Goal: Task Accomplishment & Management: Complete application form

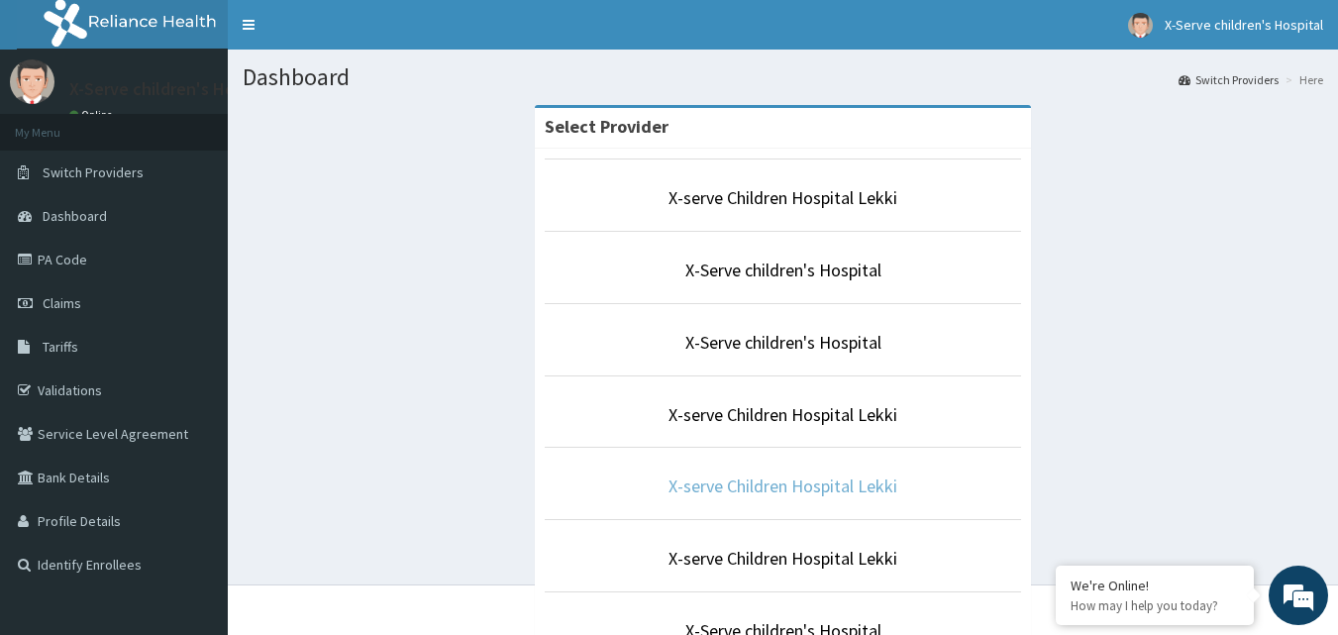
click at [872, 486] on link "X-serve Children Hospital Lekki" at bounding box center [782, 485] width 229 height 23
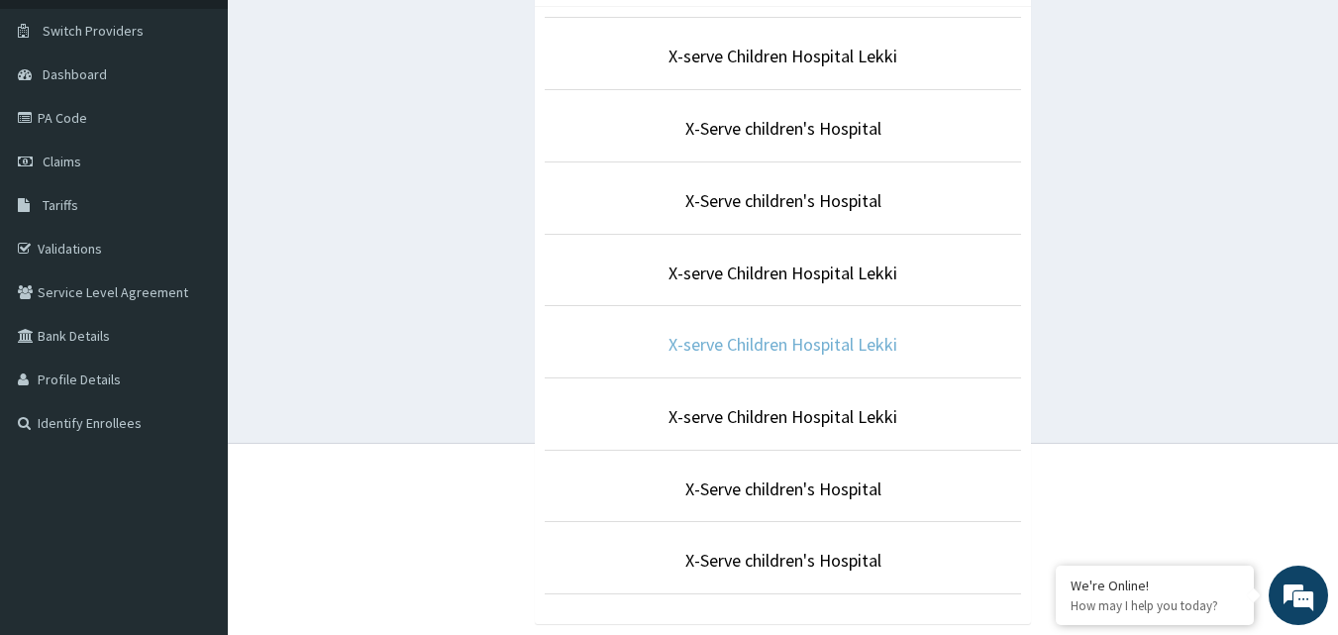
scroll to position [185, 0]
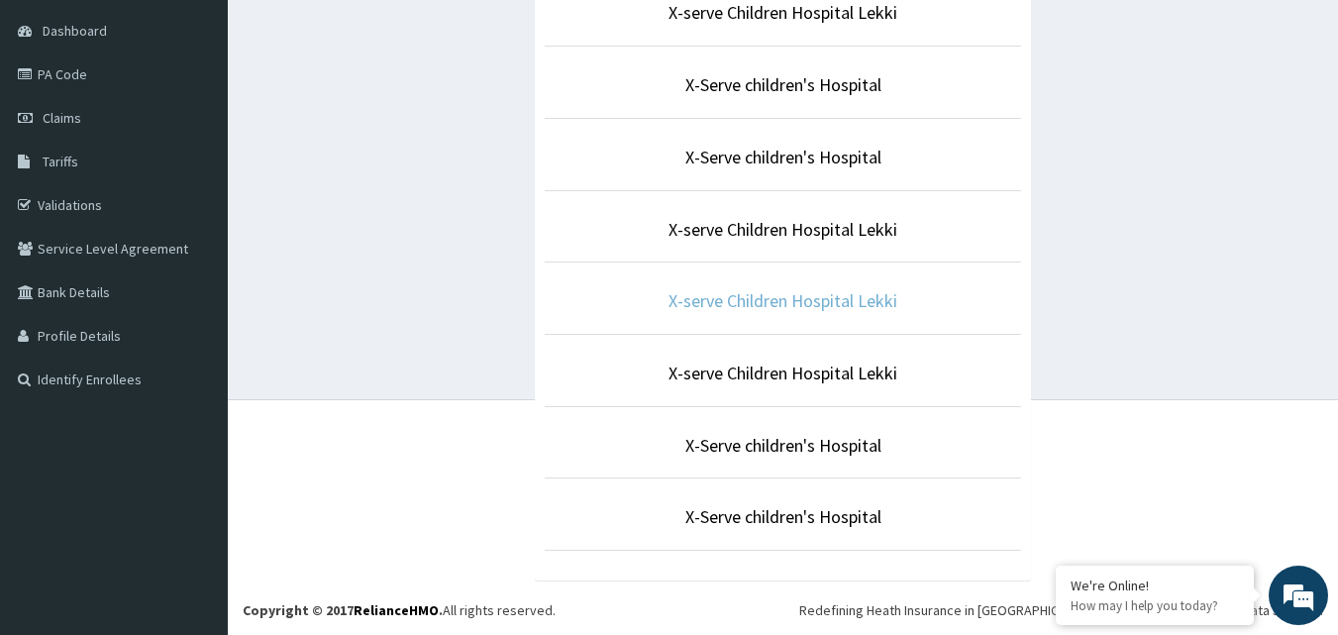
click at [824, 306] on link "X-serve Children Hospital Lekki" at bounding box center [782, 300] width 229 height 23
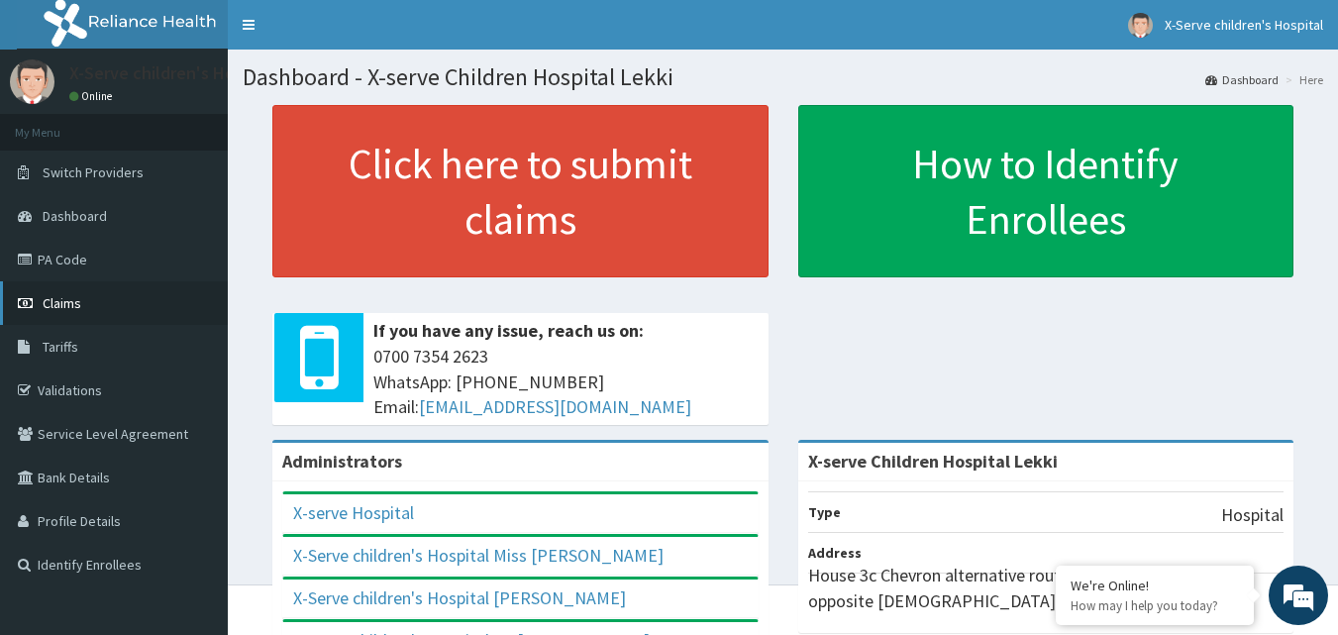
click at [59, 298] on span "Claims" at bounding box center [62, 303] width 39 height 18
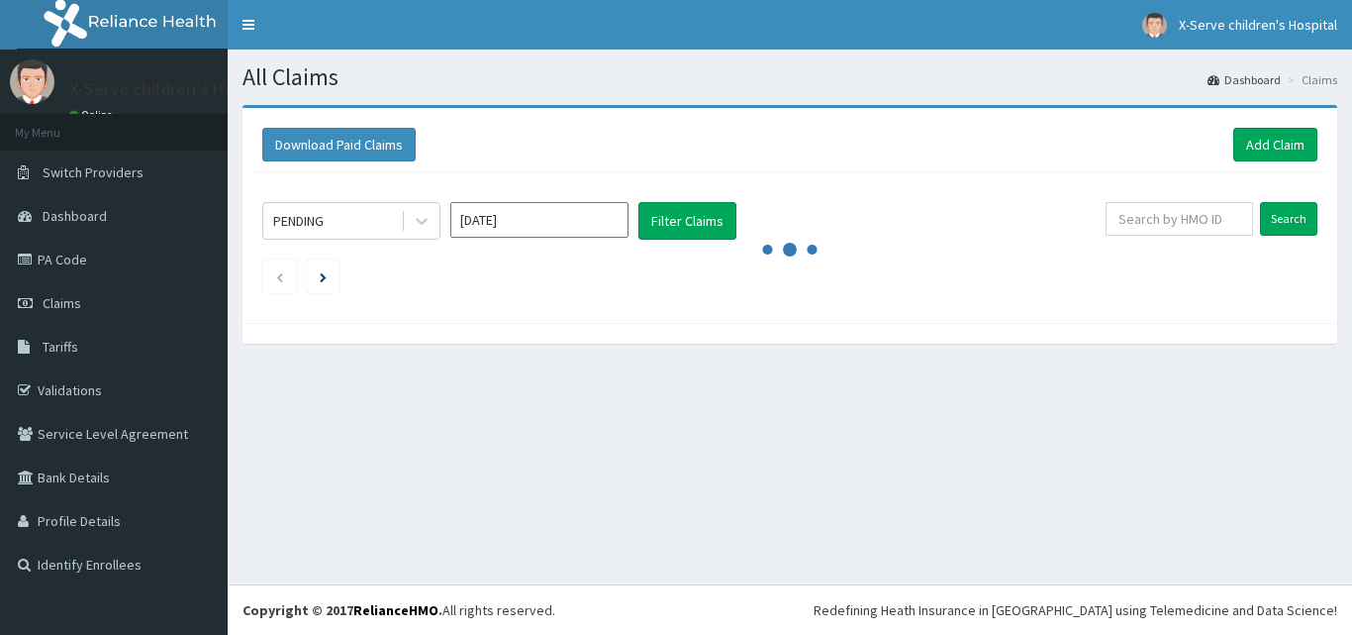
click at [1288, 143] on link "Add Claim" at bounding box center [1276, 145] width 84 height 34
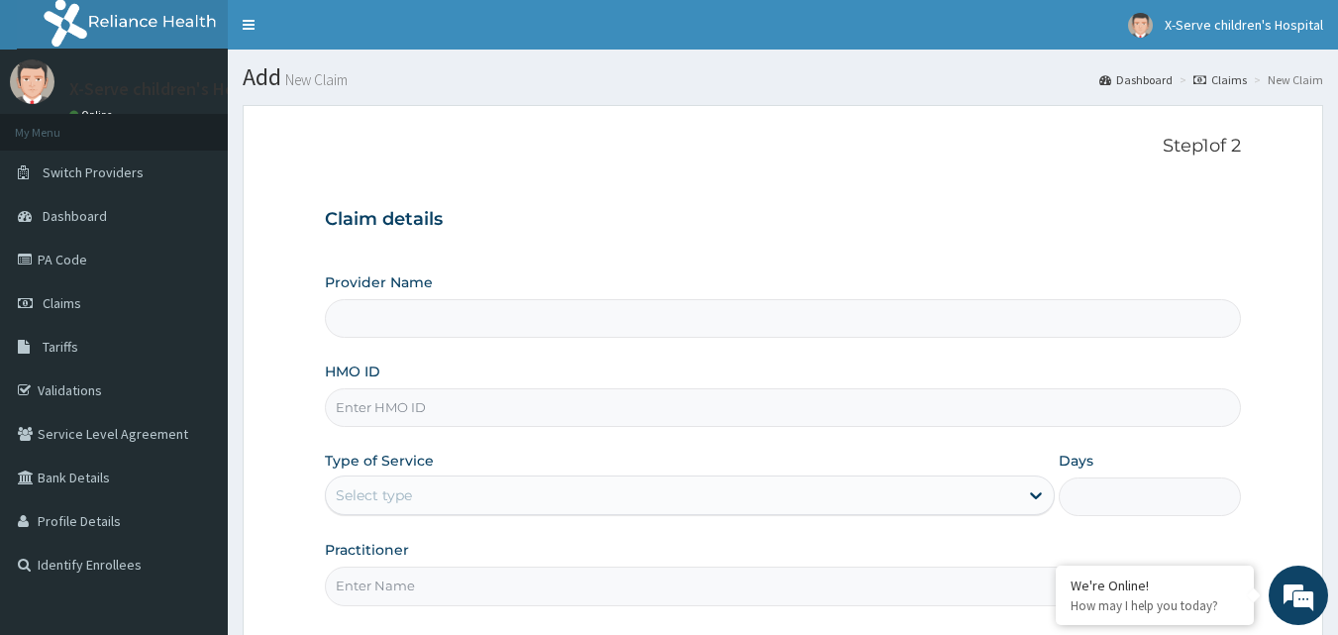
type input "X-serve Children Hospital Lekki"
click at [481, 416] on input "HMO ID" at bounding box center [783, 407] width 917 height 39
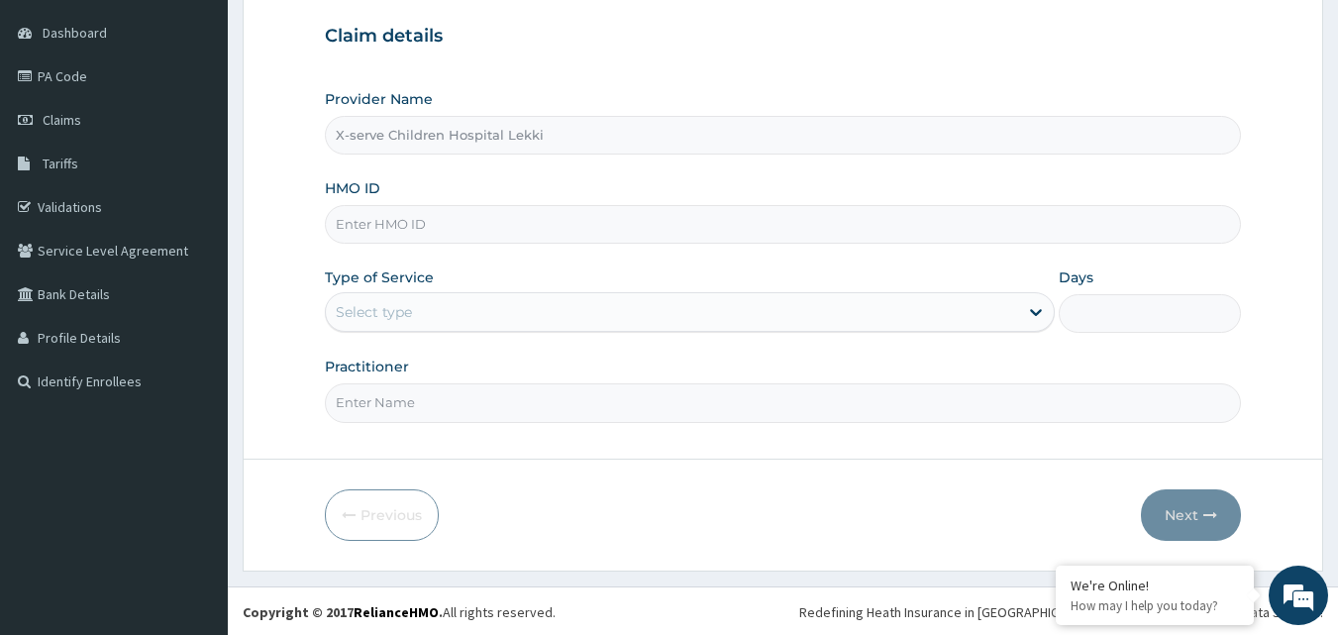
scroll to position [185, 0]
paste input "OGA/10001/D"
type input "OGA/10001/D"
click at [1033, 316] on icon at bounding box center [1036, 310] width 20 height 20
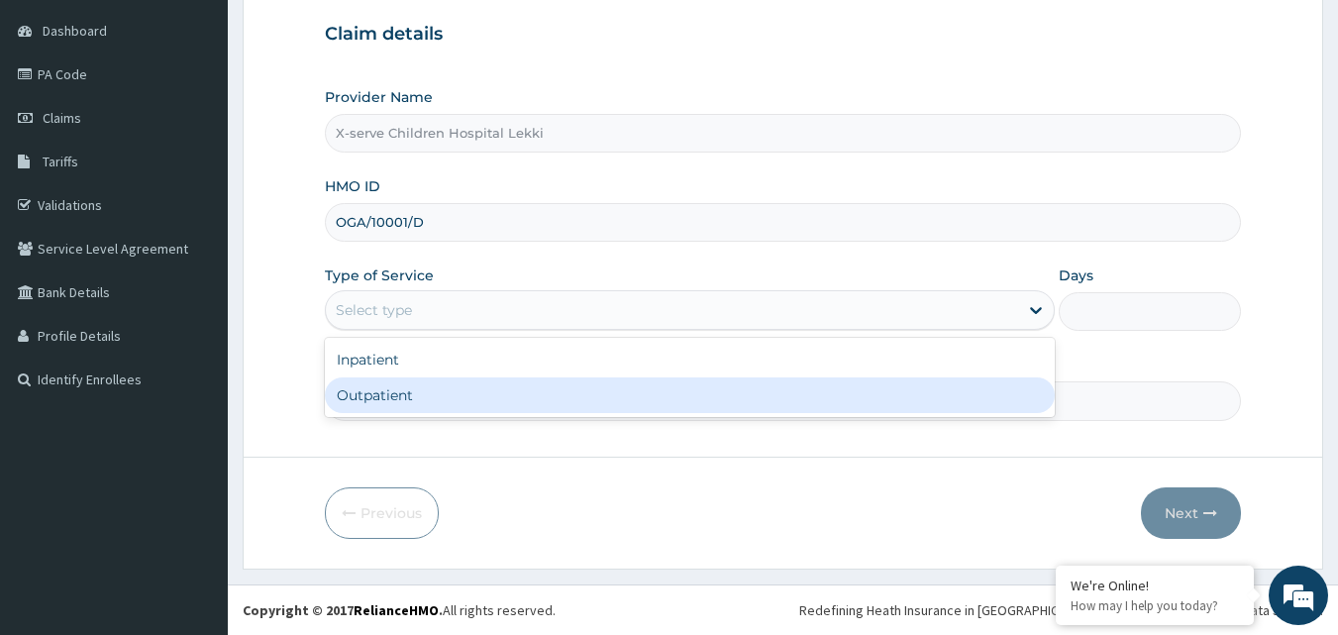
click at [398, 396] on div "Outpatient" at bounding box center [690, 395] width 730 height 36
type input "1"
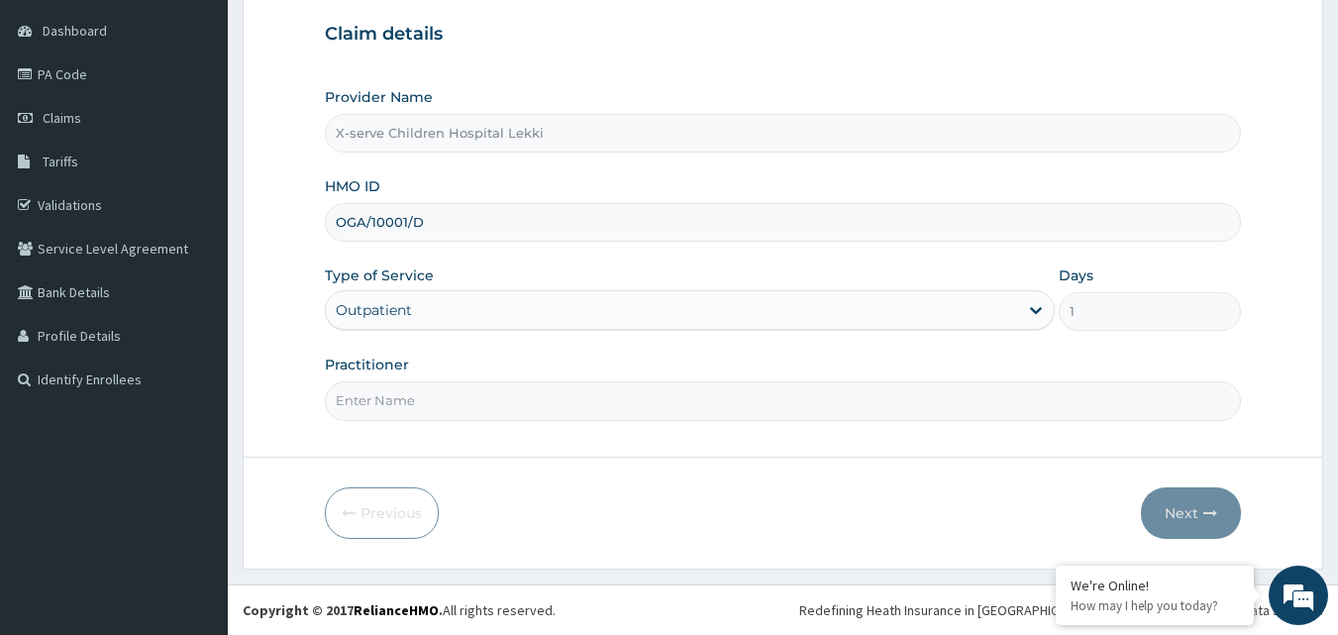
click at [547, 402] on input "Practitioner" at bounding box center [783, 400] width 917 height 39
type input "d"
type input "dr brown"
click at [1191, 513] on button "Next" at bounding box center [1191, 512] width 100 height 51
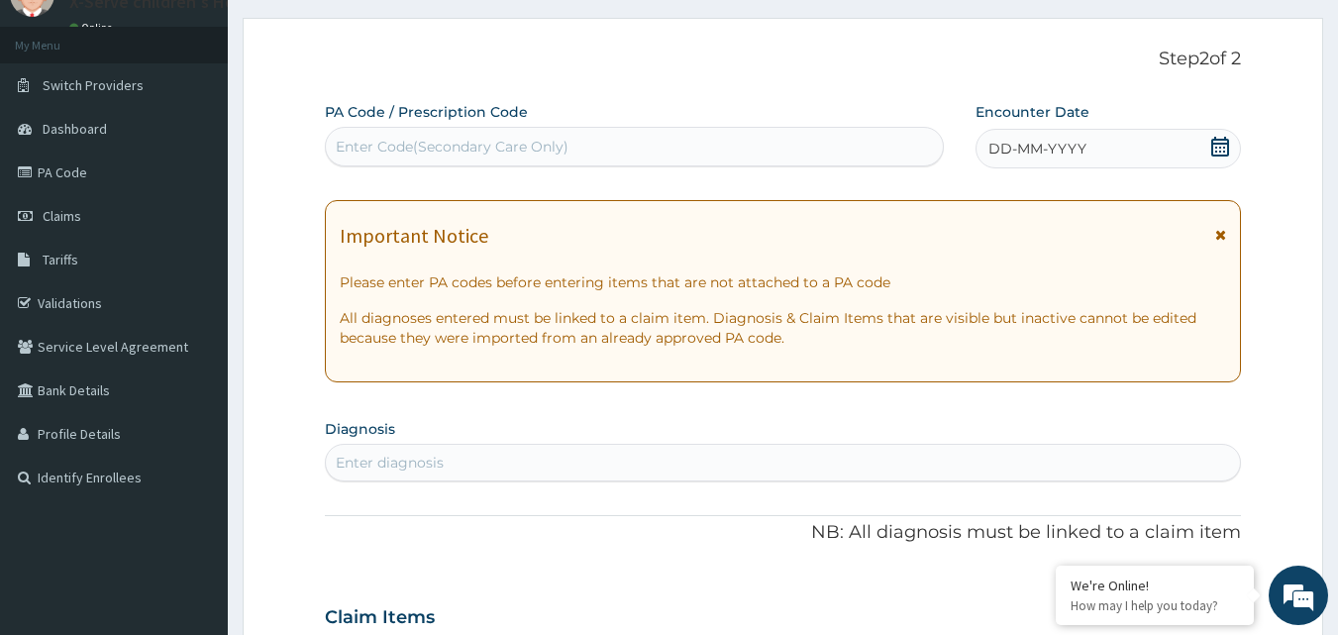
scroll to position [86, 0]
click at [1117, 149] on div "DD-MM-YYYY" at bounding box center [1107, 150] width 265 height 40
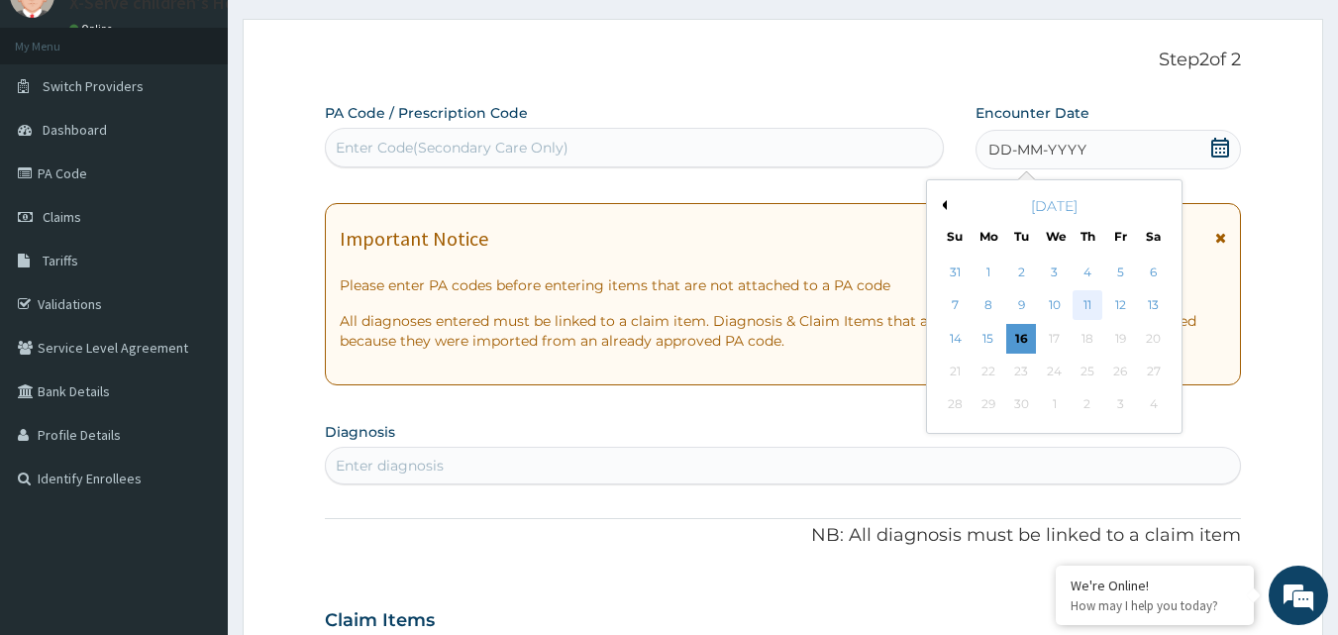
click at [1083, 306] on div "11" at bounding box center [1087, 306] width 30 height 30
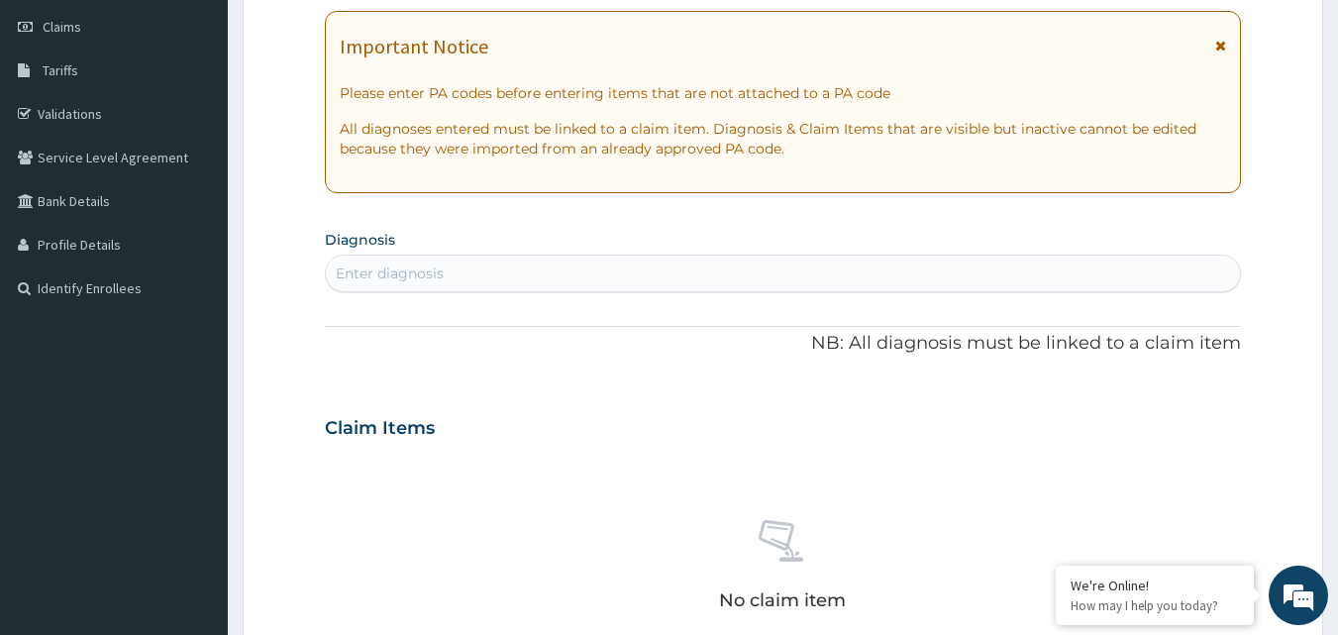
scroll to position [284, 0]
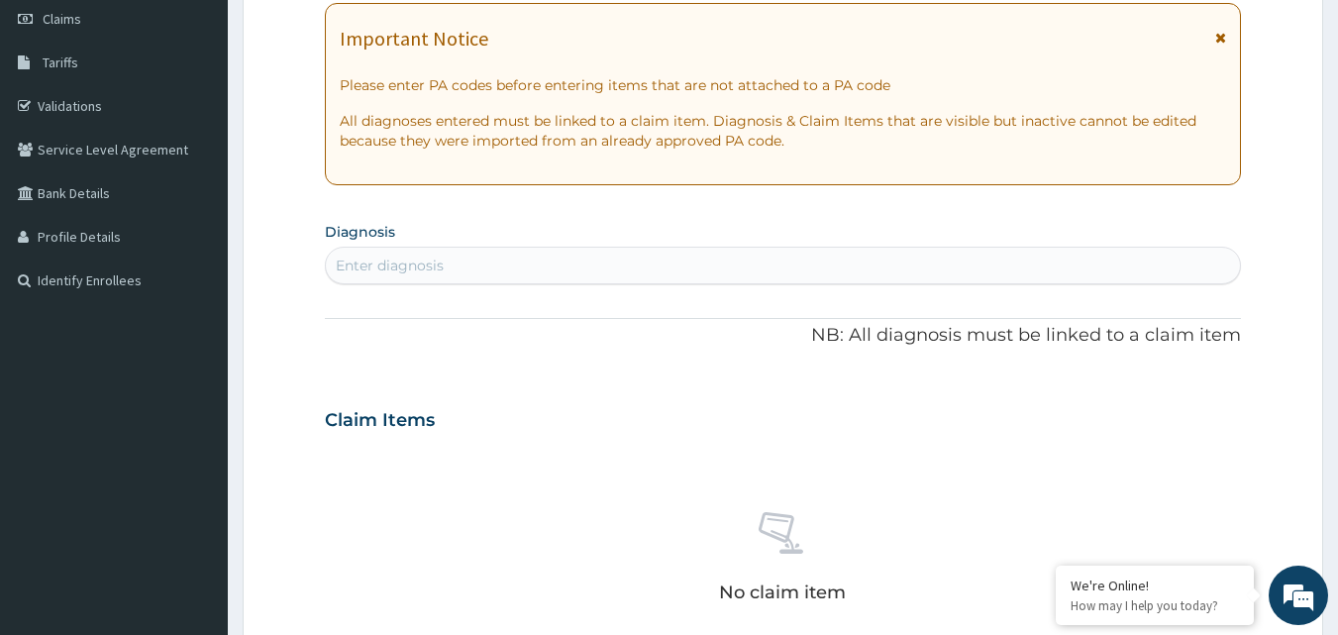
click at [421, 268] on div "Enter diagnosis" at bounding box center [390, 265] width 108 height 20
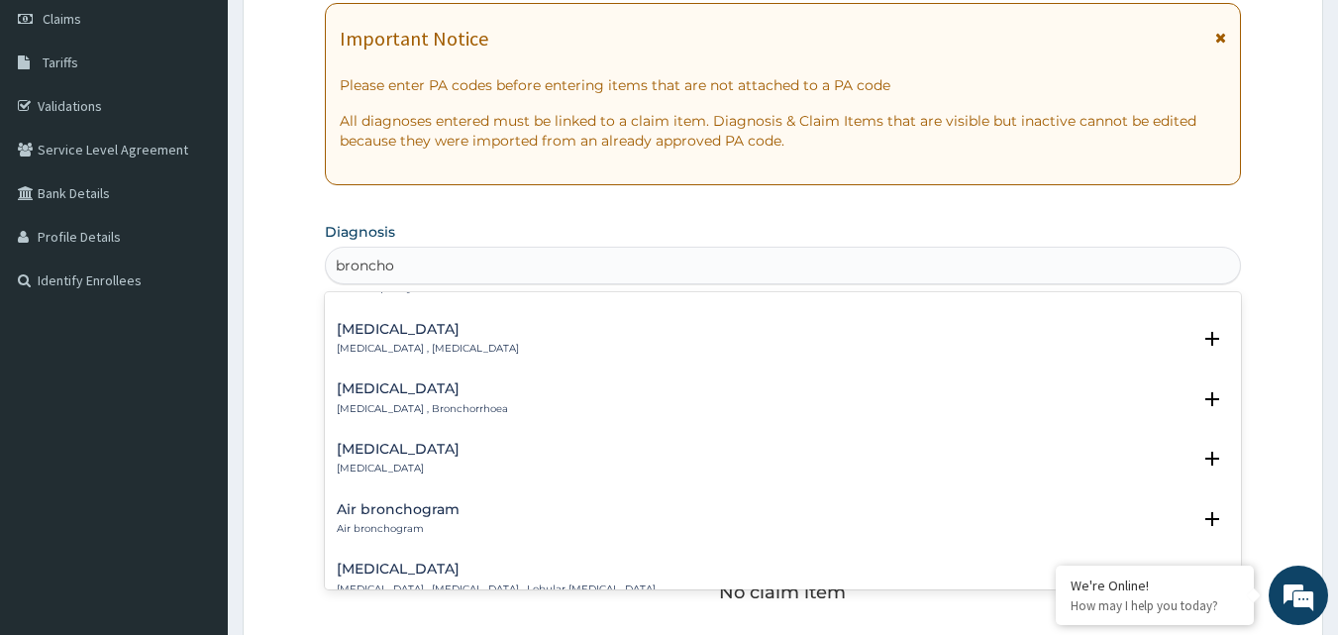
scroll to position [0, 0]
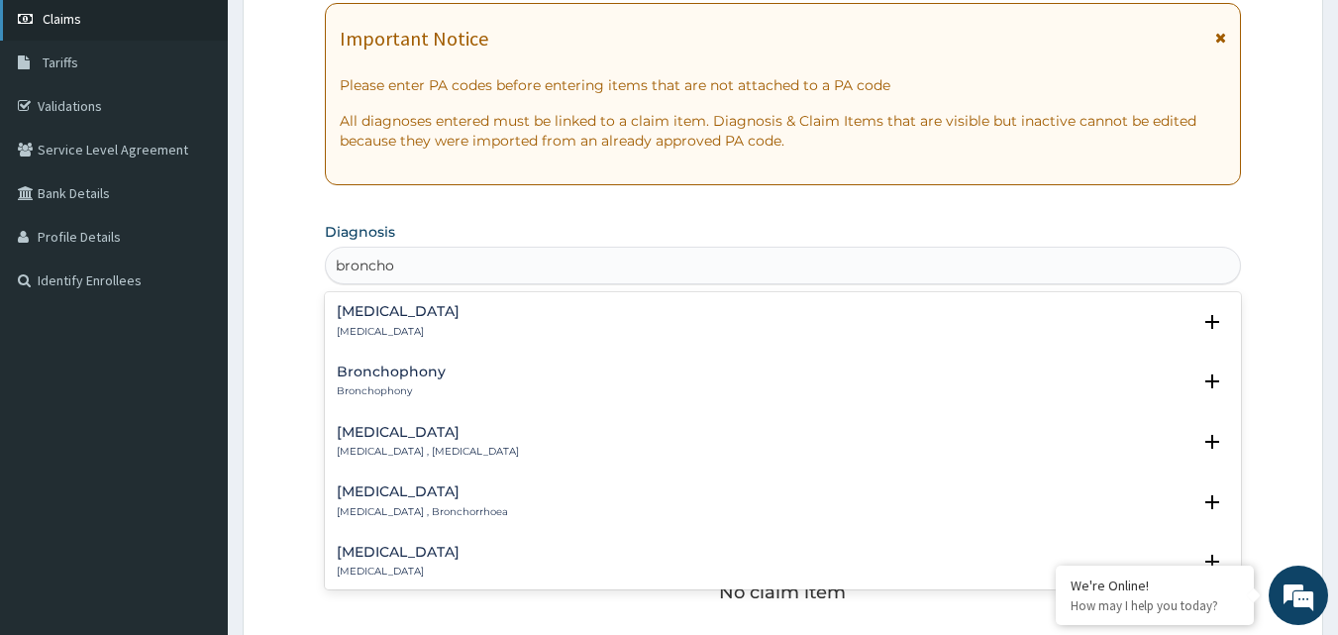
type input "broncho"
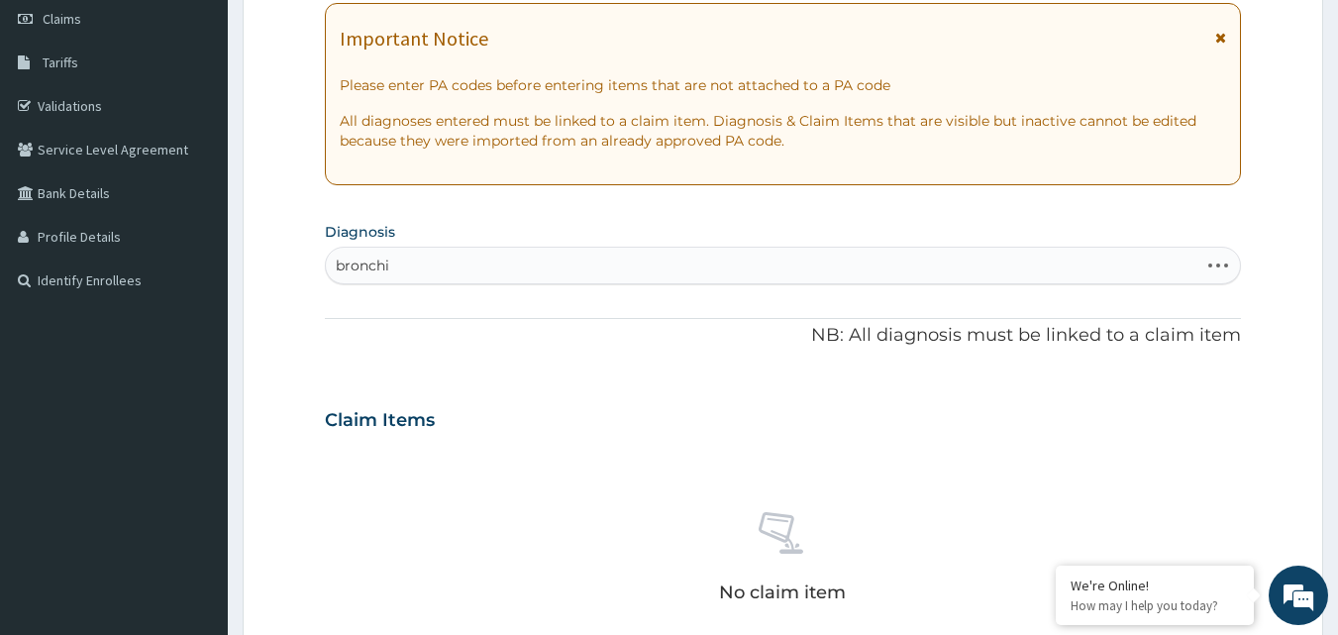
type input "bronchio"
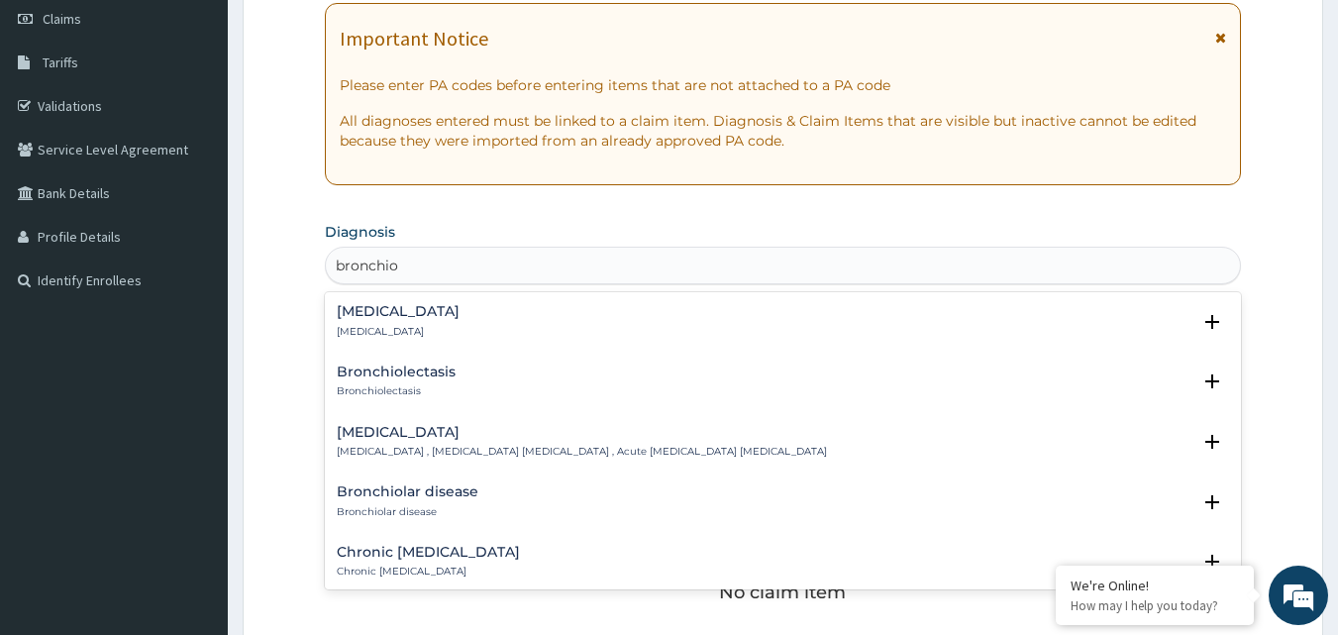
click at [387, 327] on p "Bronchiolitis" at bounding box center [398, 332] width 123 height 14
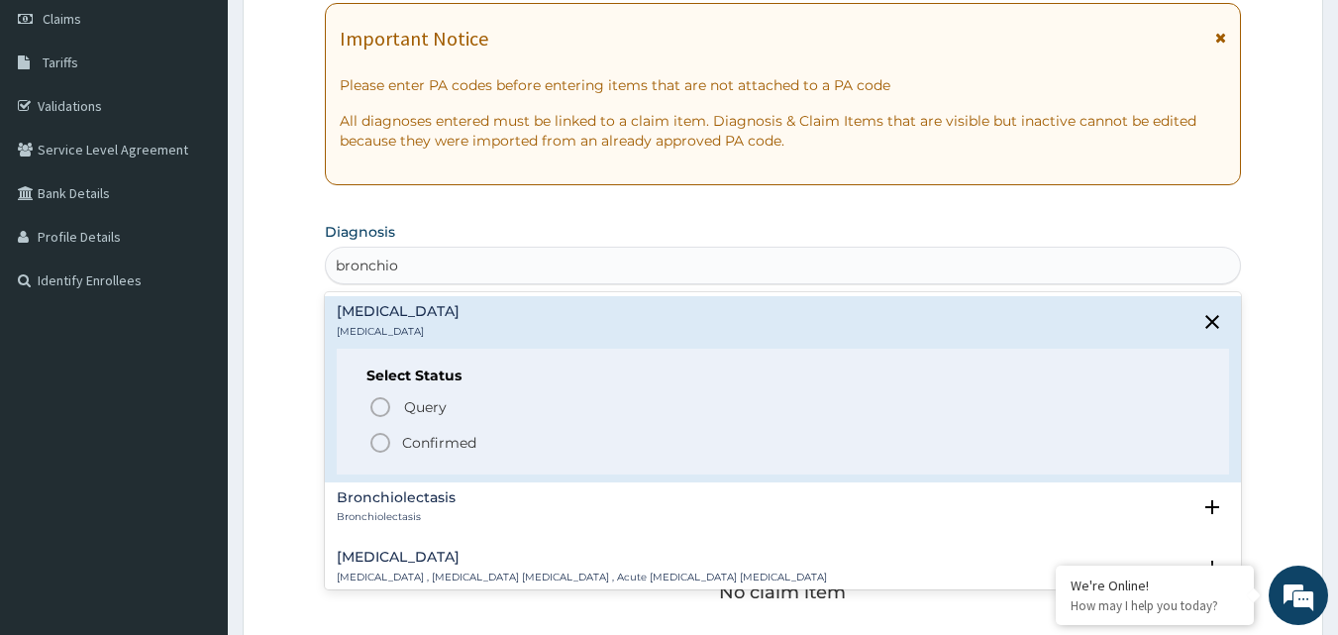
click at [378, 441] on icon "status option filled" at bounding box center [380, 443] width 24 height 24
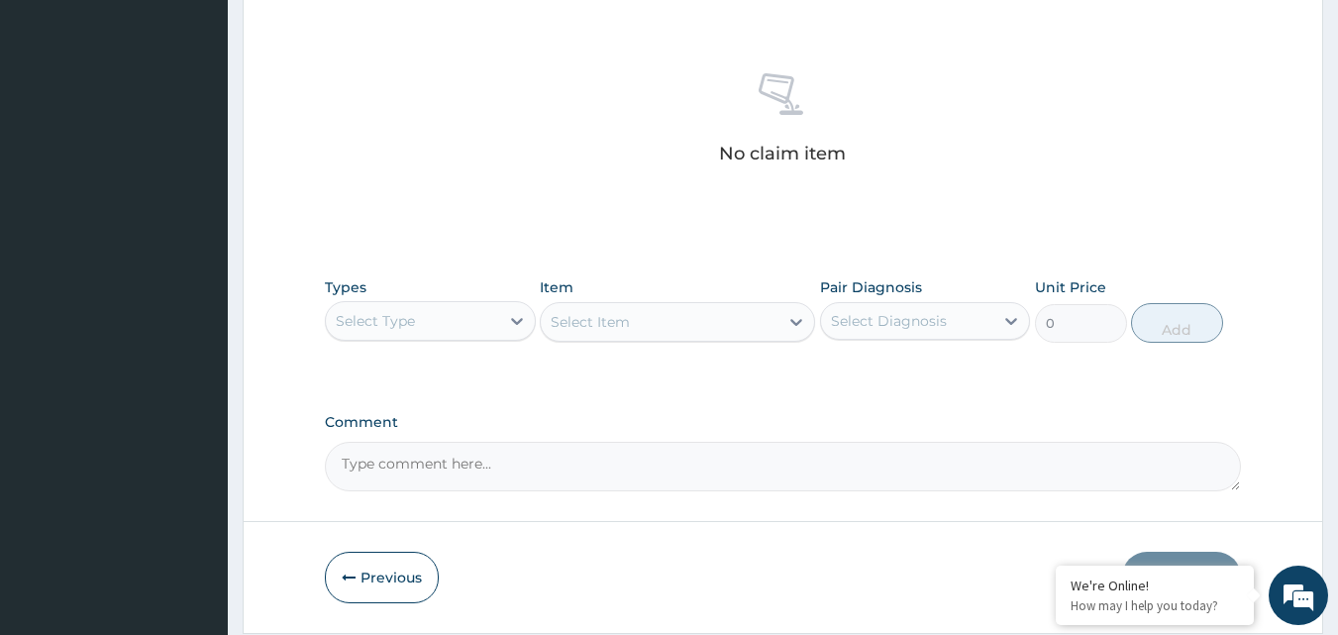
scroll to position [694, 0]
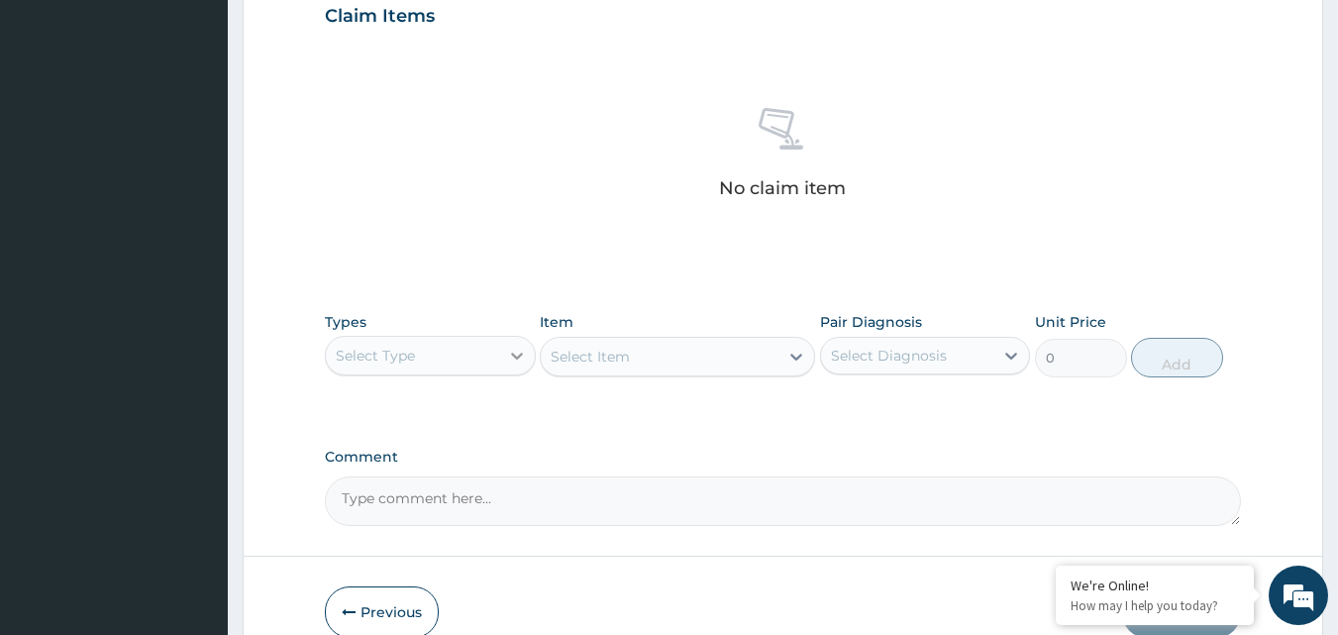
click at [517, 353] on icon at bounding box center [517, 356] width 20 height 20
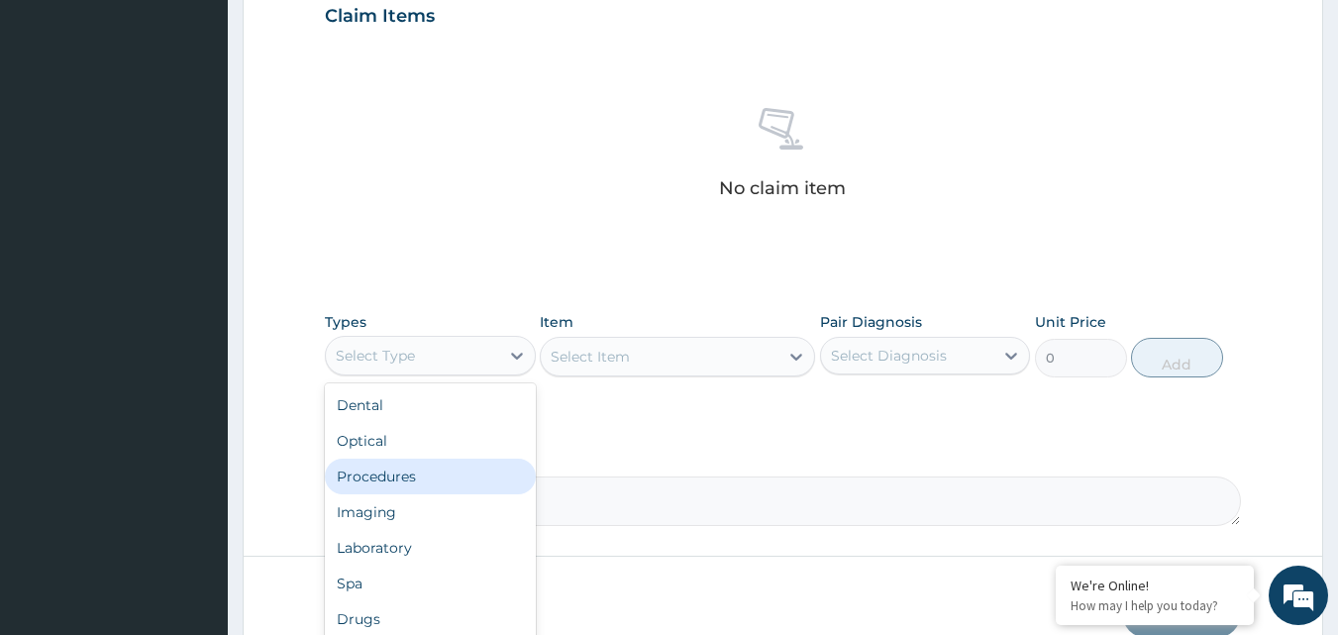
click at [410, 487] on div "Procedures" at bounding box center [430, 476] width 211 height 36
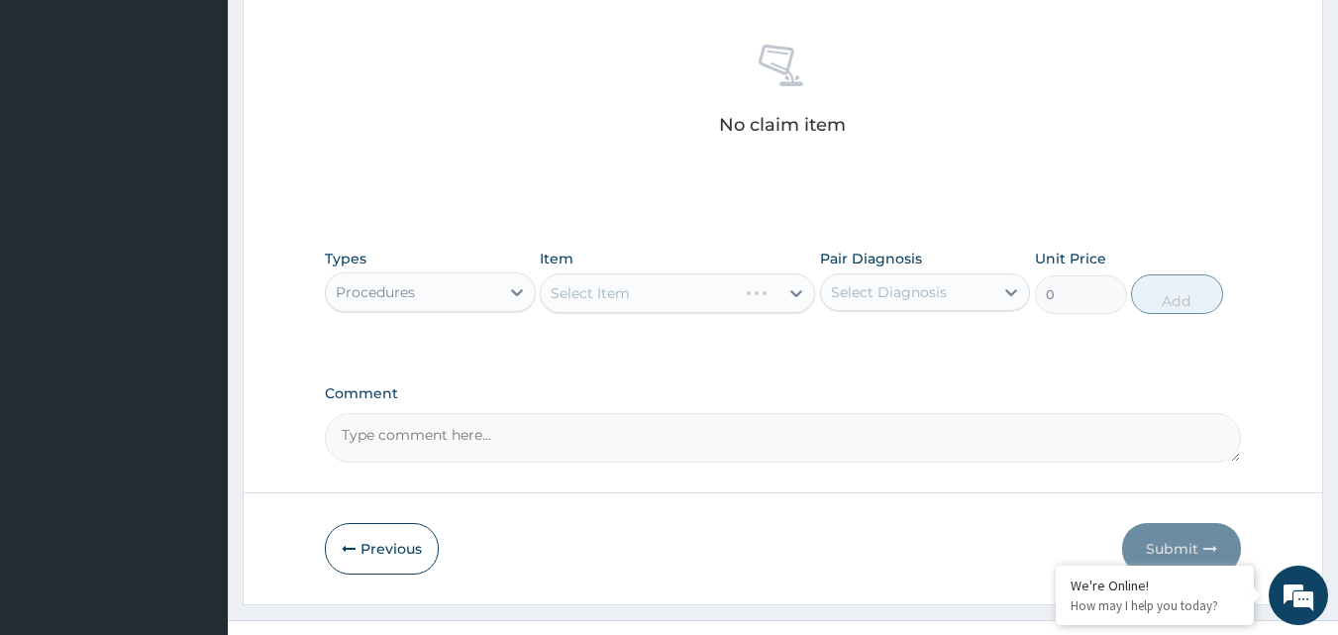
scroll to position [793, 0]
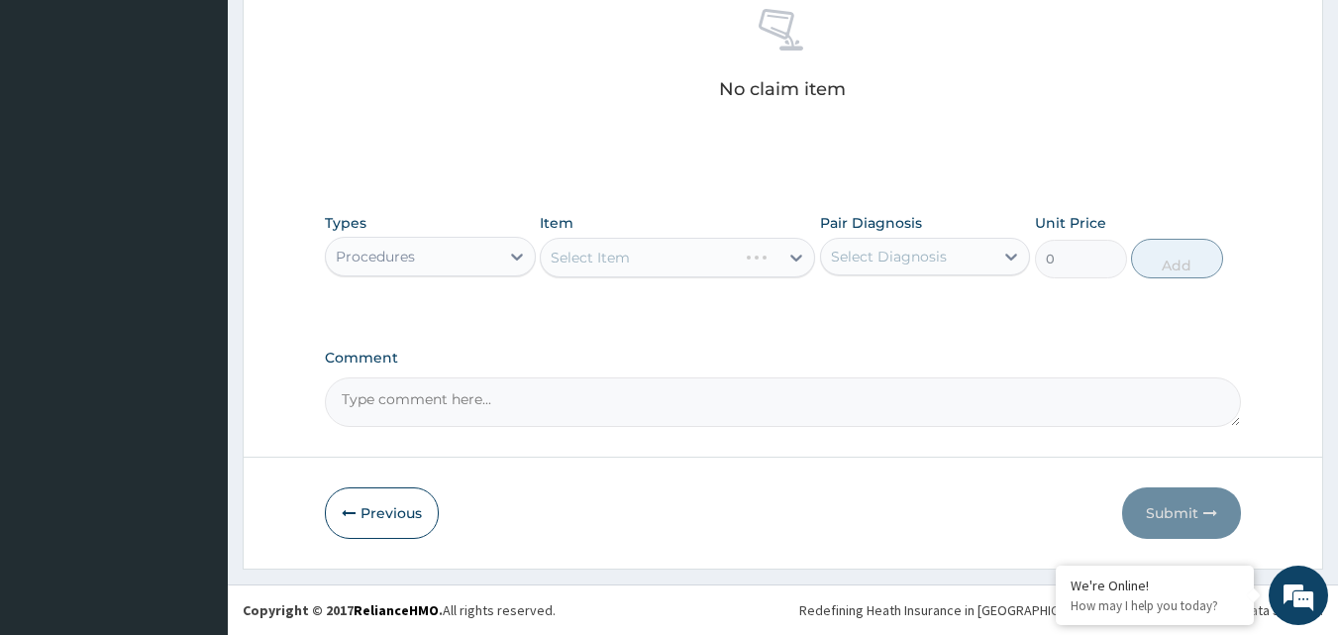
click at [792, 254] on div "Select Item" at bounding box center [677, 258] width 275 height 40
click at [512, 257] on icon at bounding box center [517, 257] width 20 height 20
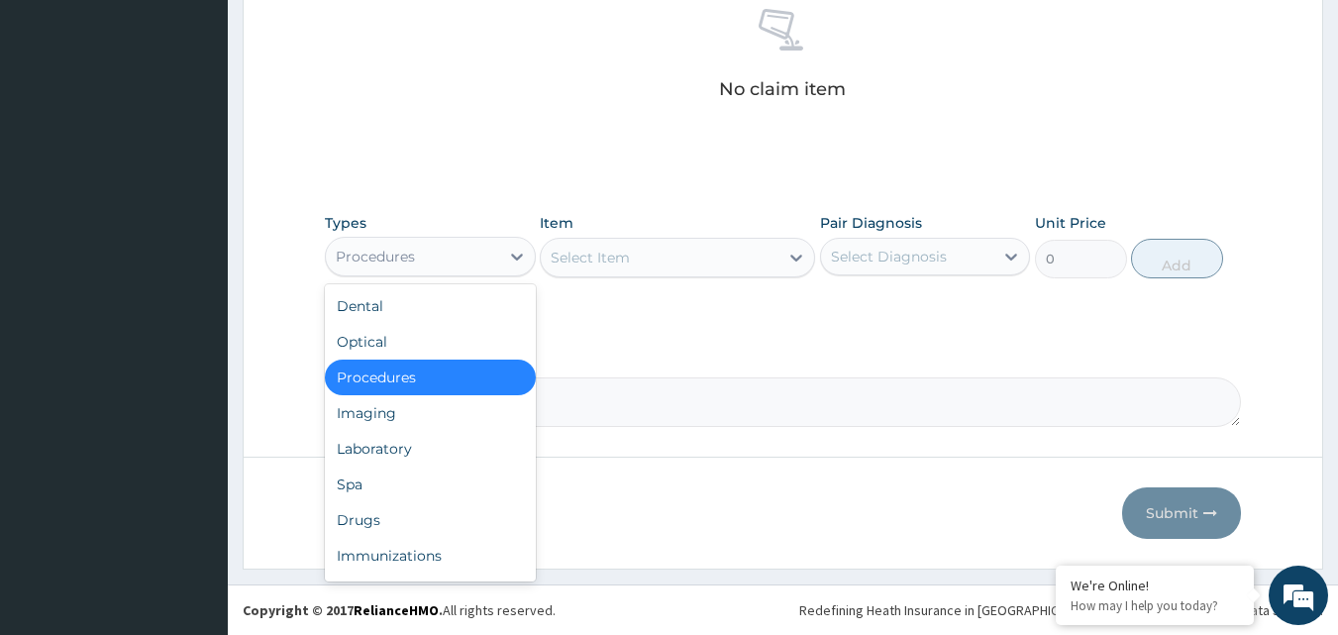
click at [440, 378] on div "Procedures" at bounding box center [430, 377] width 211 height 36
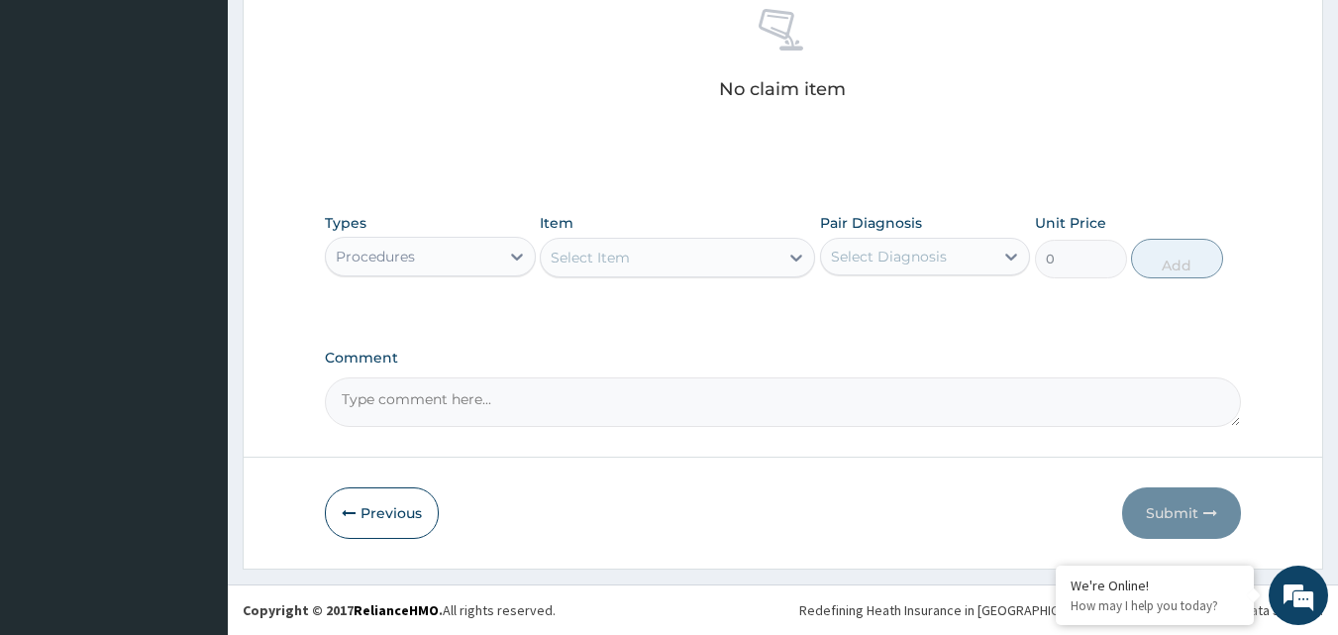
click at [758, 253] on div "Select Item" at bounding box center [660, 258] width 238 height 32
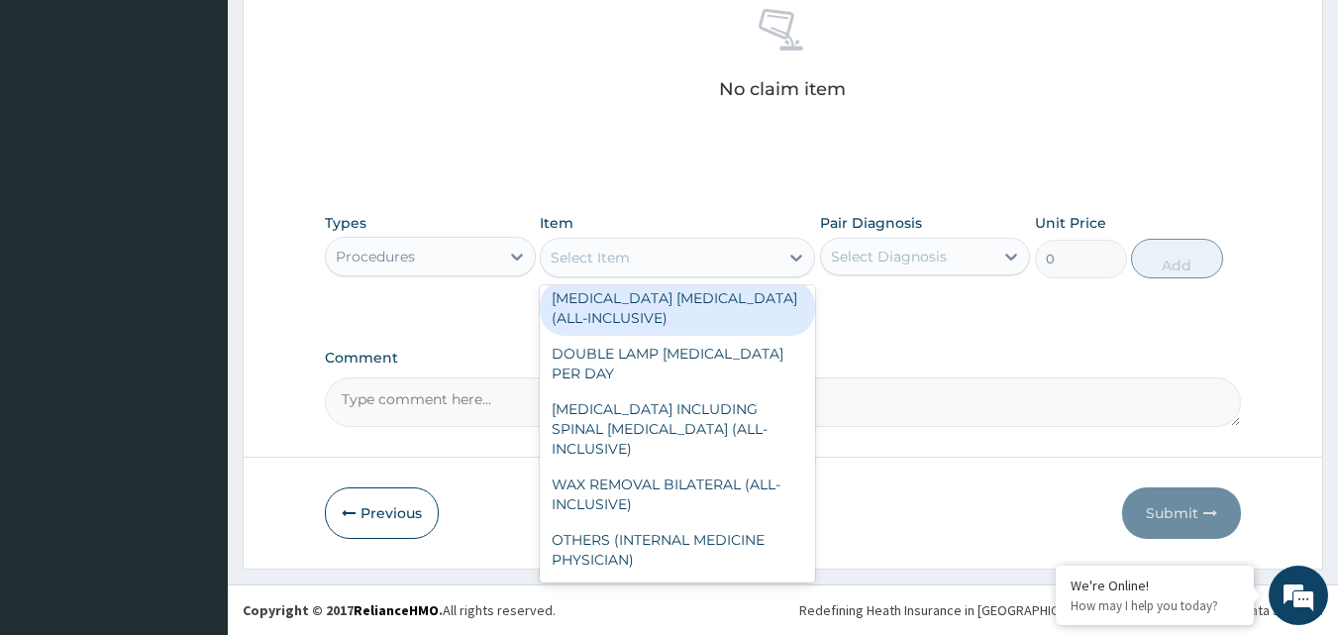
scroll to position [0, 0]
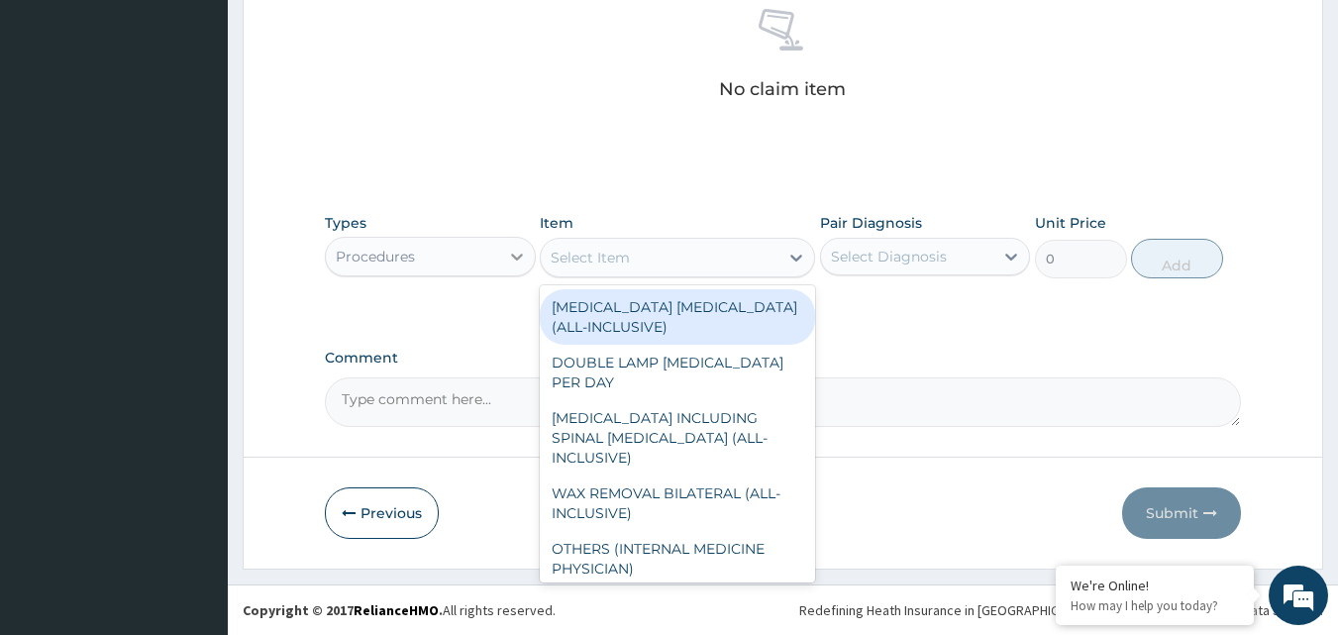
click at [530, 252] on div at bounding box center [517, 257] width 36 height 36
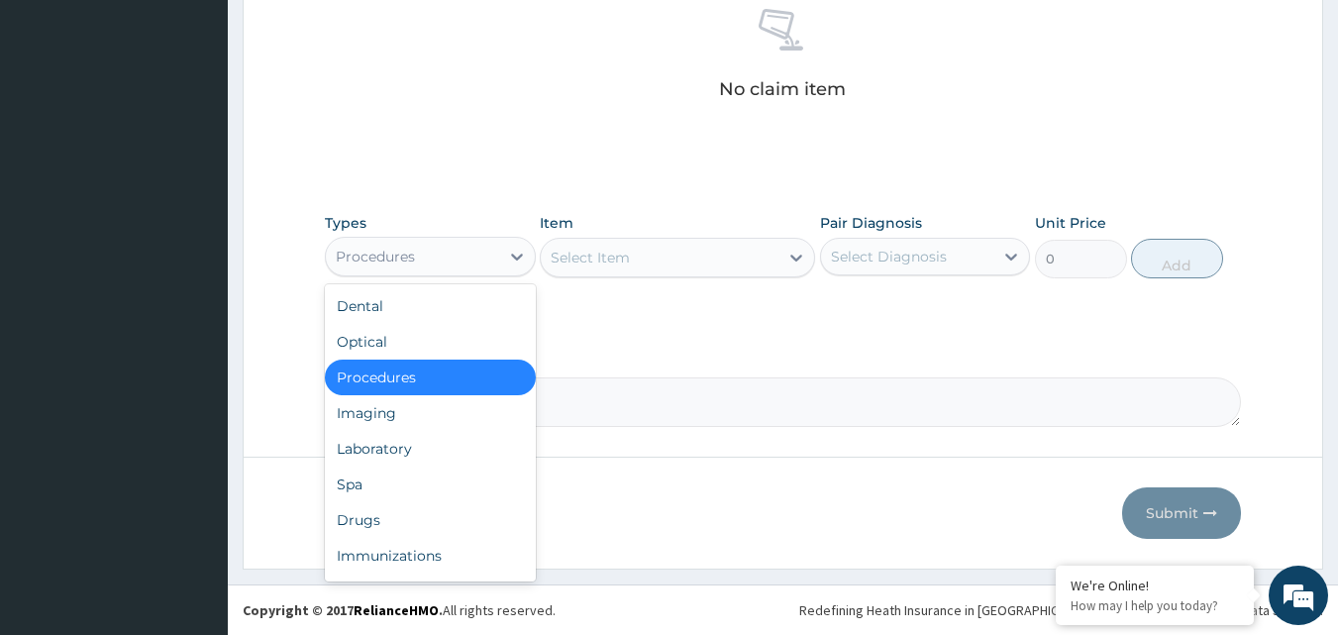
click at [370, 380] on div "Procedures" at bounding box center [430, 377] width 211 height 36
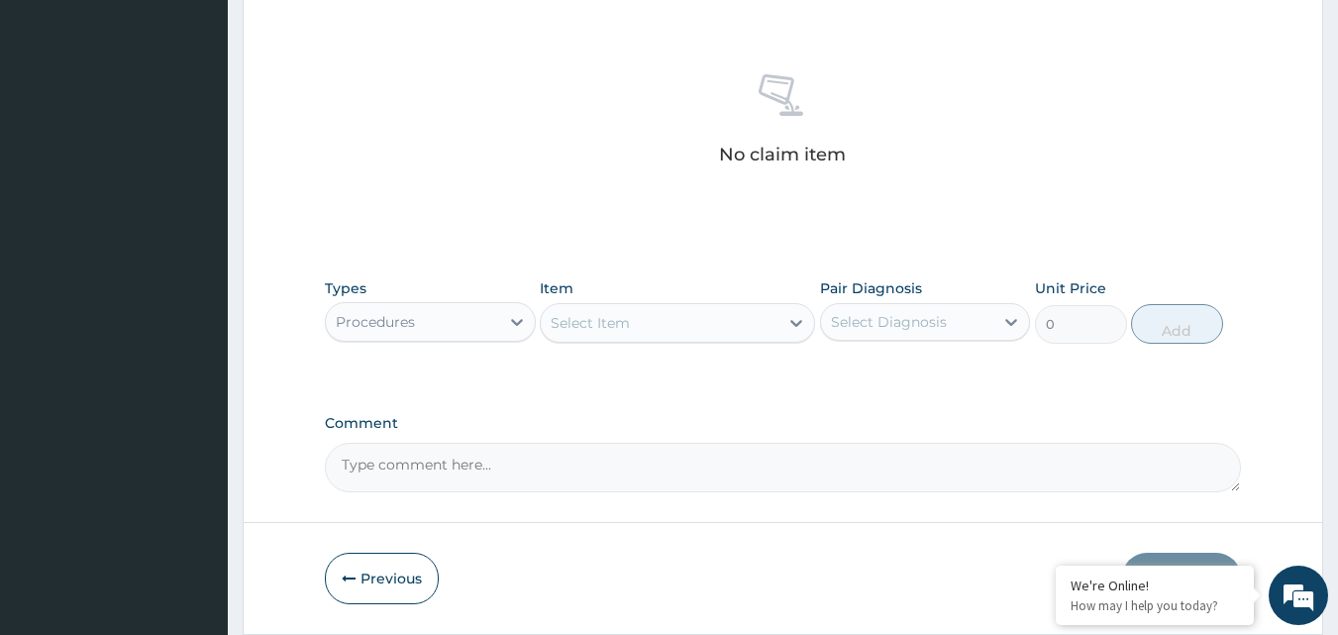
scroll to position [694, 0]
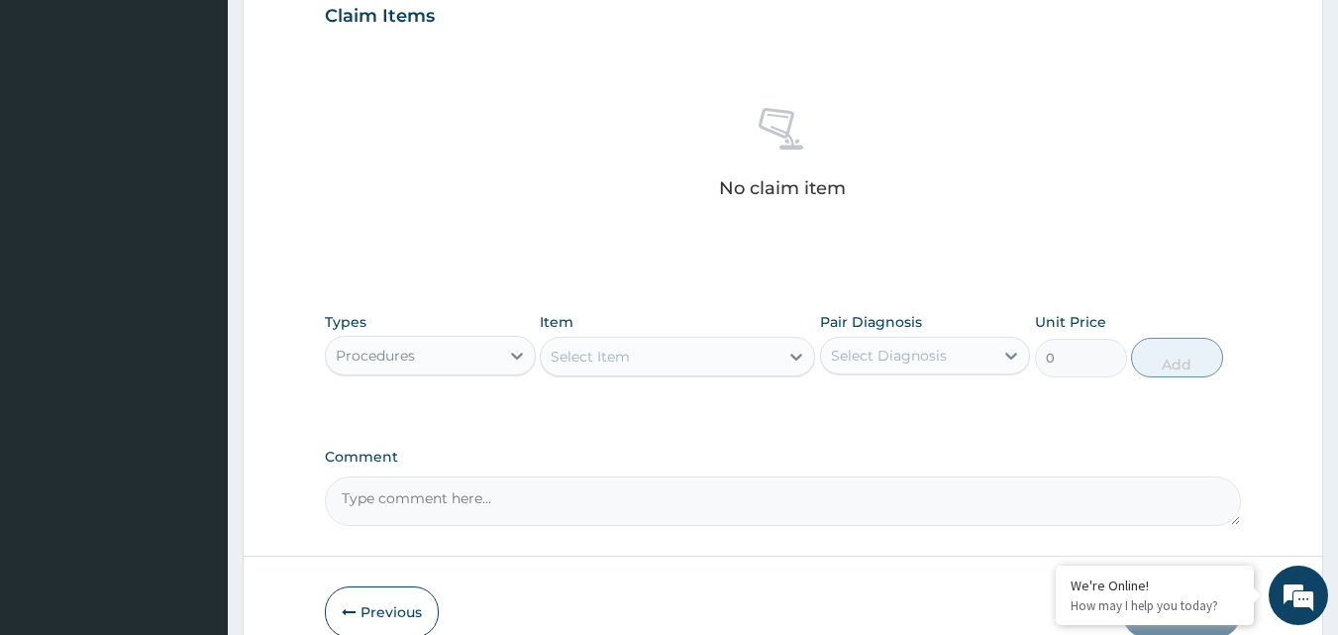
click at [629, 353] on div "Select Item" at bounding box center [589, 357] width 79 height 20
type input "g"
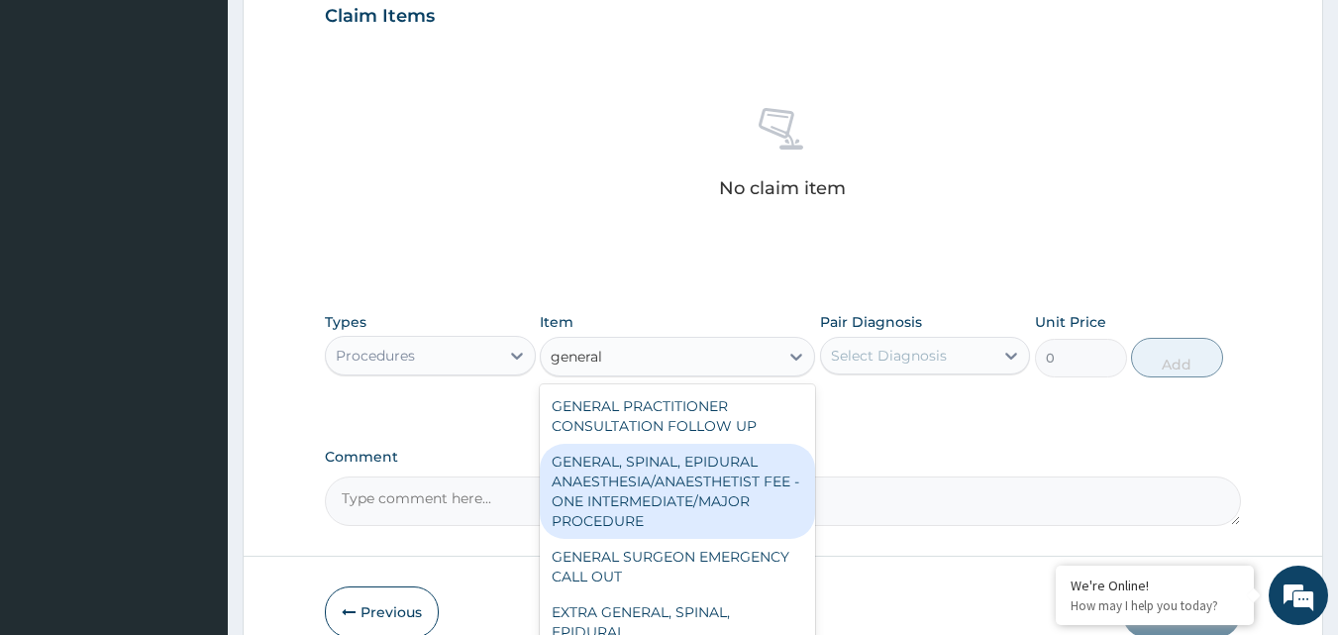
type input "general"
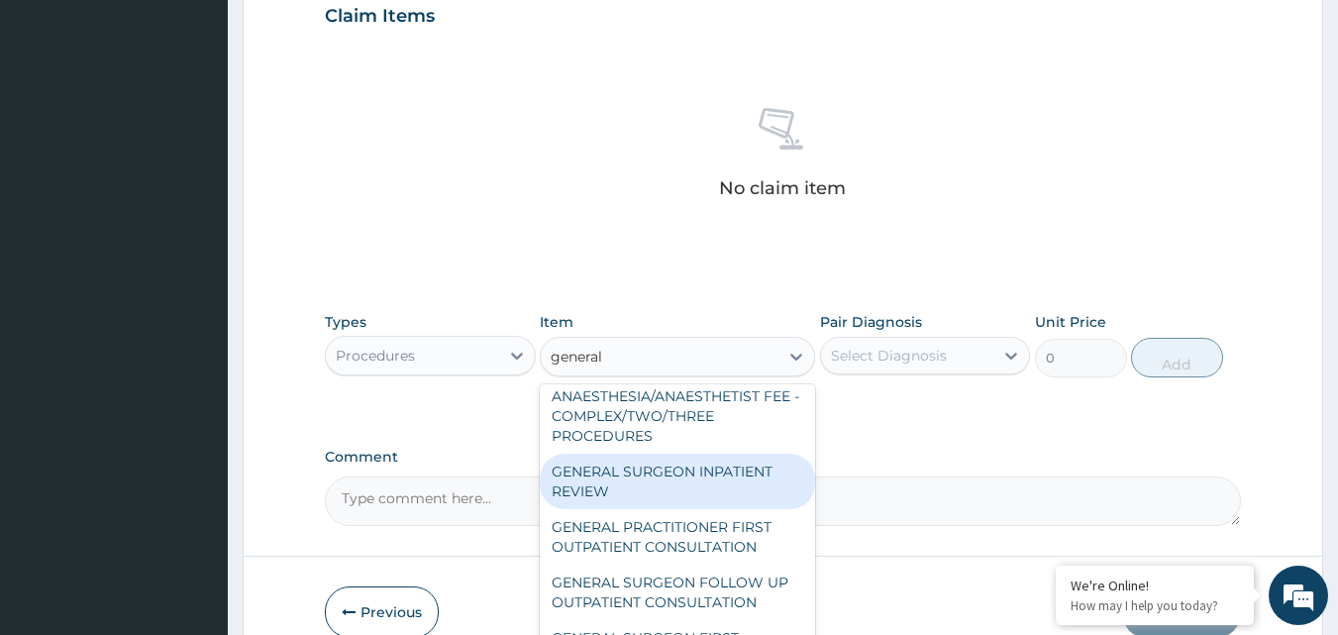
scroll to position [297, 0]
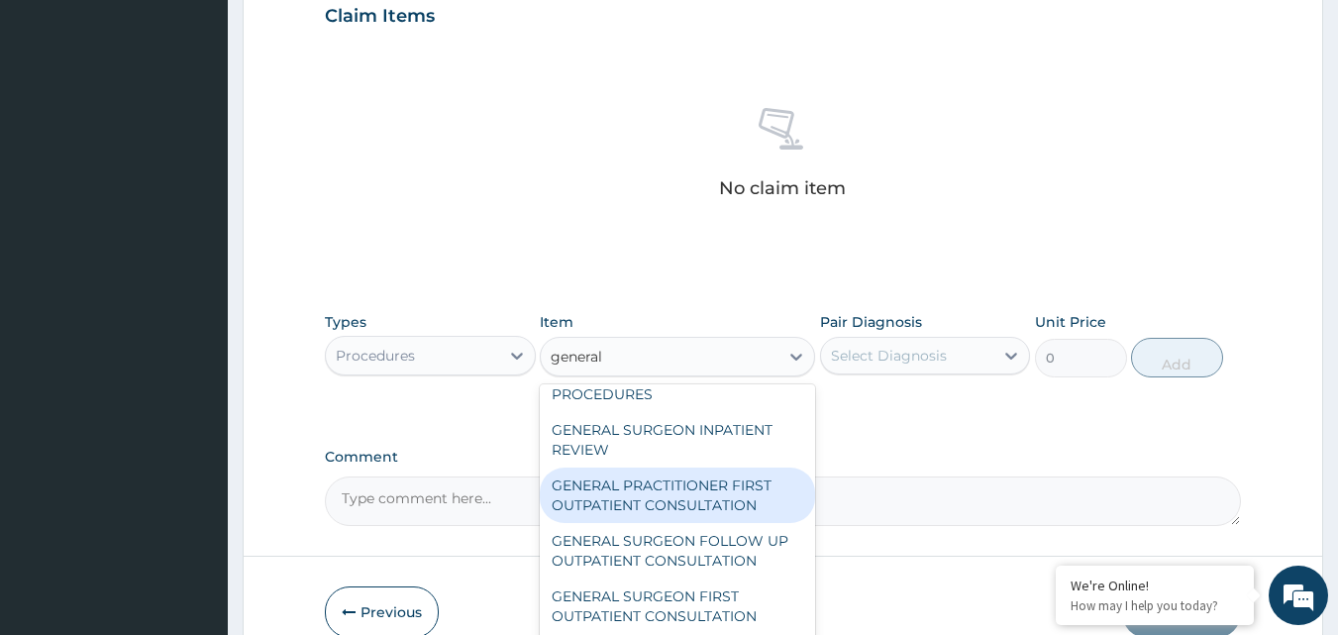
click at [671, 519] on div "GENERAL PRACTITIONER FIRST OUTPATIENT CONSULTATION" at bounding box center [677, 494] width 275 height 55
type input "3750"
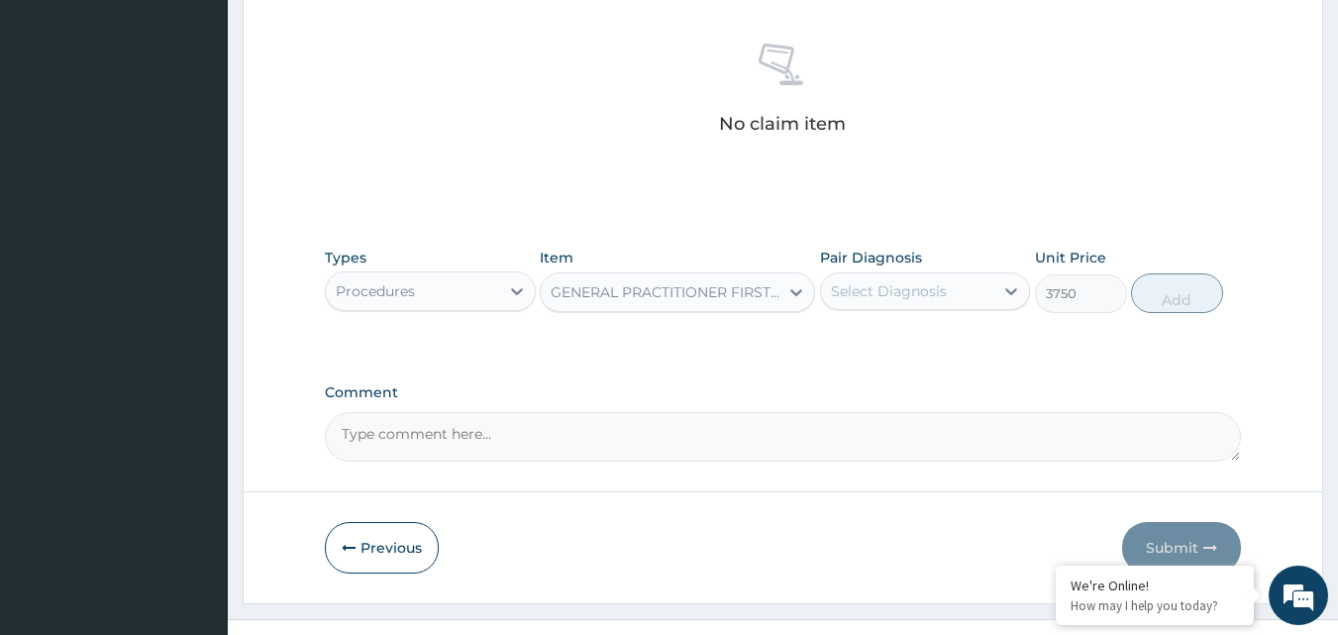
scroll to position [793, 0]
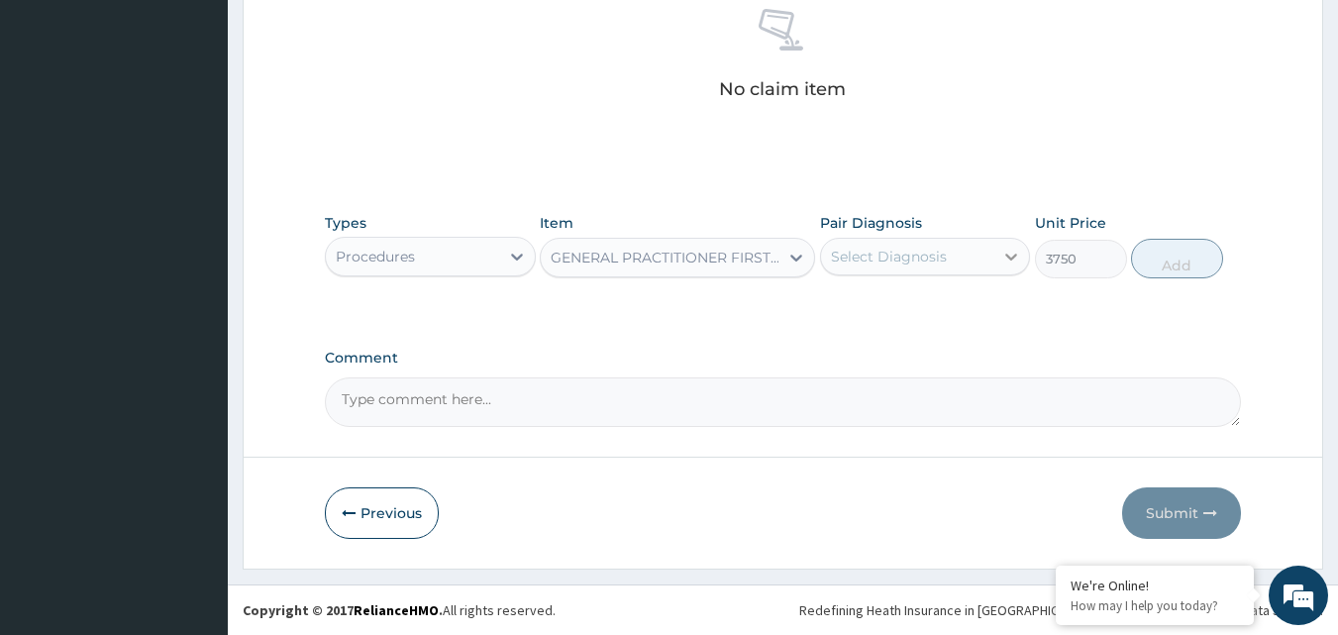
click at [1008, 264] on icon at bounding box center [1011, 257] width 20 height 20
click at [944, 308] on div "Bronchiolitis" at bounding box center [925, 307] width 211 height 41
checkbox input "true"
click at [1176, 261] on button "Add" at bounding box center [1177, 259] width 92 height 40
type input "0"
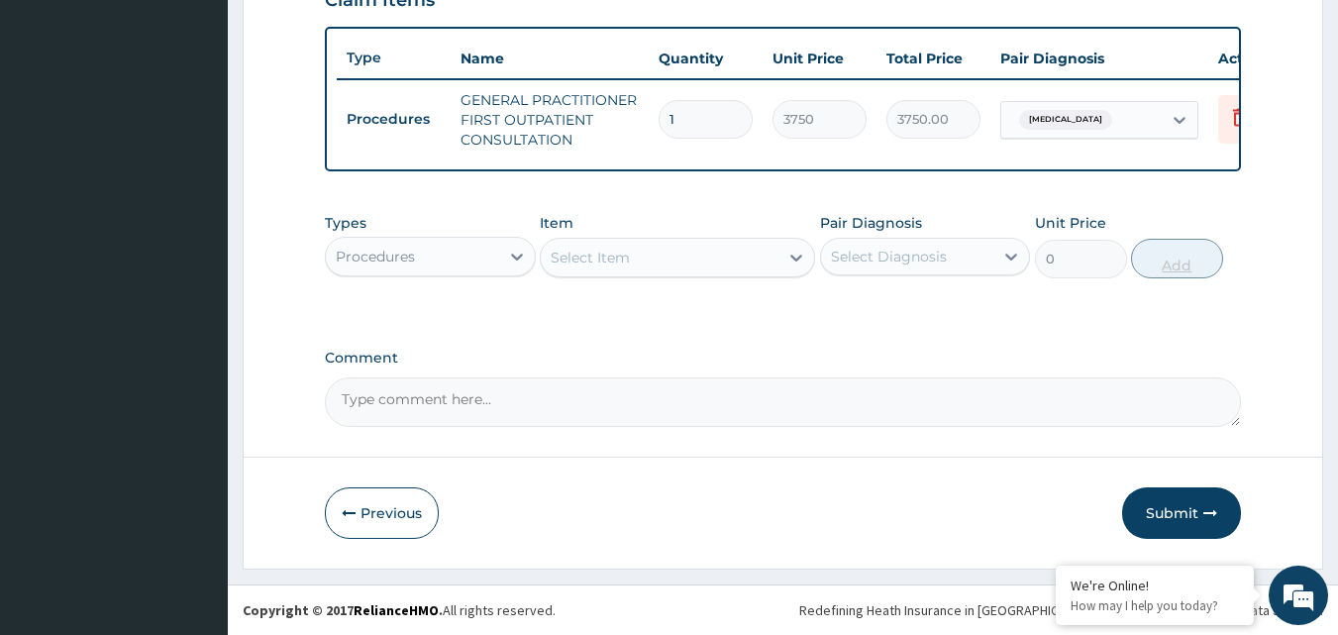
scroll to position [725, 0]
click at [1185, 503] on button "Submit" at bounding box center [1181, 512] width 119 height 51
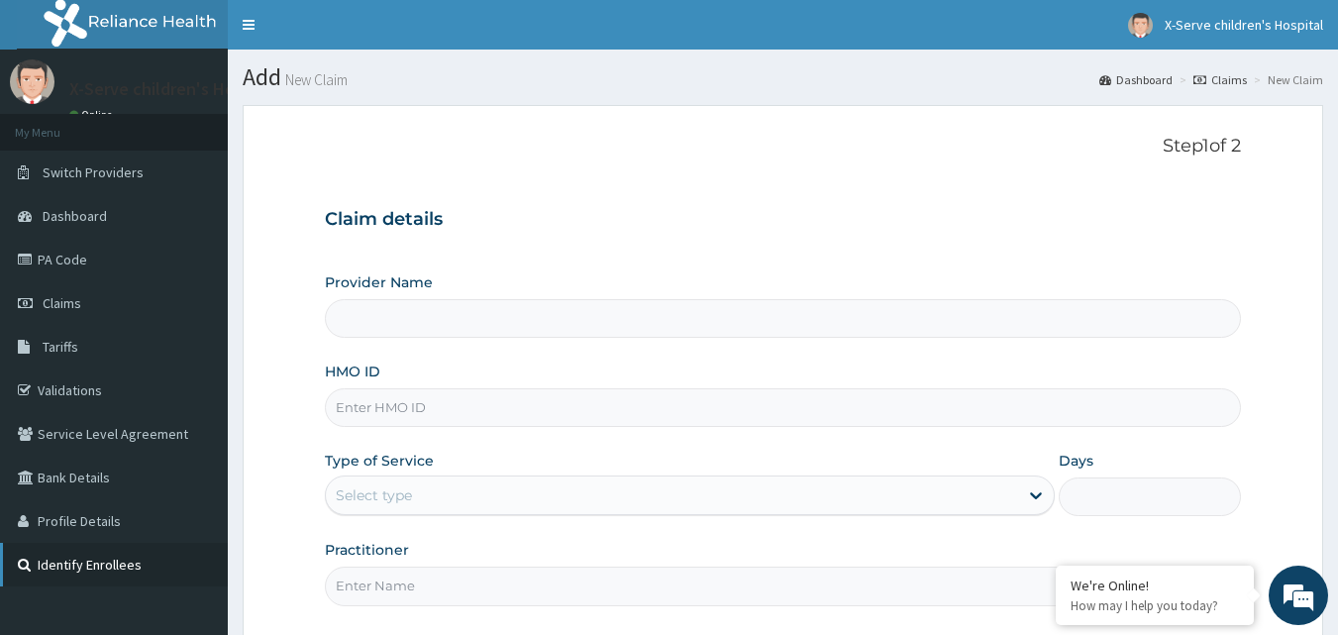
type input "X-serve Children Hospital Lekki"
click at [63, 303] on span "Claims" at bounding box center [62, 303] width 39 height 18
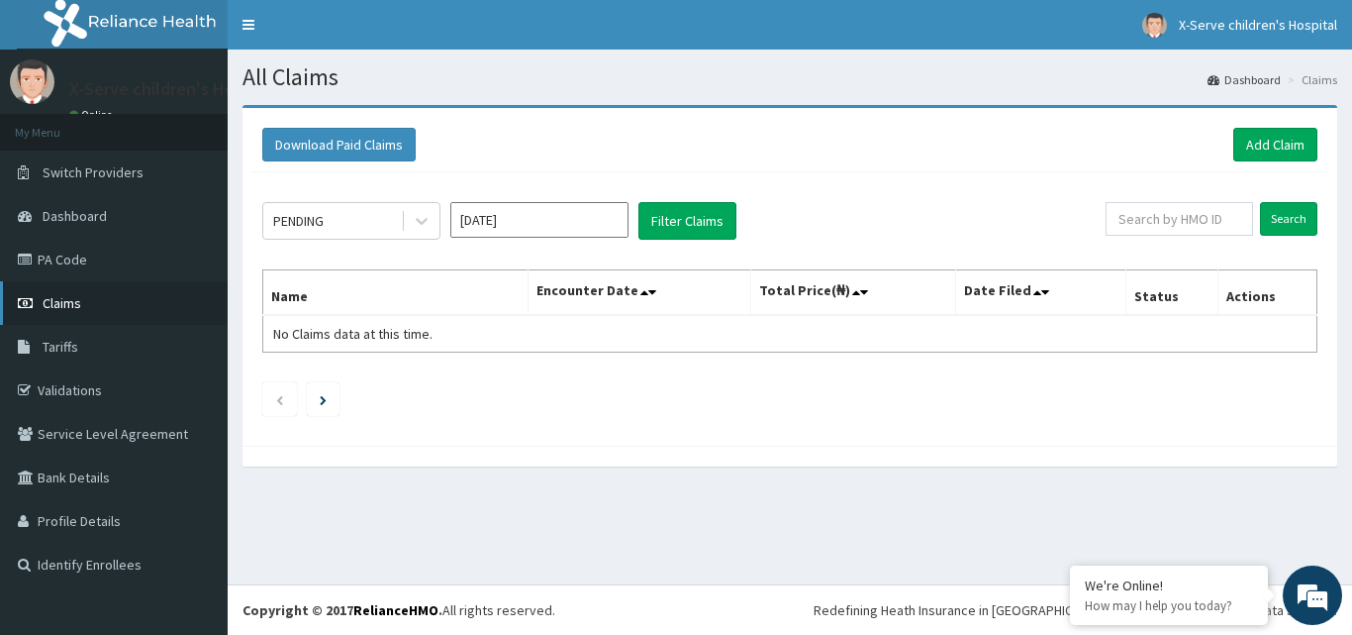
click at [69, 309] on span "Claims" at bounding box center [62, 303] width 39 height 18
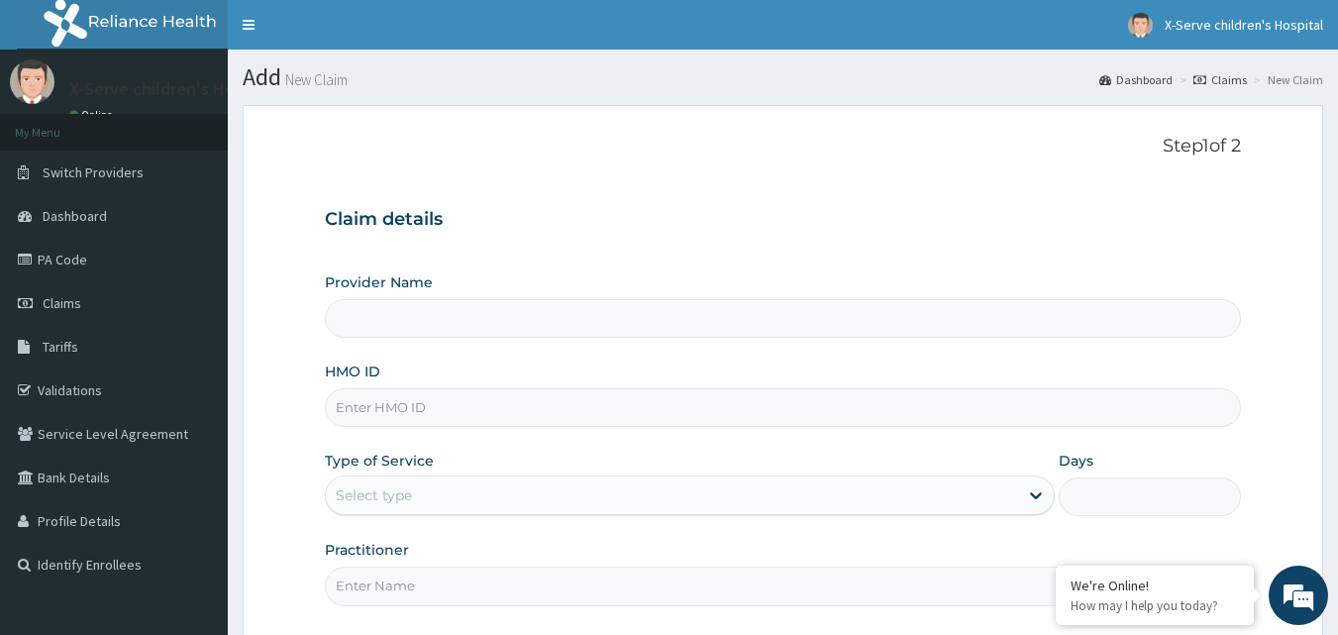
scroll to position [185, 0]
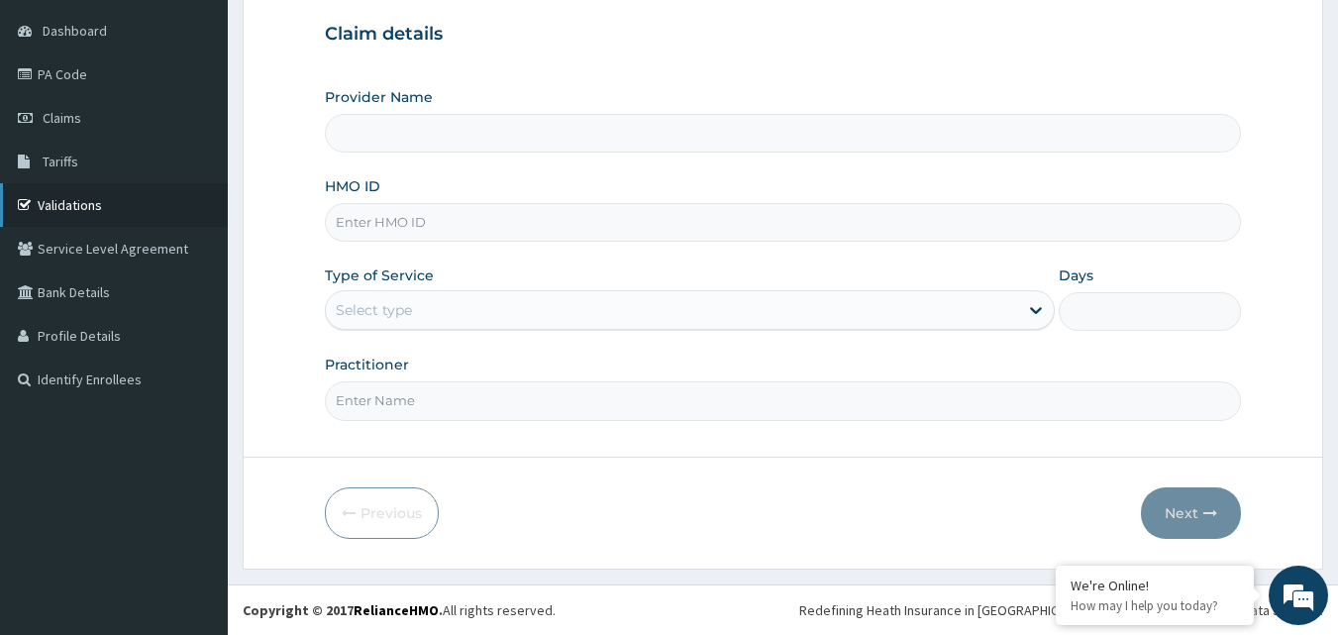
type input "X-serve Children Hospital Lekki"
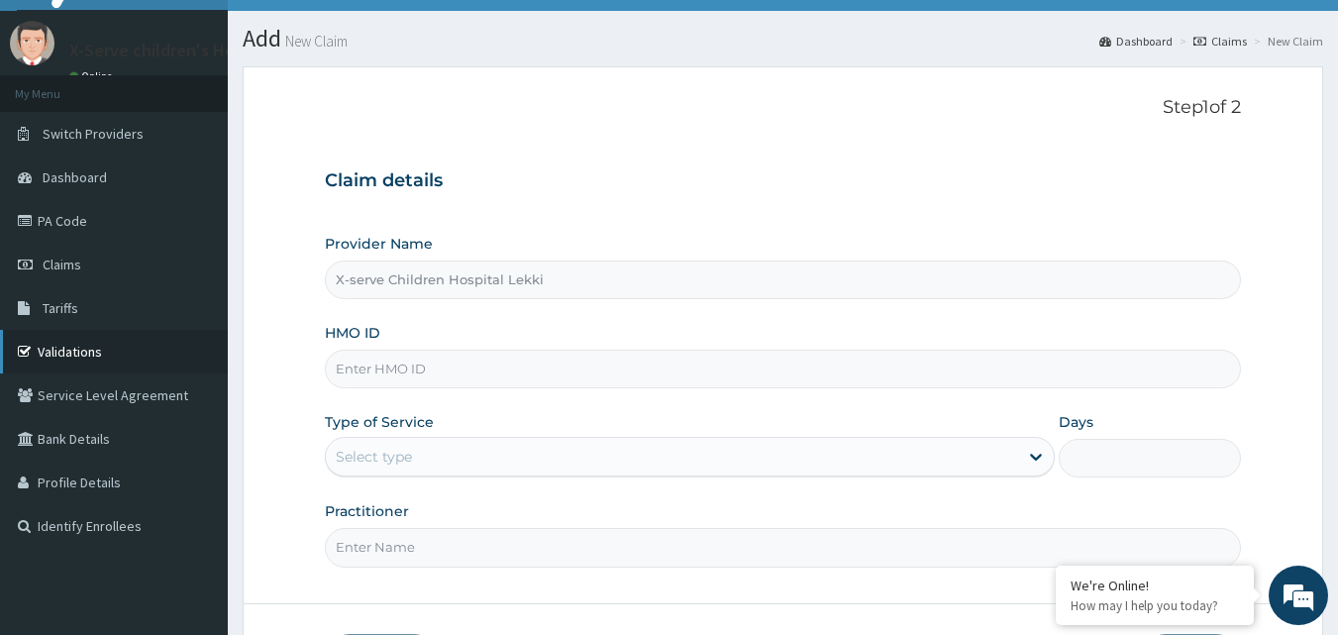
scroll to position [0, 0]
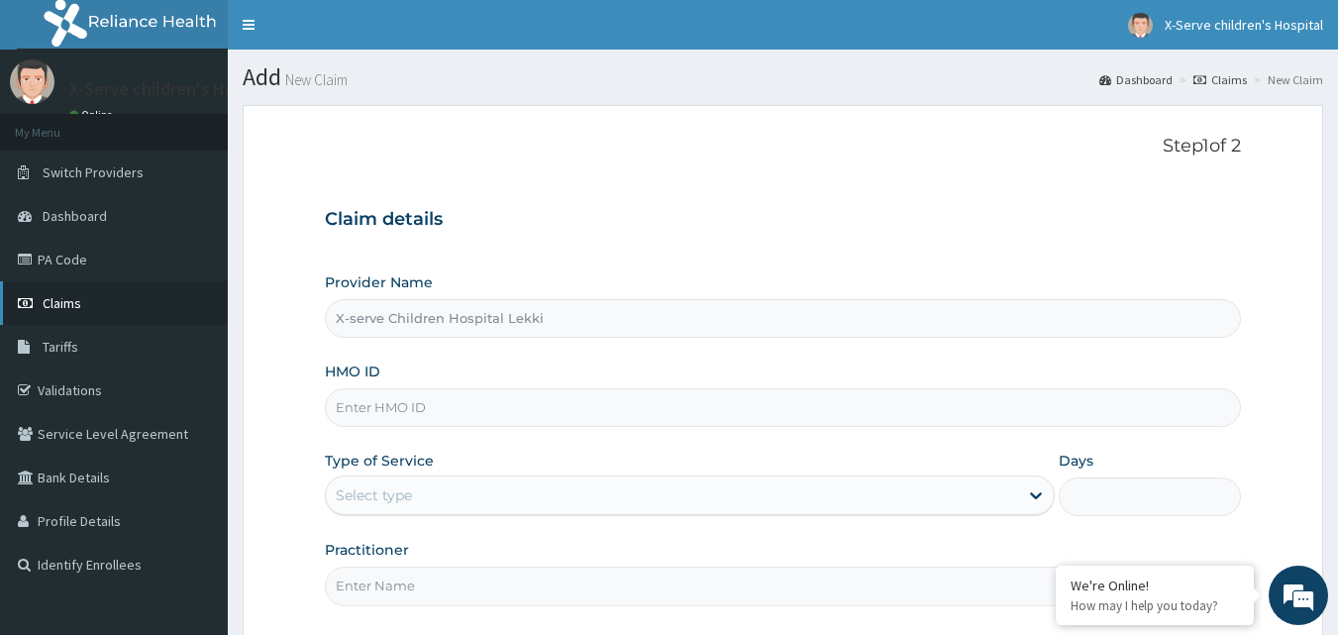
click at [60, 304] on span "Claims" at bounding box center [62, 303] width 39 height 18
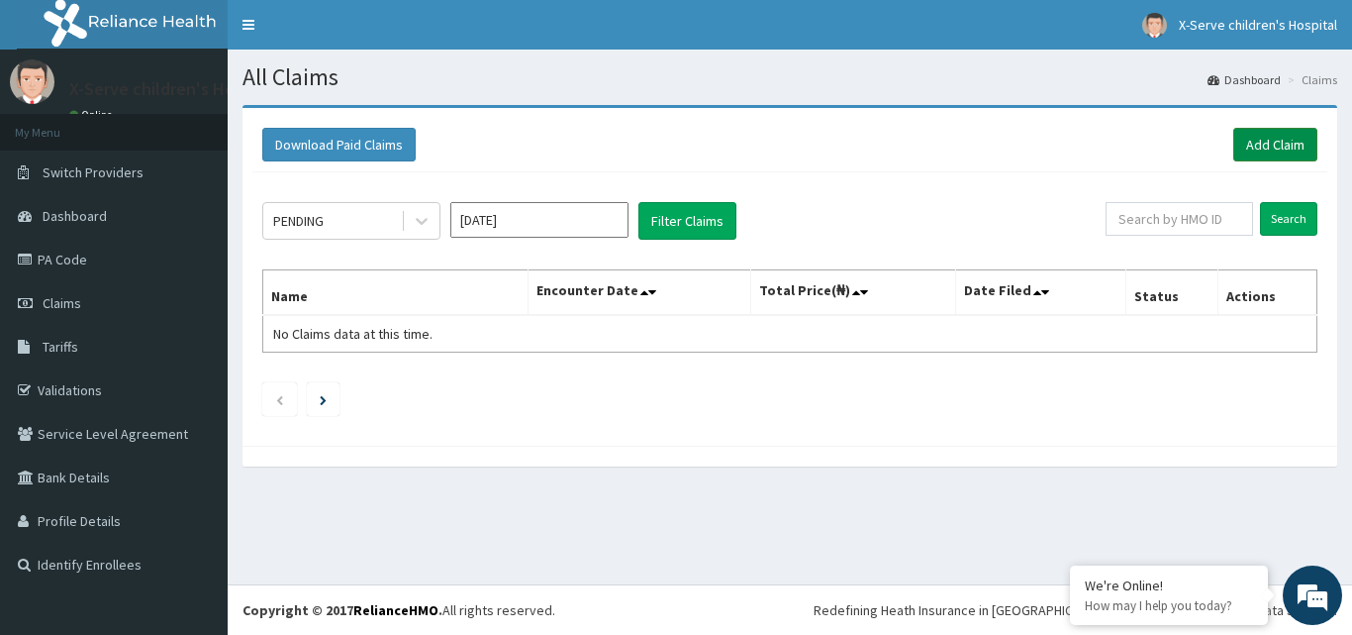
click at [1270, 142] on link "Add Claim" at bounding box center [1276, 145] width 84 height 34
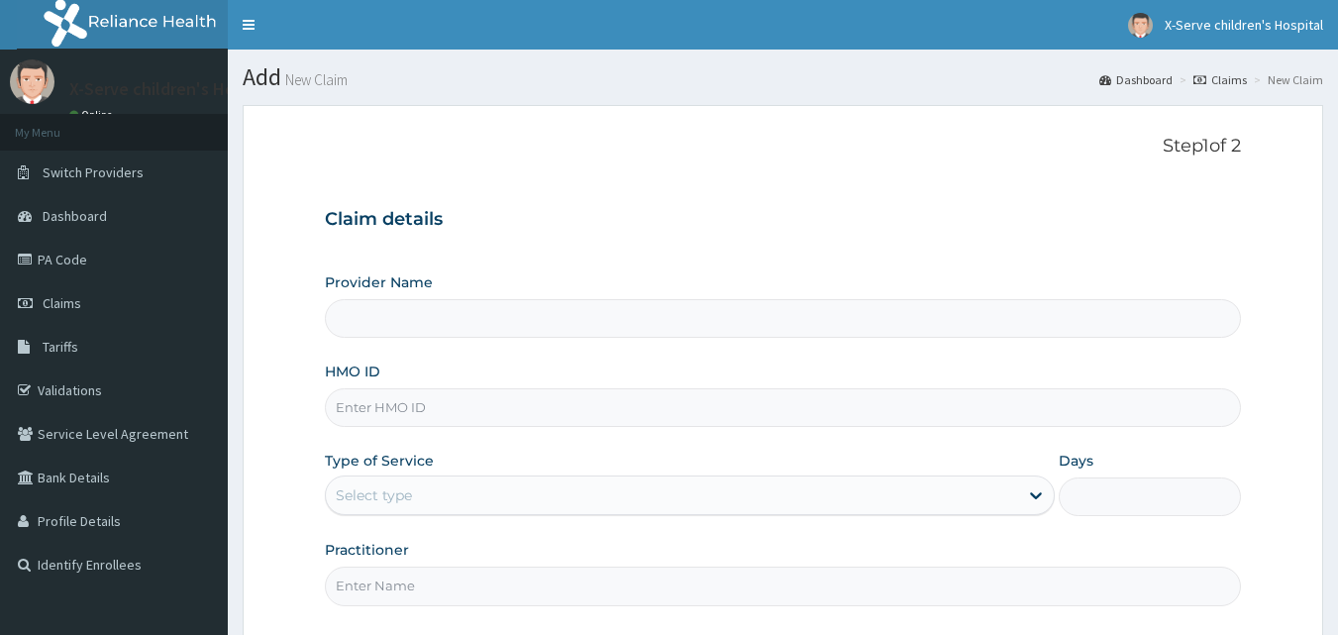
type input "X-serve Children Hospital Lekki"
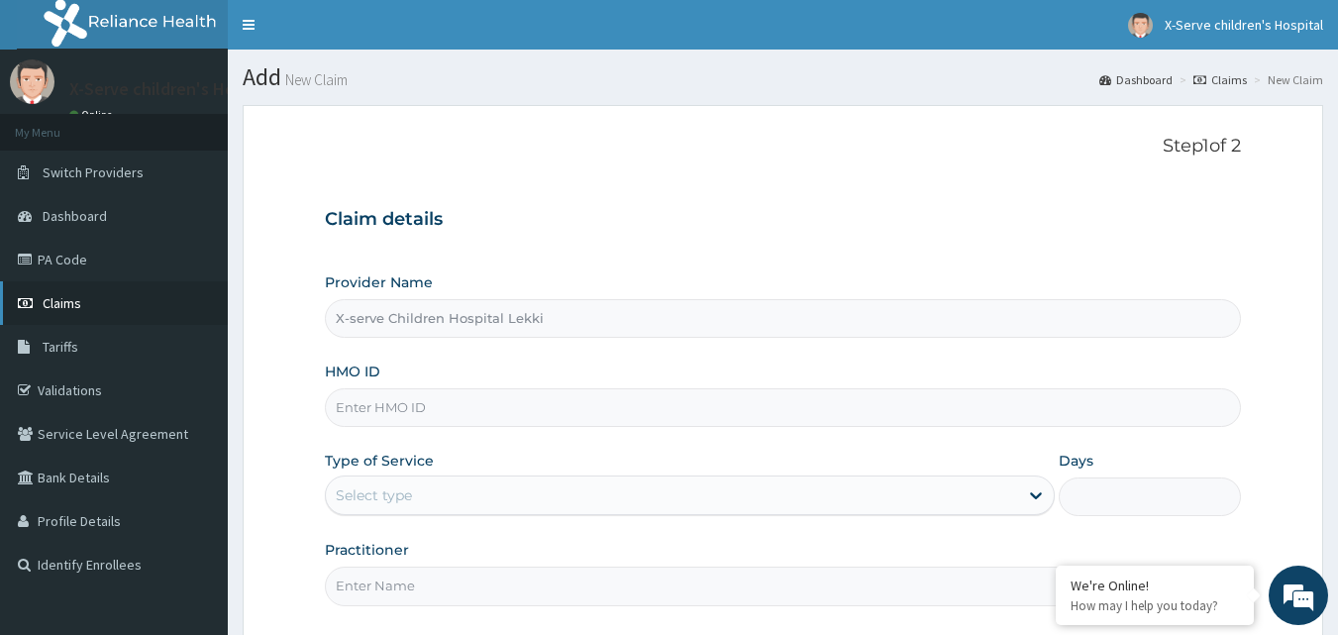
click at [75, 307] on span "Claims" at bounding box center [62, 303] width 39 height 18
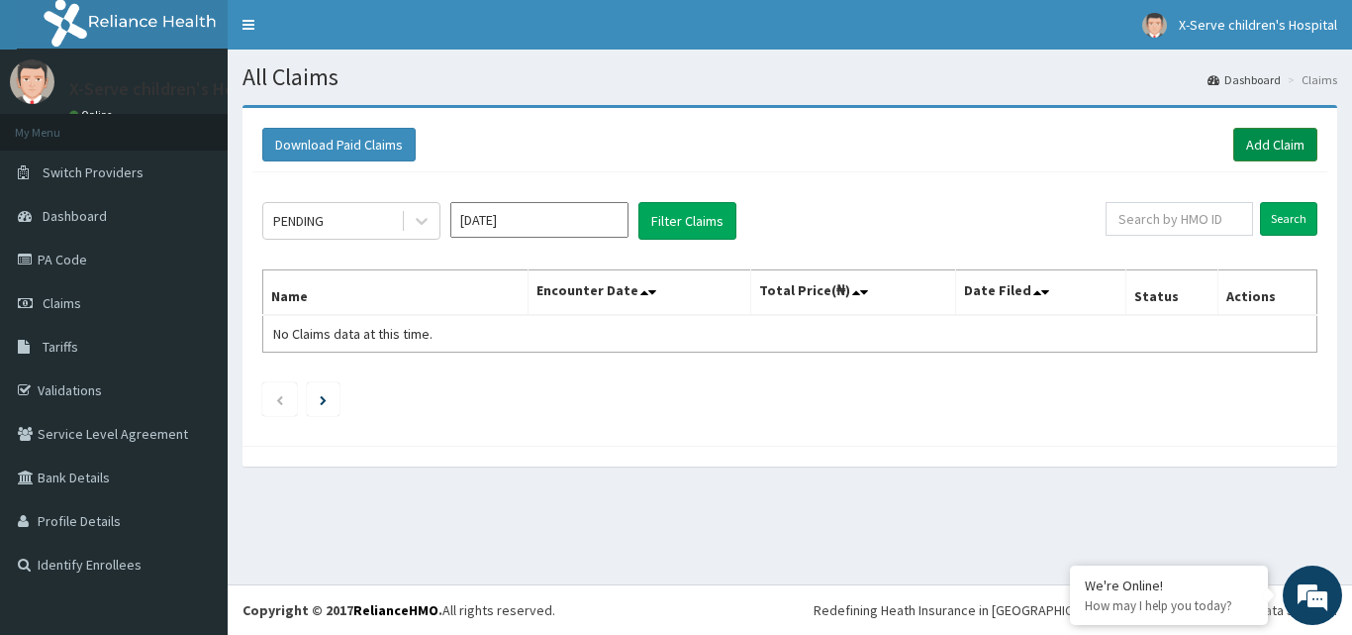
click at [1261, 145] on link "Add Claim" at bounding box center [1276, 145] width 84 height 34
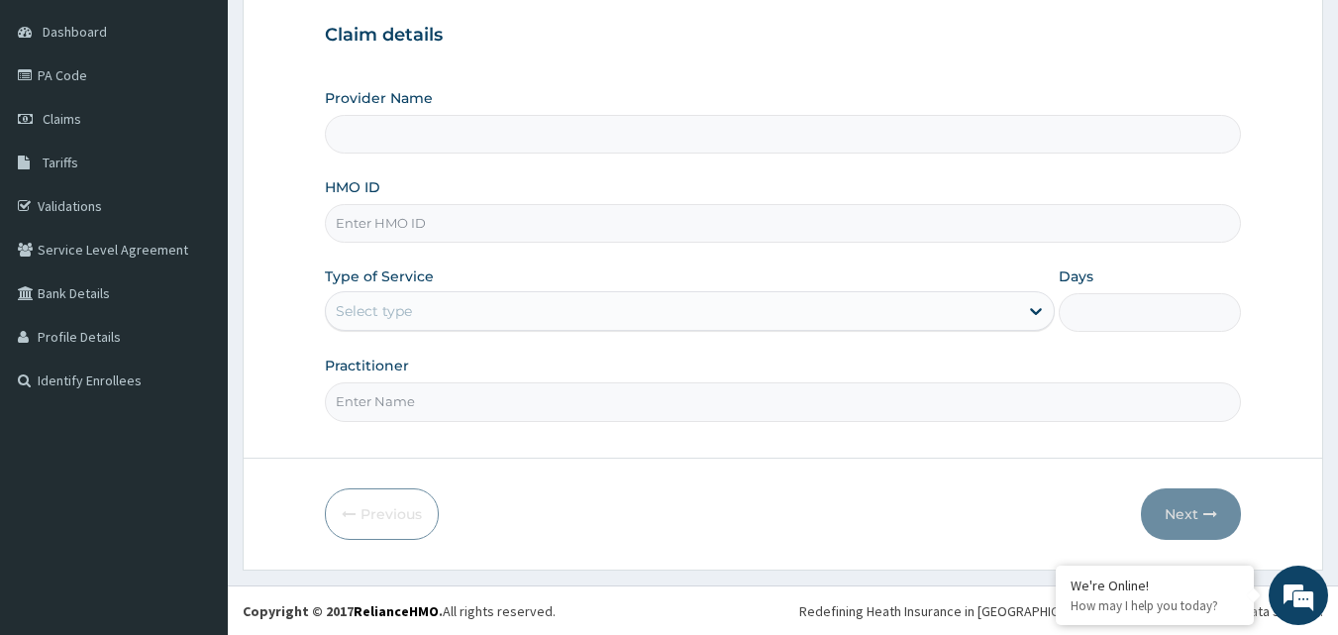
scroll to position [185, 0]
type input "X-serve Children Hospital Lekki"
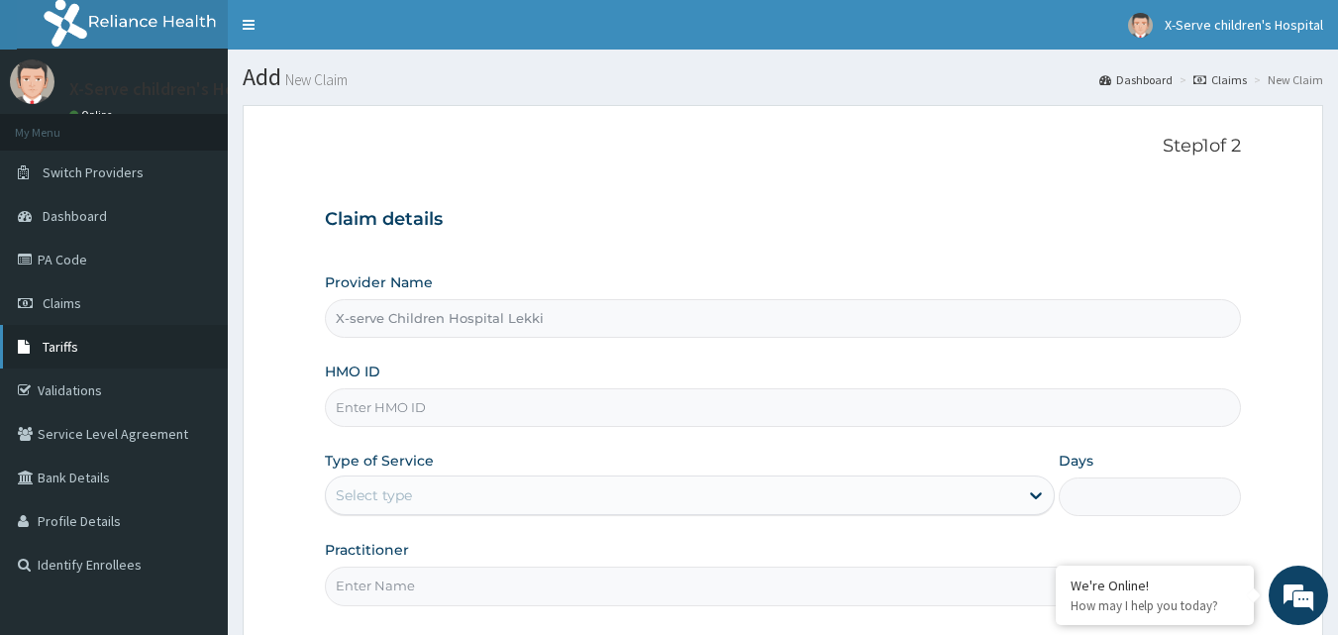
scroll to position [0, 0]
click at [72, 261] on link "PA Code" at bounding box center [114, 260] width 228 height 44
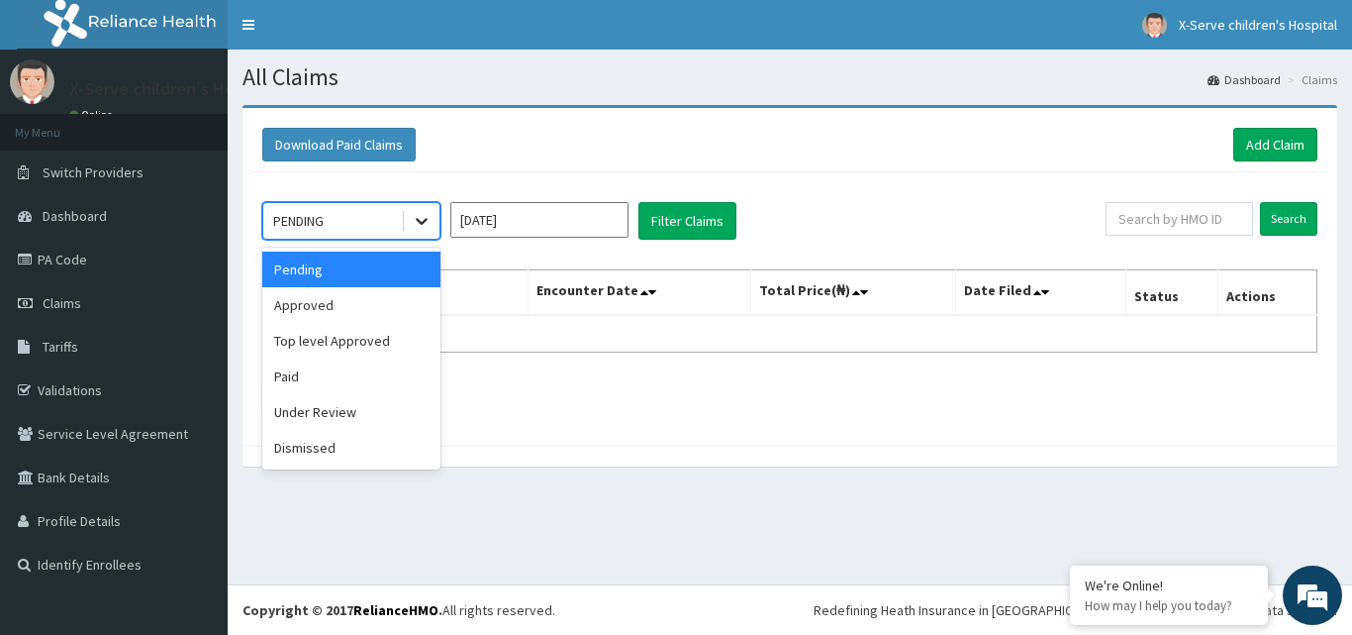
click at [429, 222] on icon at bounding box center [422, 221] width 20 height 20
click at [330, 275] on div "Pending" at bounding box center [351, 269] width 178 height 36
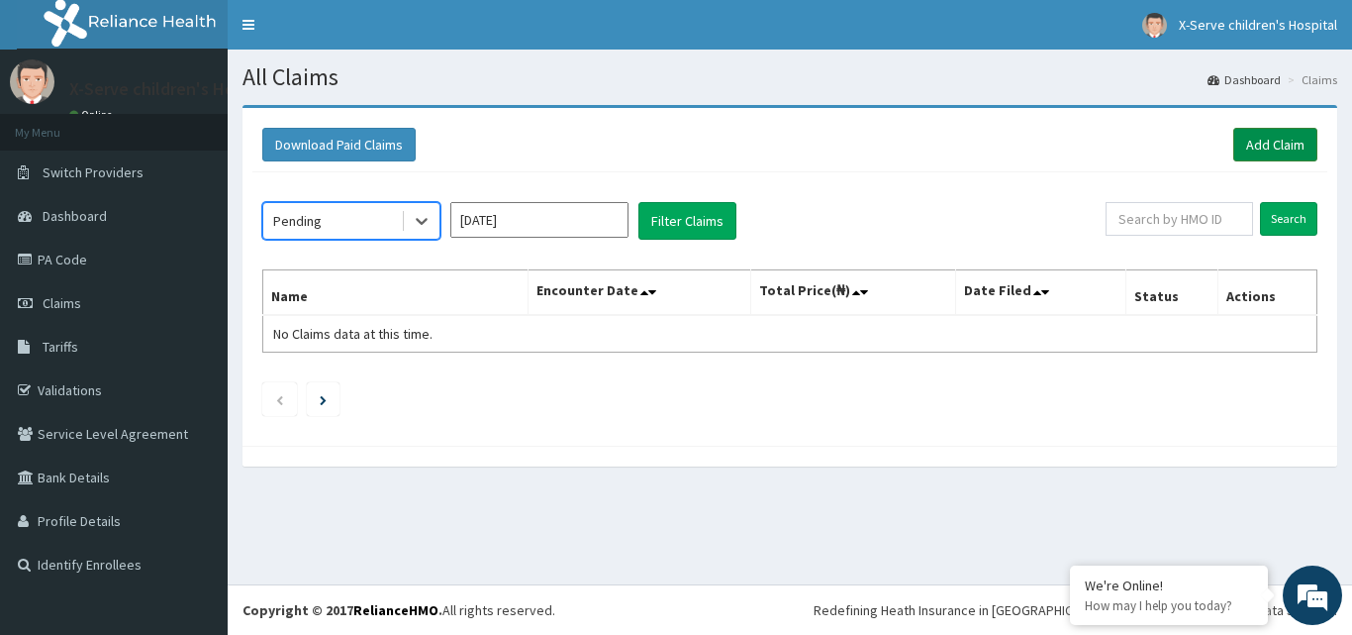
click at [1271, 141] on link "Add Claim" at bounding box center [1276, 145] width 84 height 34
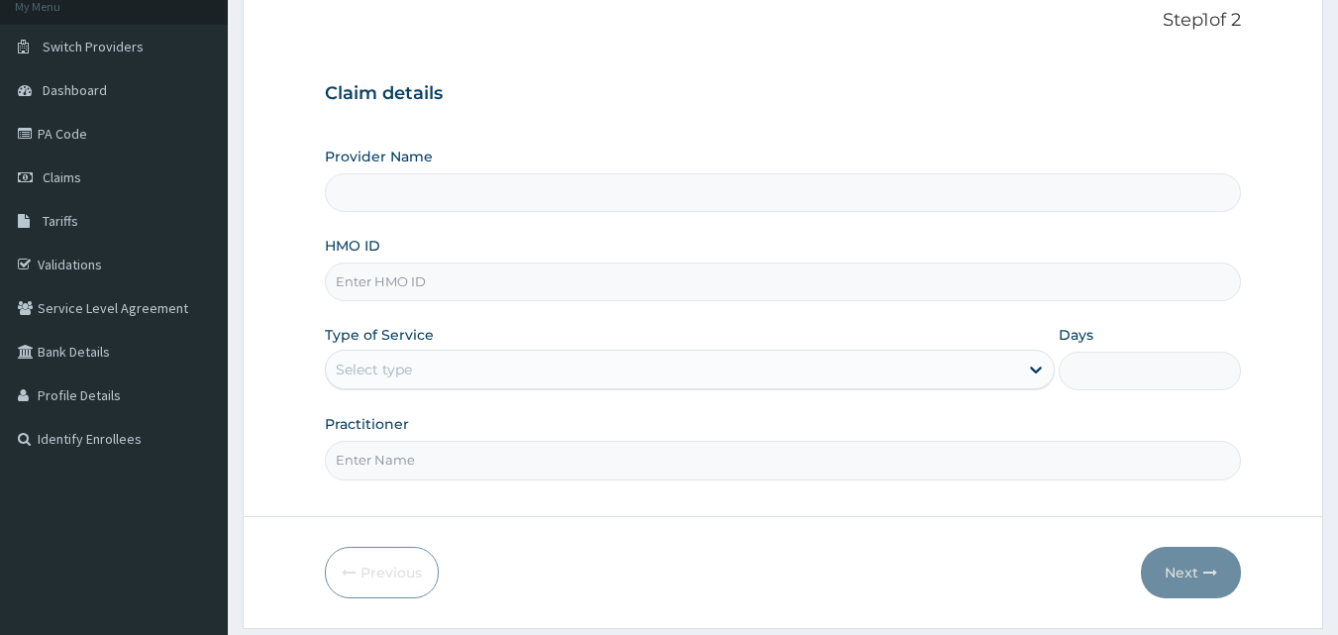
scroll to position [185, 0]
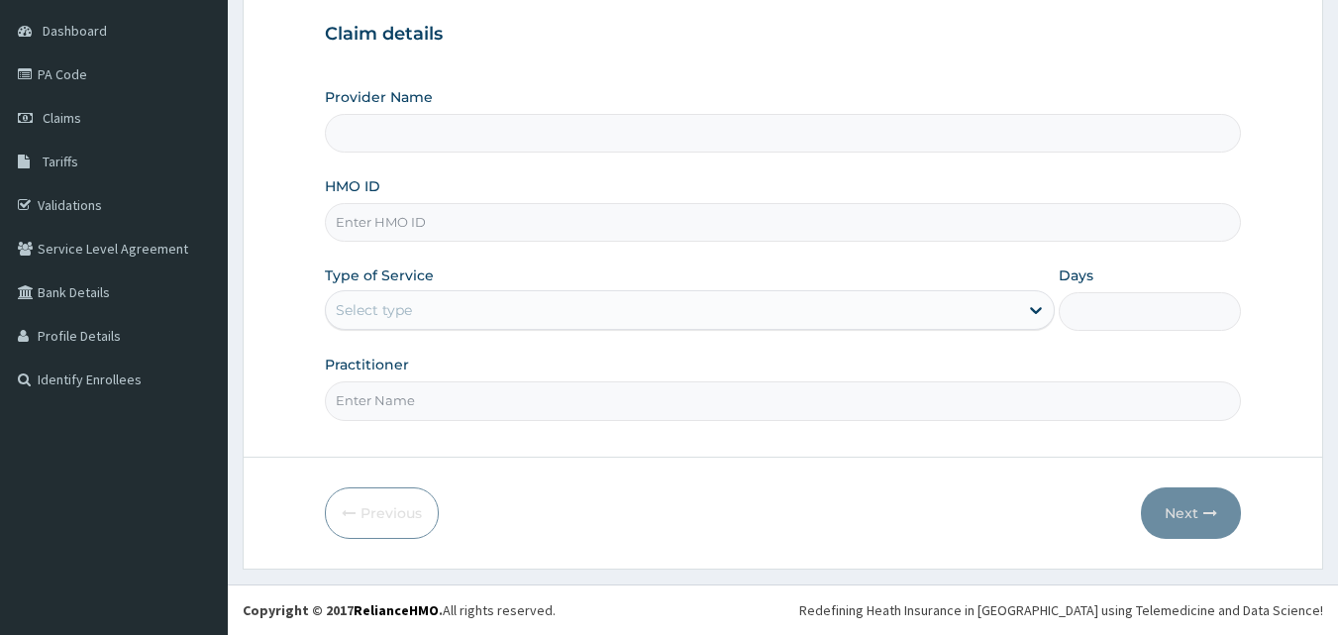
type input "X-serve Children Hospital Lekki"
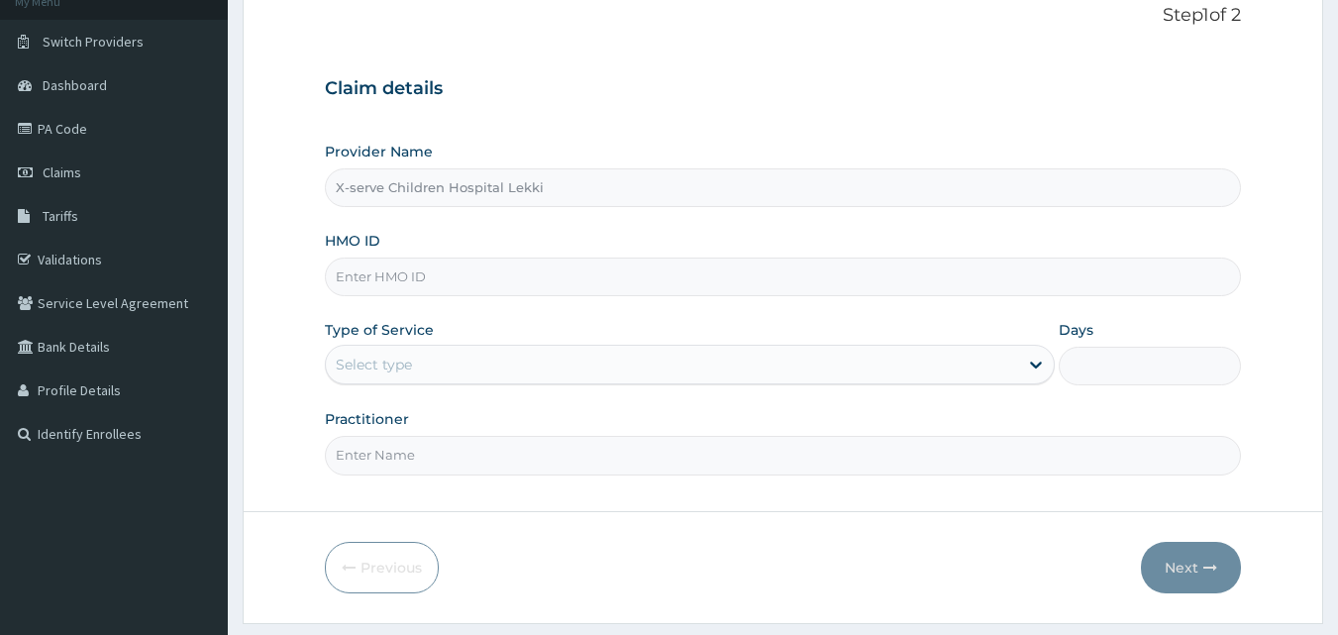
scroll to position [86, 0]
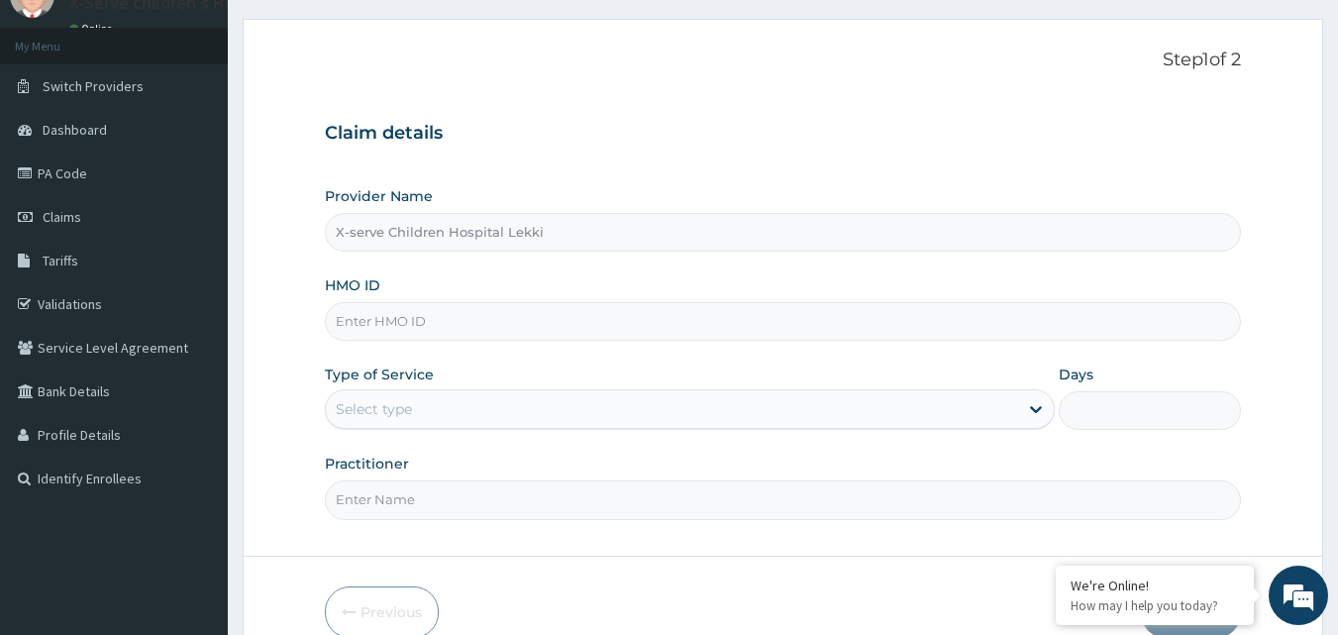
click at [721, 145] on h3 "Claim details" at bounding box center [783, 134] width 917 height 22
click at [503, 325] on input "HMO ID" at bounding box center [783, 321] width 917 height 39
paste input "OGA/10001/D"
type input "OGA/10001/D"
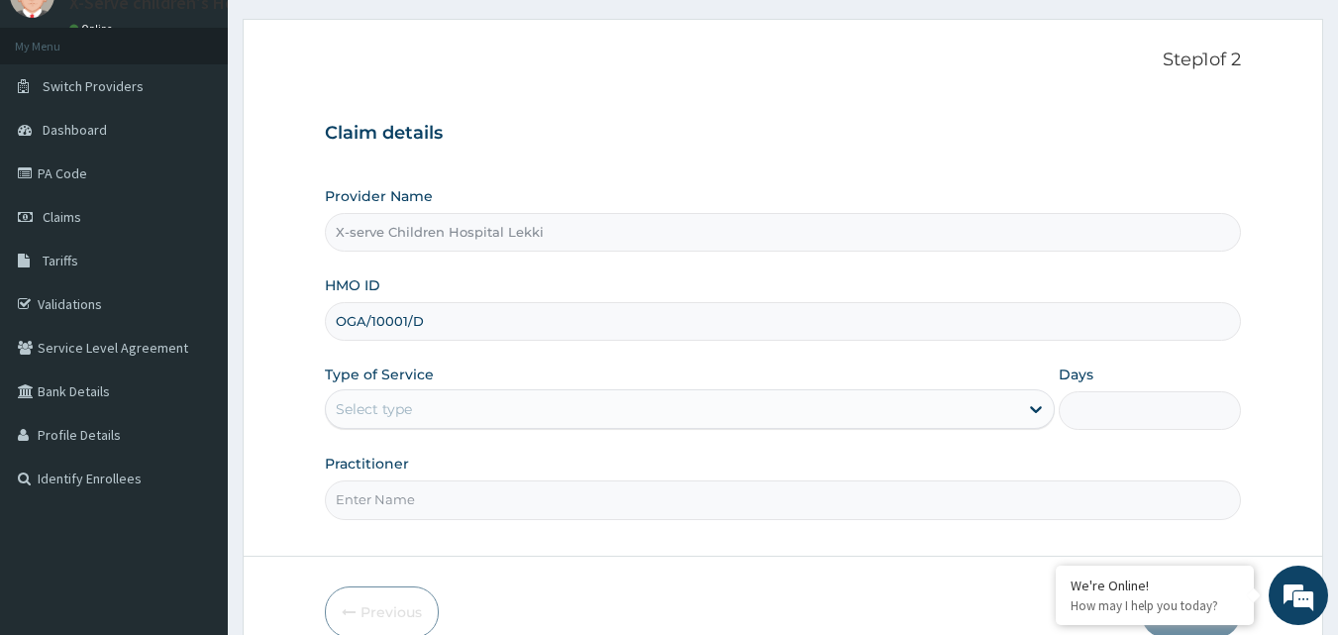
click at [830, 416] on div "Select type" at bounding box center [672, 409] width 692 height 32
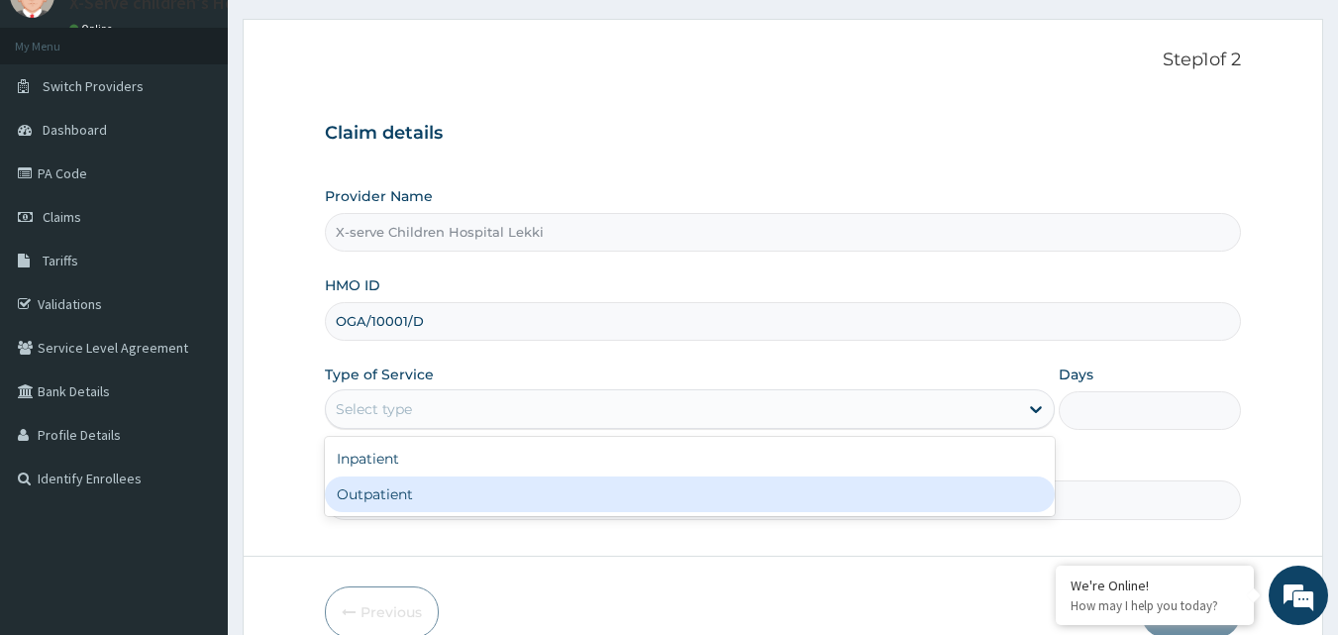
click at [392, 496] on div "Outpatient" at bounding box center [690, 494] width 730 height 36
type input "1"
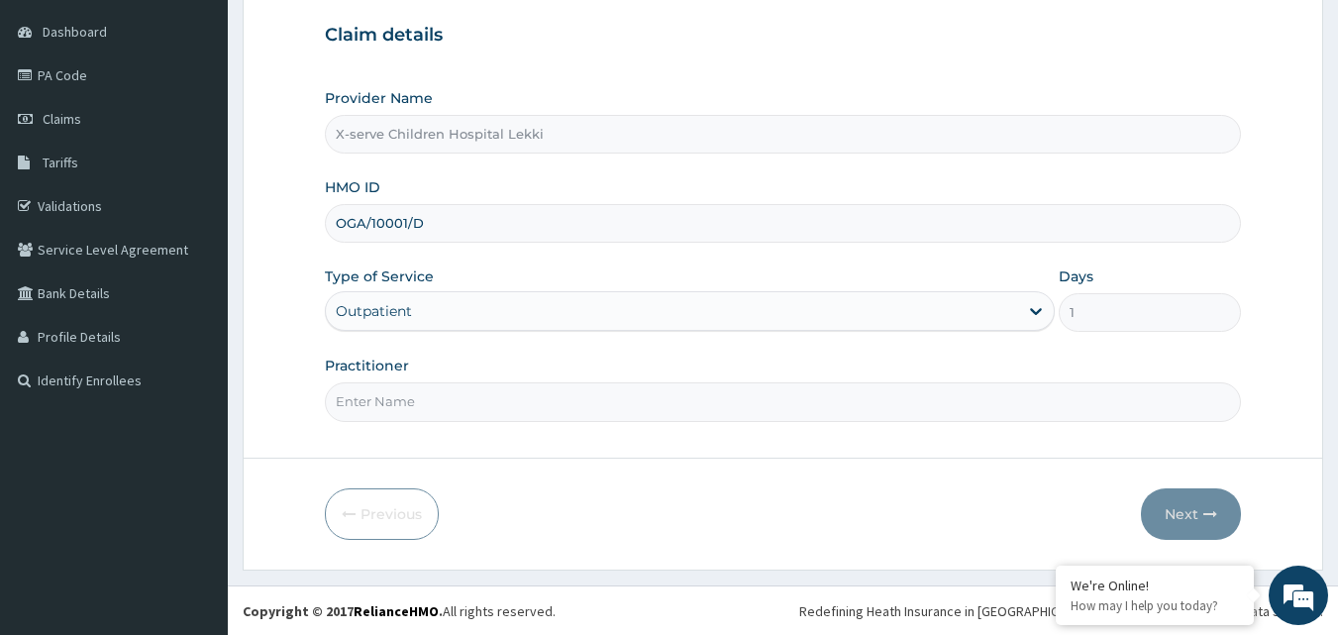
scroll to position [185, 0]
click at [466, 402] on input "Practitioner" at bounding box center [783, 400] width 917 height 39
type input "DR. BROWN"
click at [1199, 501] on button "Next" at bounding box center [1191, 512] width 100 height 51
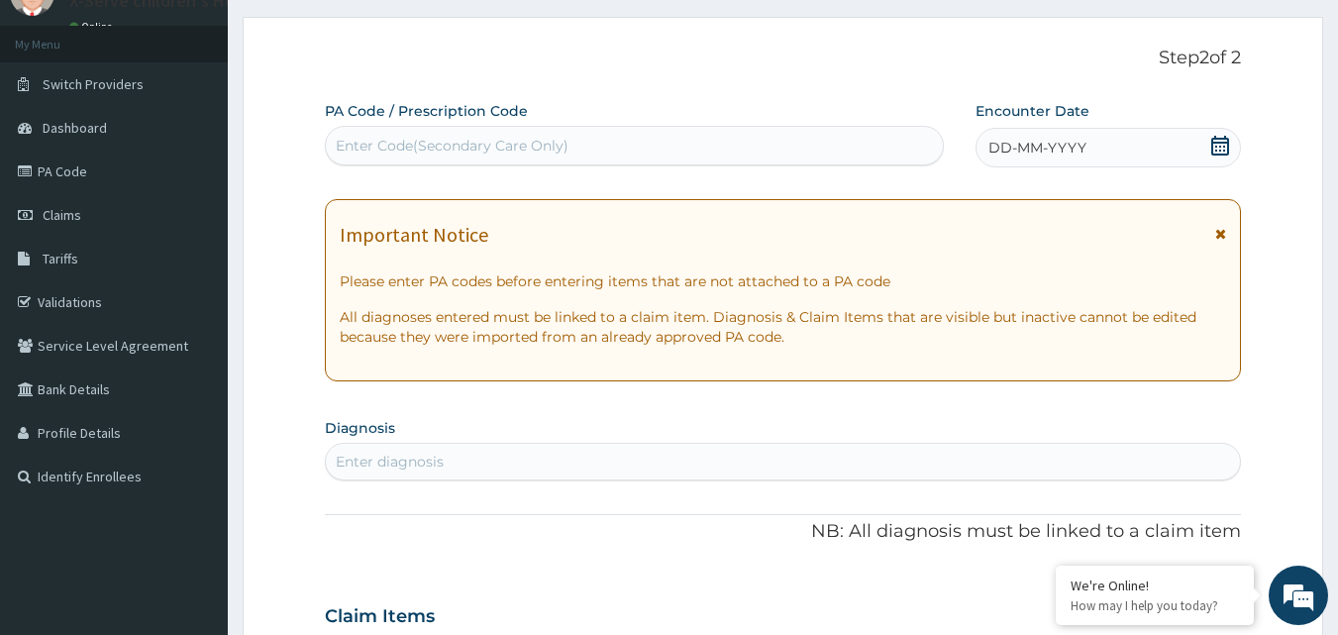
scroll to position [0, 0]
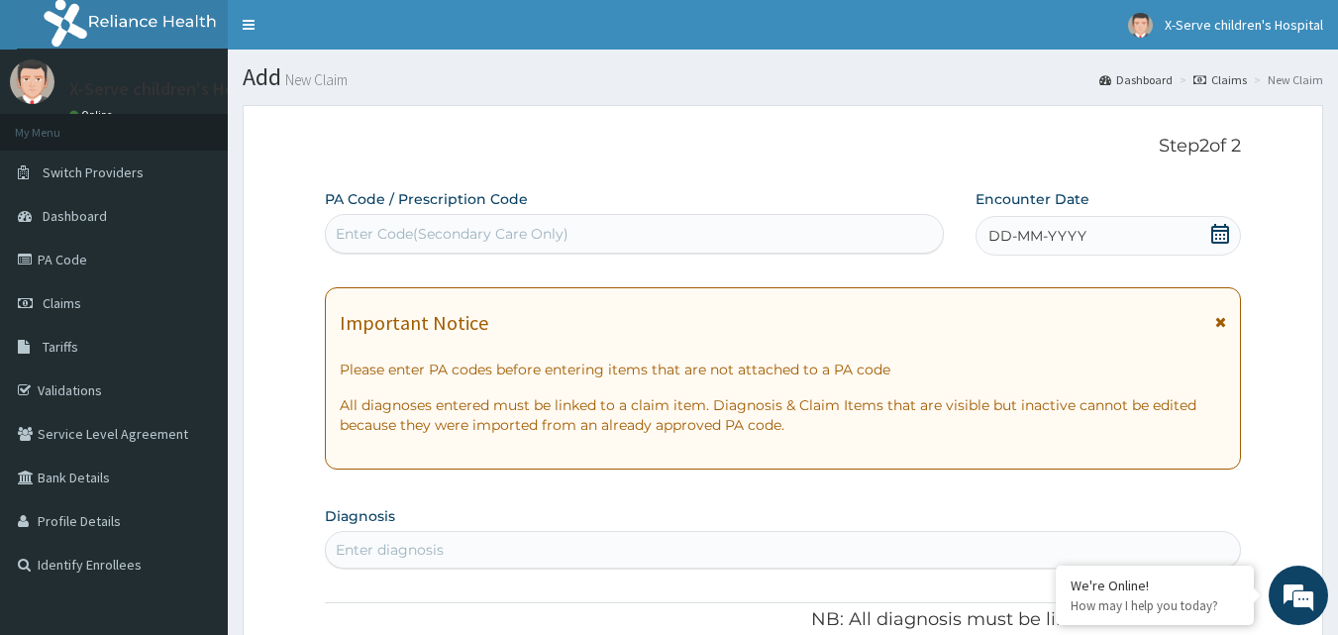
click at [1229, 233] on icon at bounding box center [1220, 234] width 18 height 20
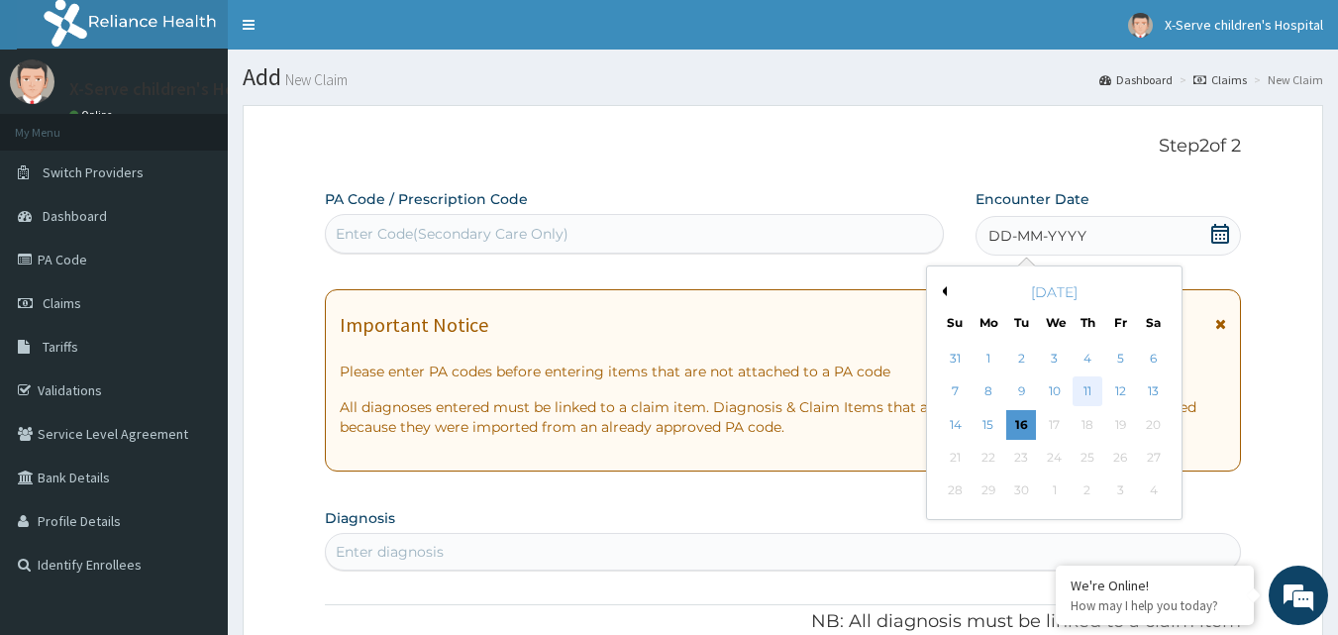
click at [1086, 392] on div "11" at bounding box center [1087, 392] width 30 height 30
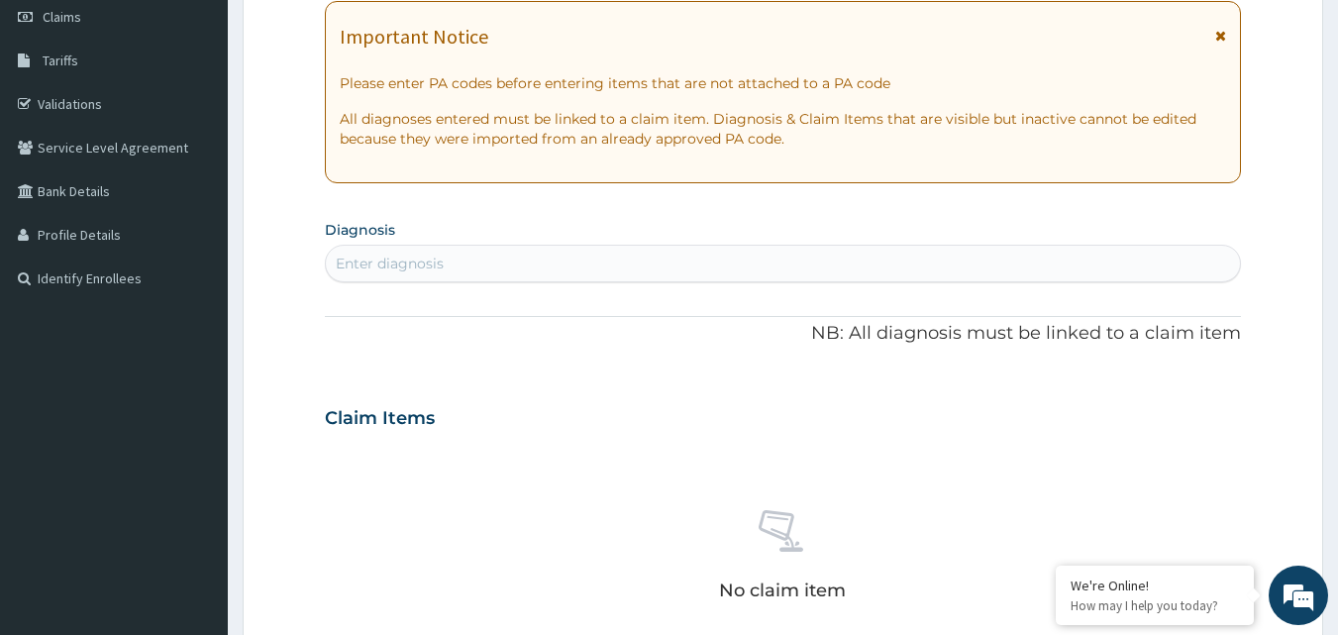
scroll to position [297, 0]
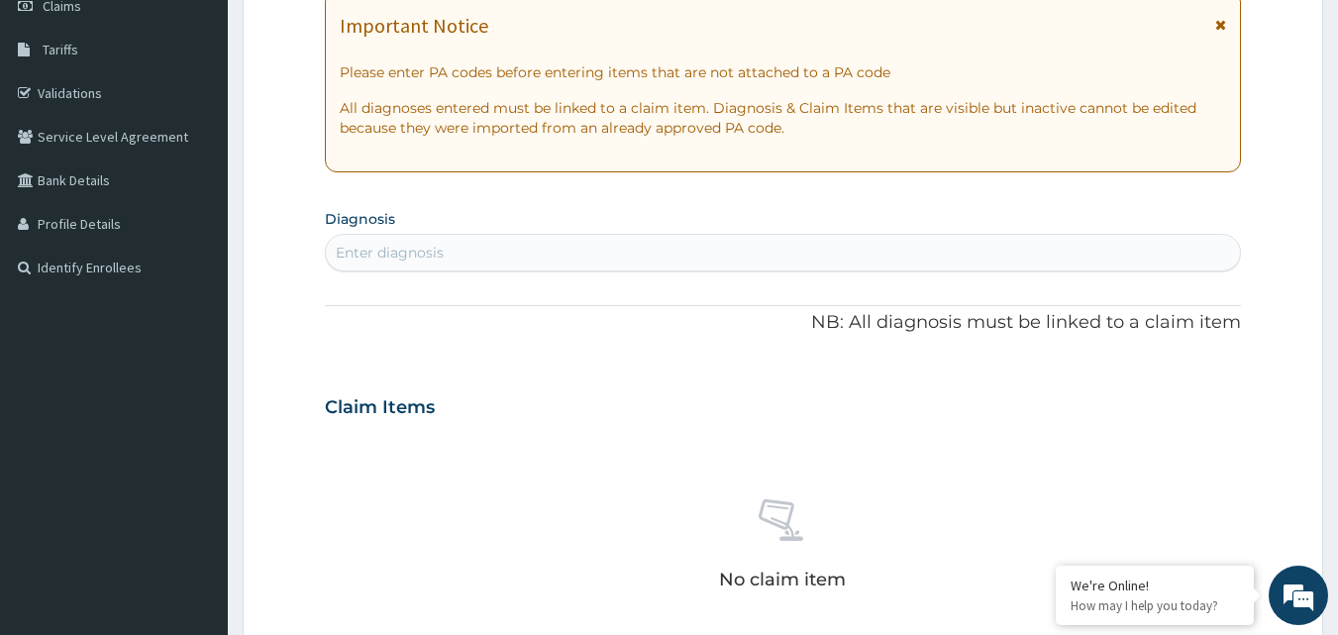
click at [503, 257] on div "Enter diagnosis" at bounding box center [783, 253] width 915 height 32
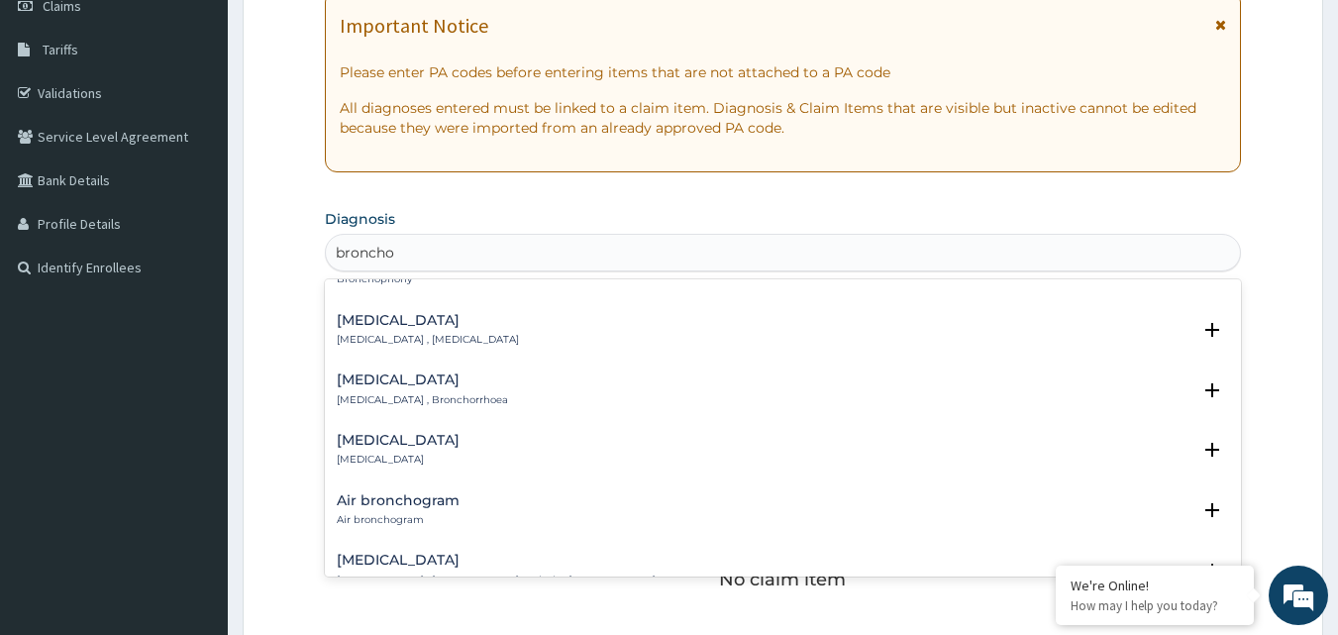
scroll to position [0, 0]
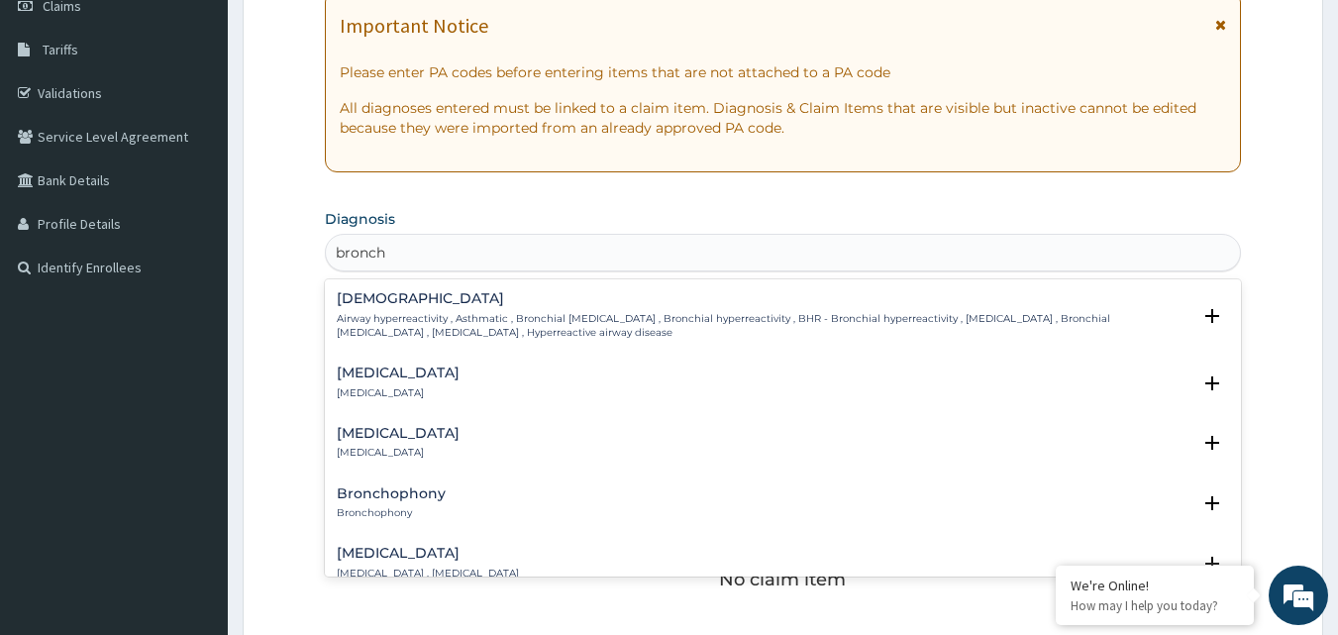
type input "bronc"
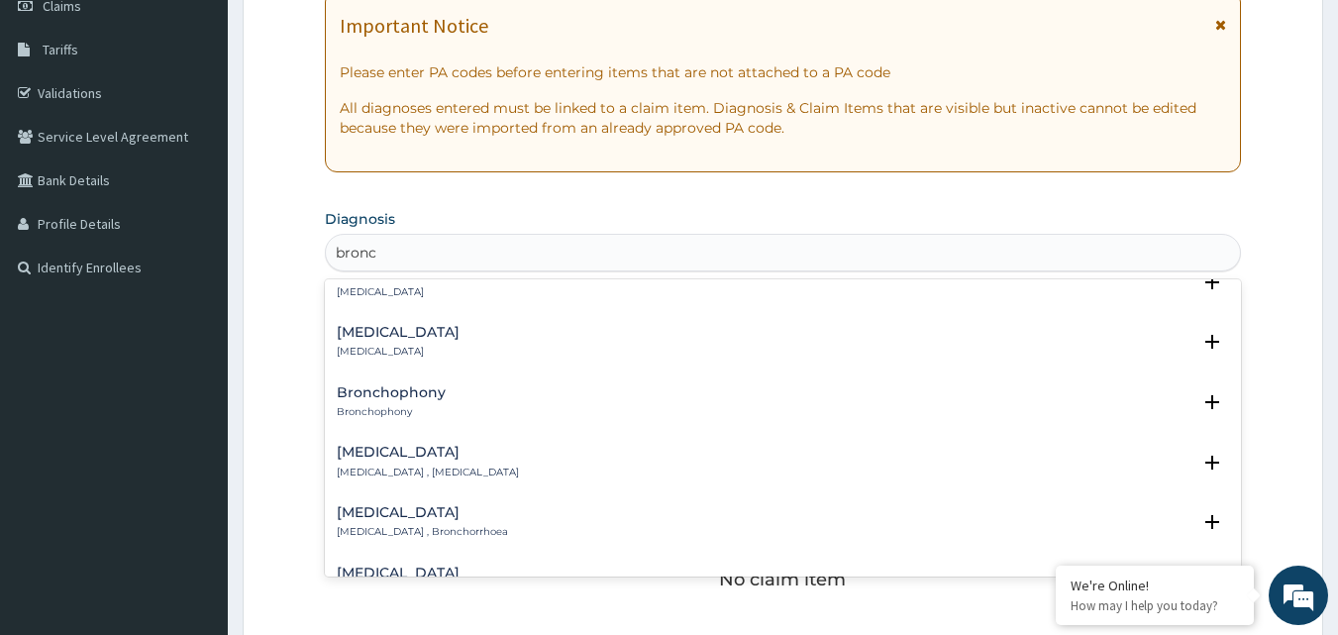
scroll to position [198, 0]
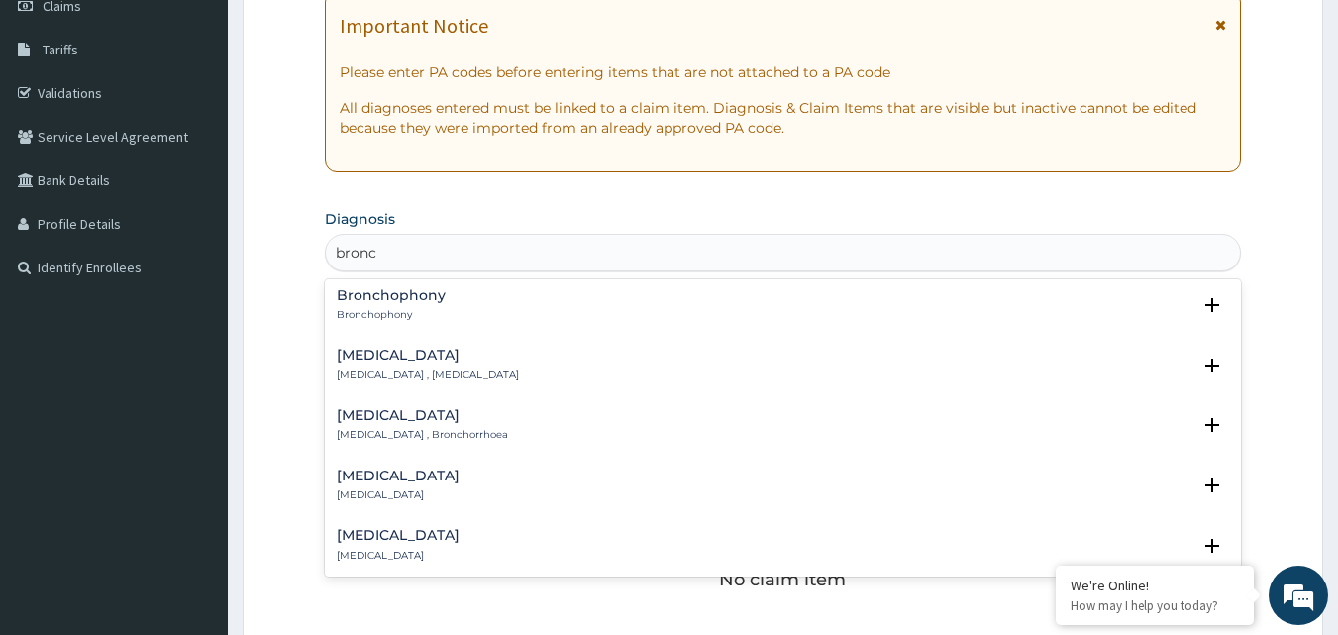
click at [411, 480] on h4 "Bronchiolitis" at bounding box center [398, 475] width 123 height 15
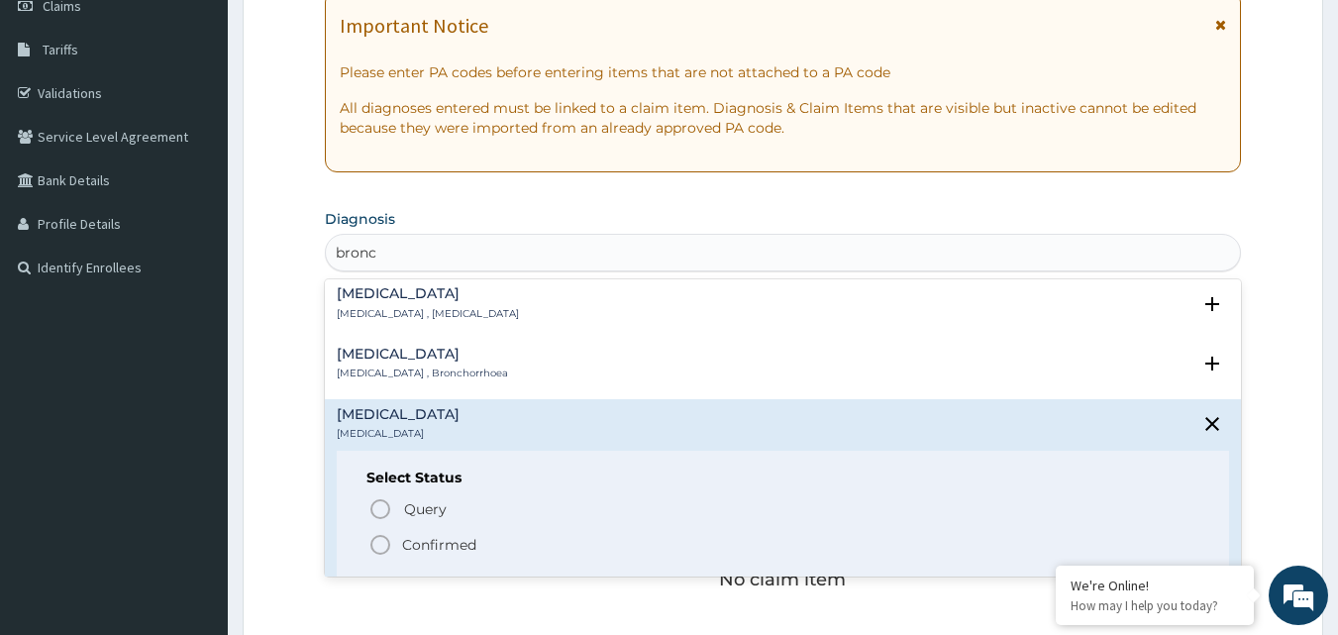
scroll to position [396, 0]
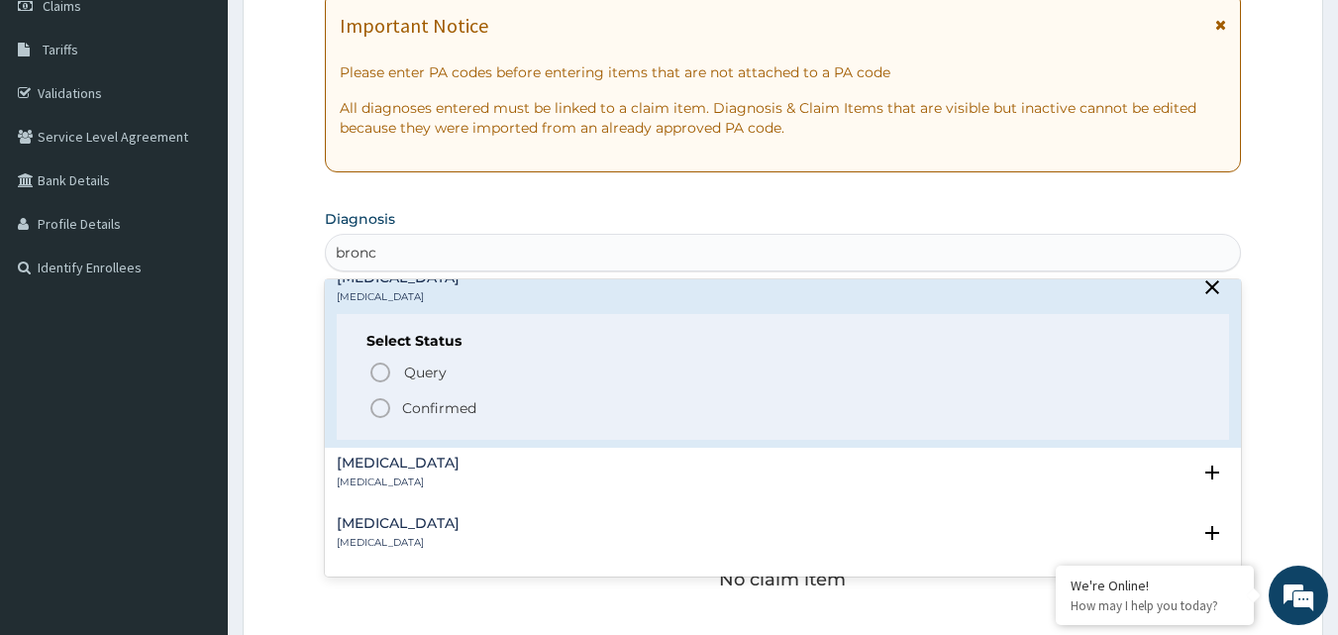
click at [375, 411] on icon "status option filled" at bounding box center [380, 408] width 24 height 24
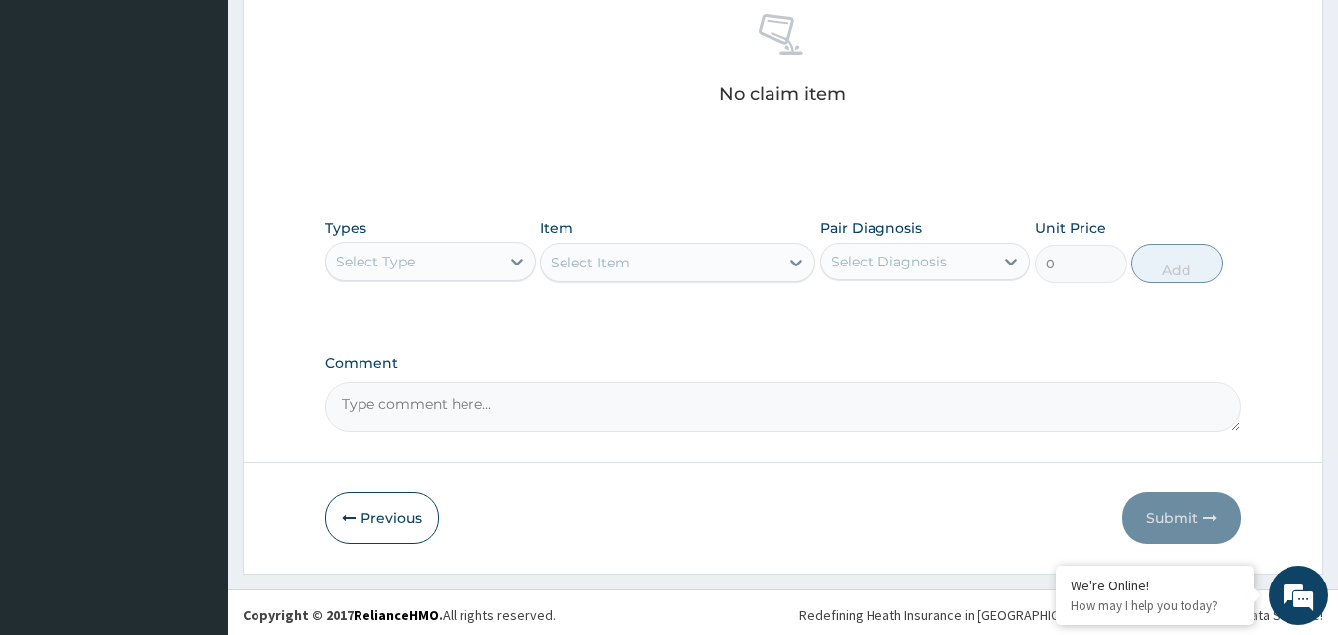
scroll to position [792, 0]
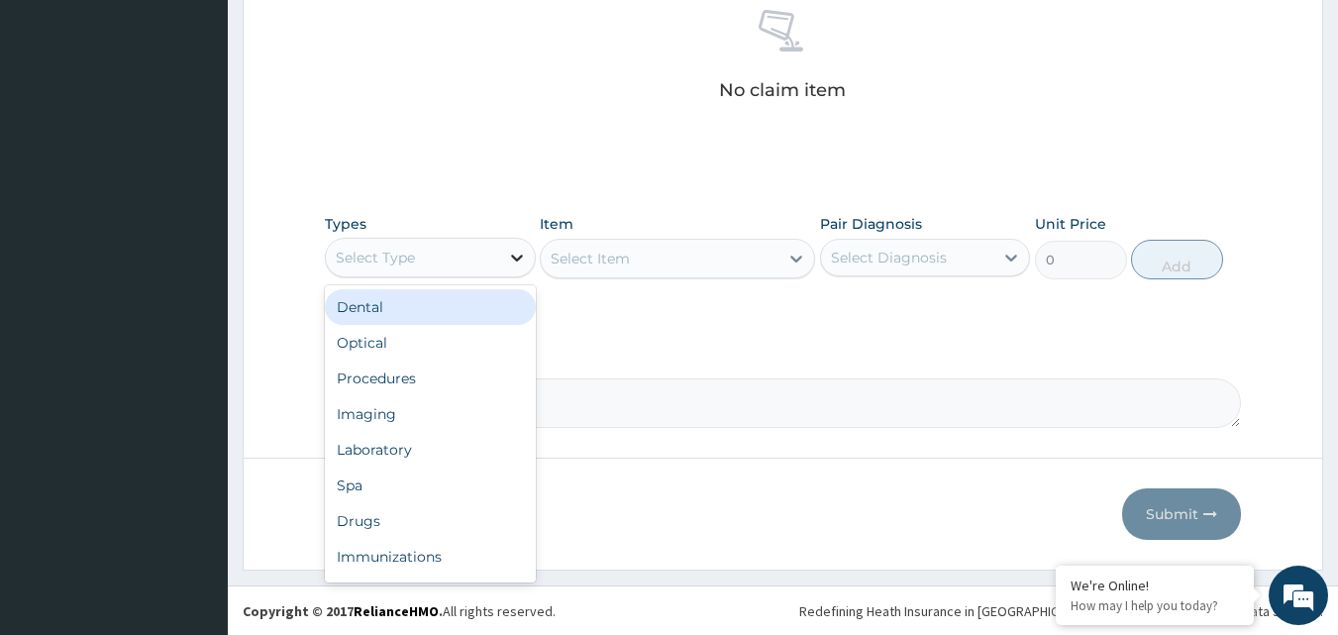
click at [503, 259] on div at bounding box center [517, 258] width 36 height 36
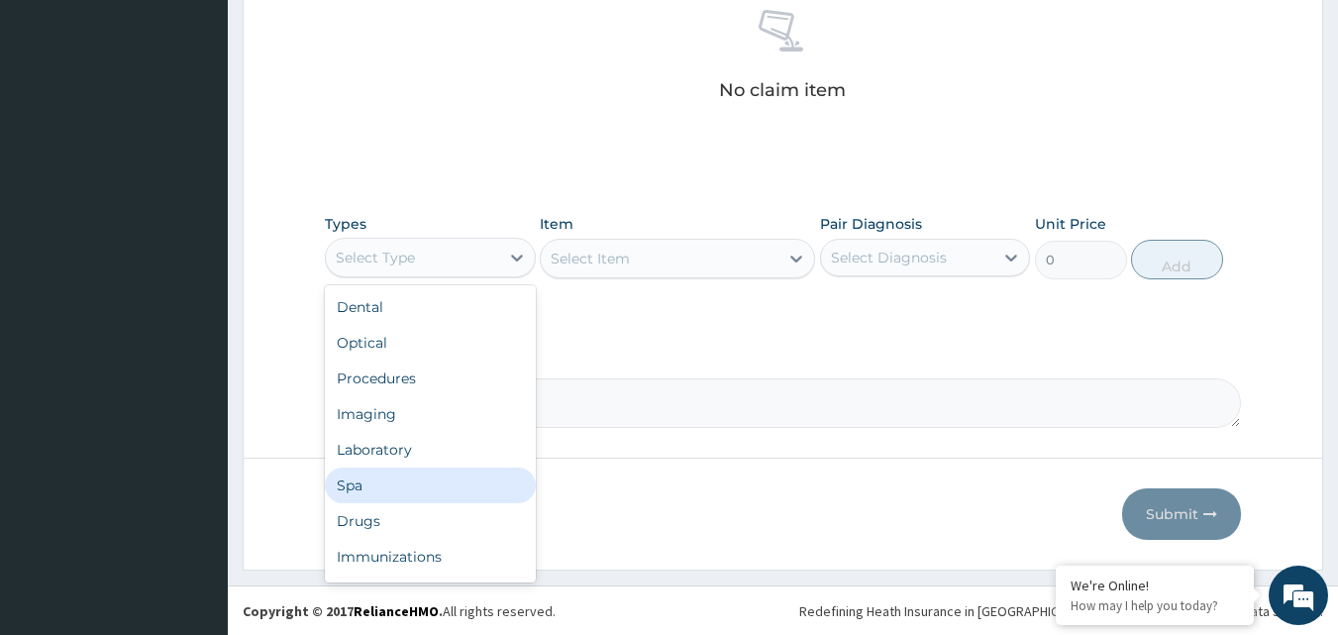
scroll to position [67, 0]
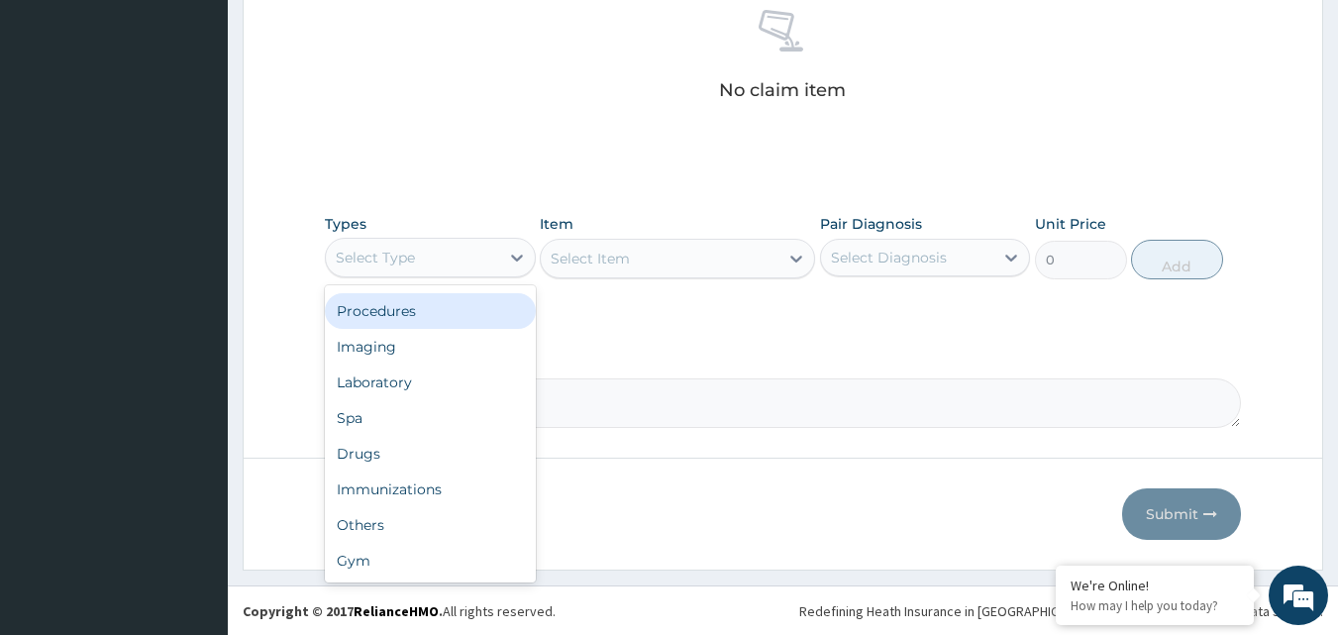
click at [404, 310] on div "Procedures" at bounding box center [430, 311] width 211 height 36
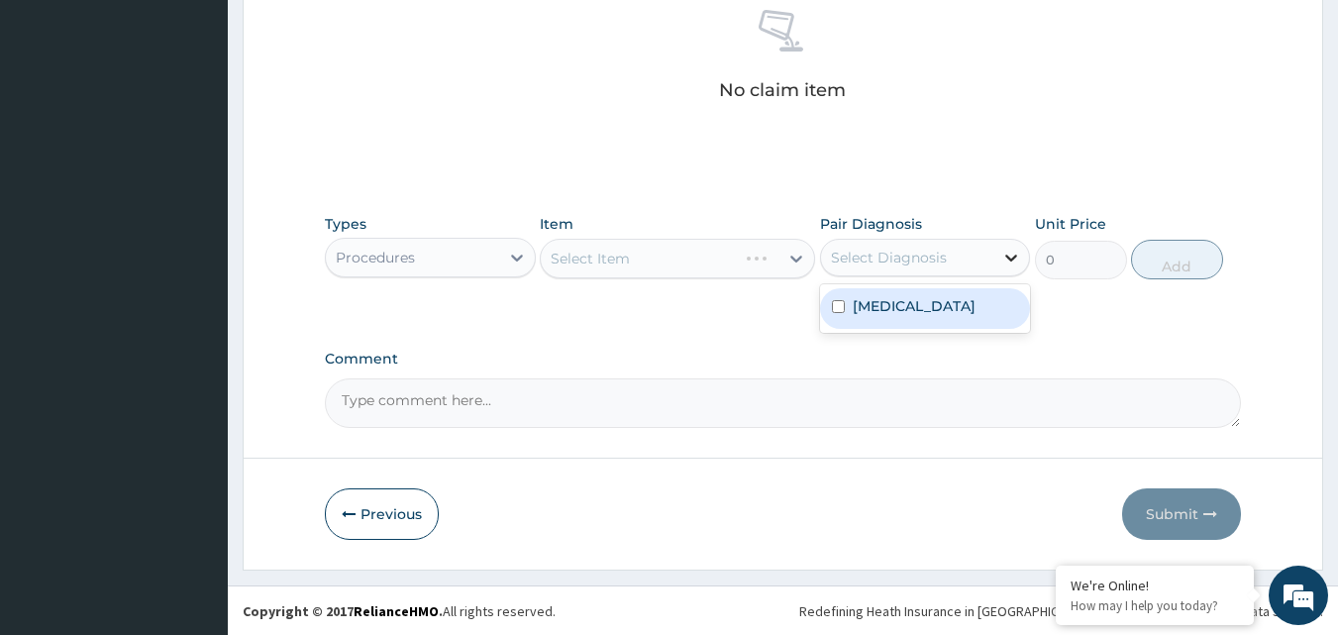
click at [1001, 262] on icon at bounding box center [1011, 258] width 20 height 20
click at [901, 308] on label "Bronchiolitis" at bounding box center [913, 306] width 123 height 20
checkbox input "true"
click at [766, 247] on div "Select Item" at bounding box center [677, 259] width 275 height 40
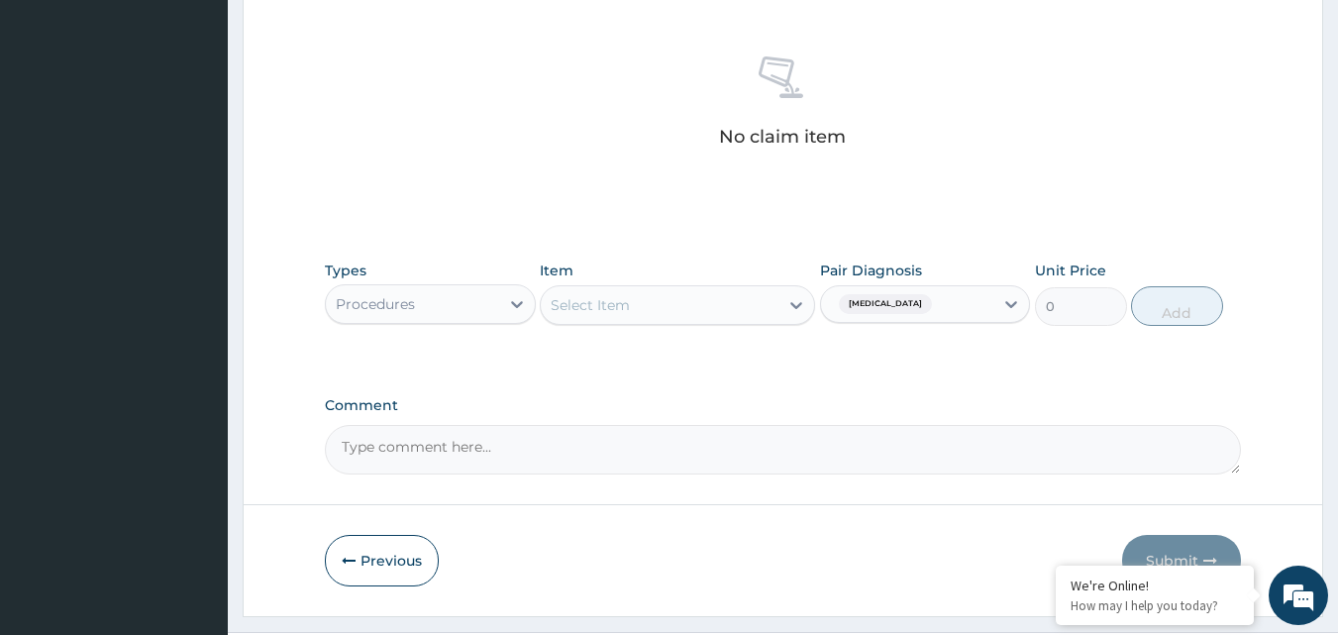
scroll to position [793, 0]
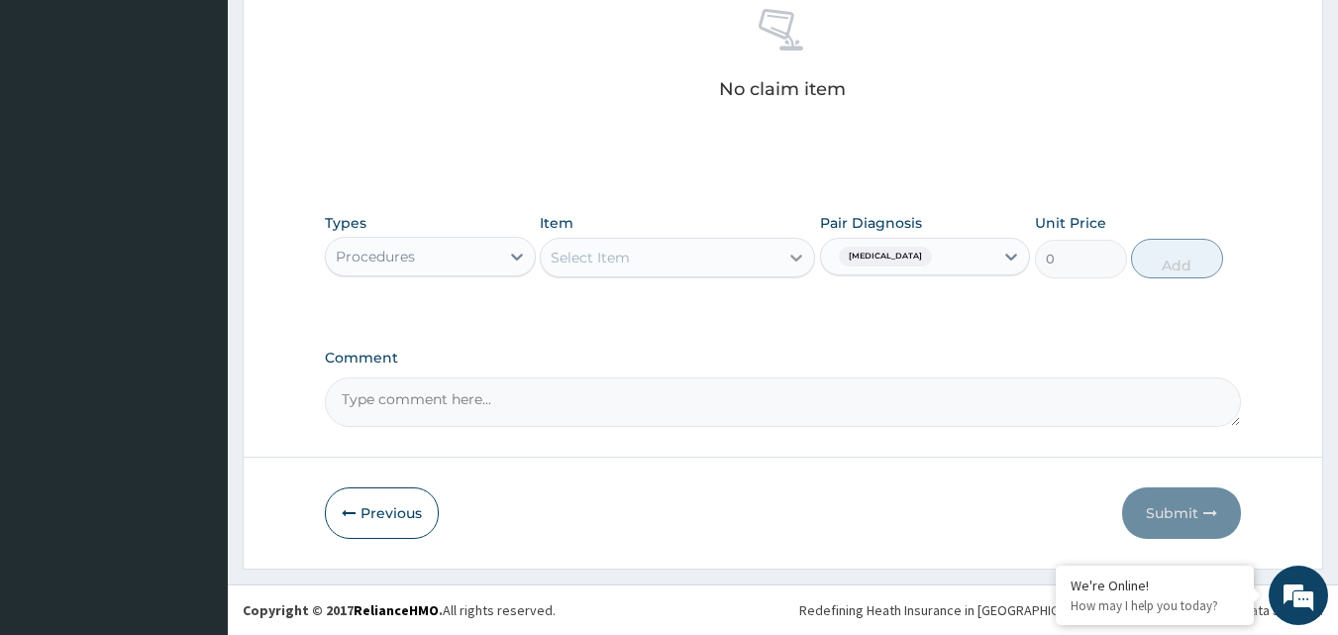
click at [787, 253] on icon at bounding box center [796, 258] width 20 height 20
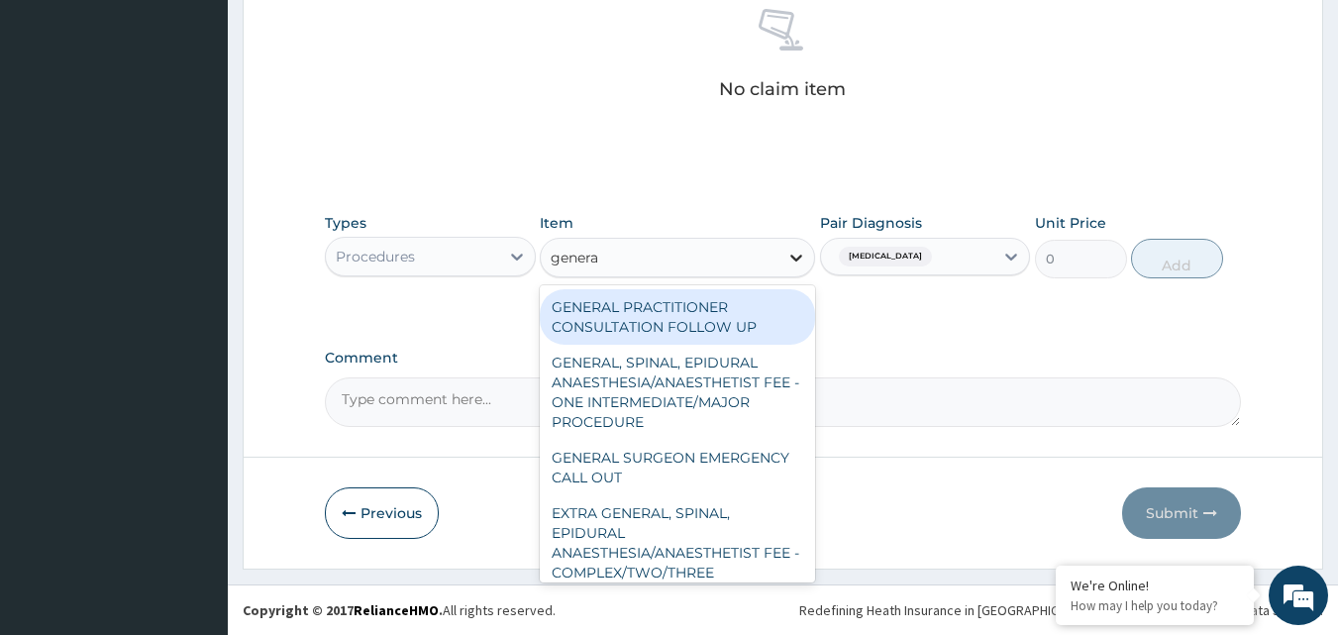
type input "general"
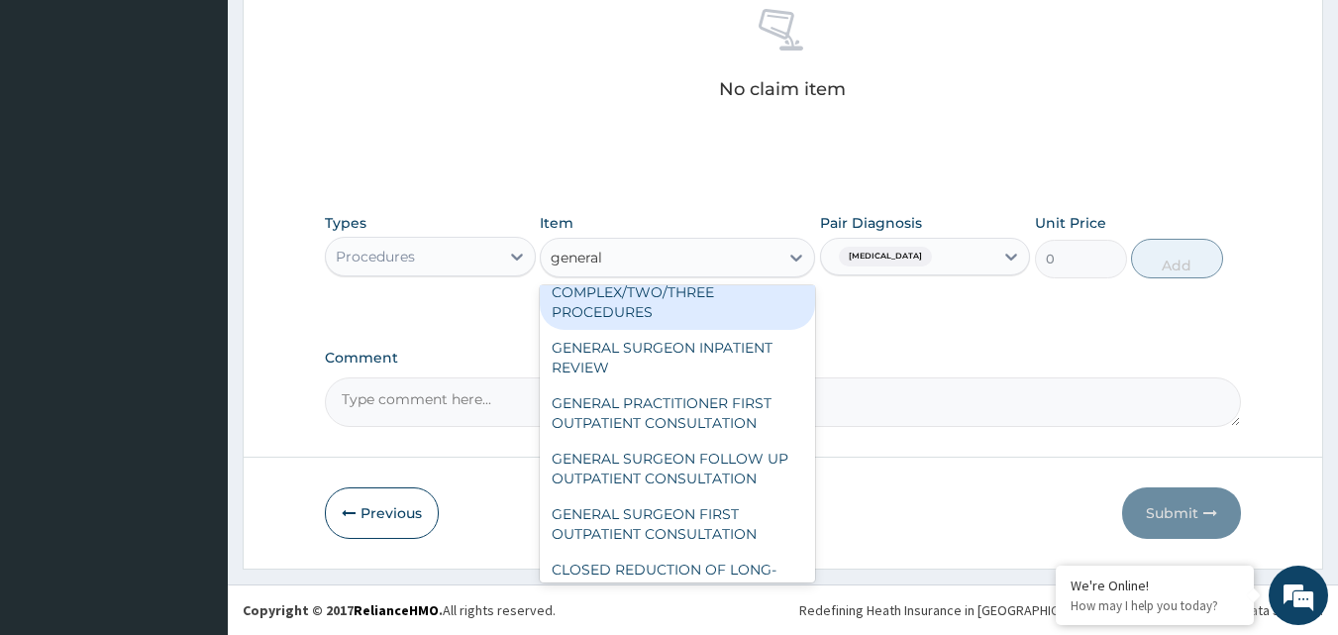
scroll to position [297, 0]
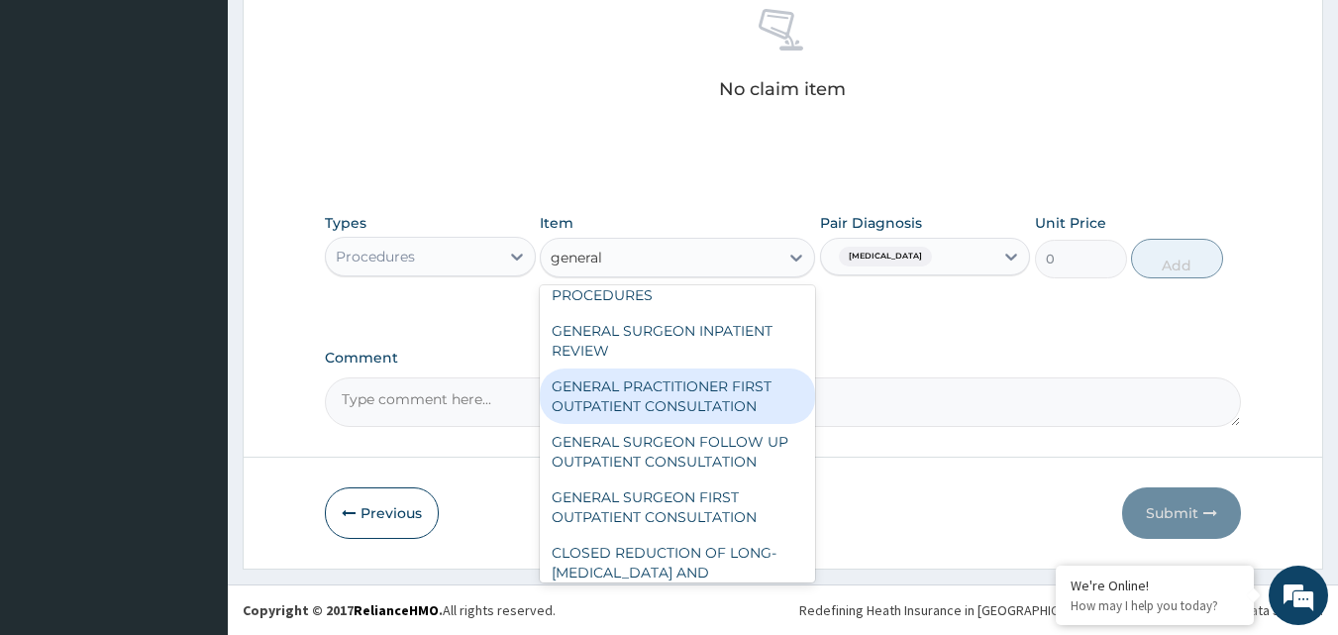
click at [637, 424] on div "GENERAL PRACTITIONER FIRST OUTPATIENT CONSULTATION" at bounding box center [677, 395] width 275 height 55
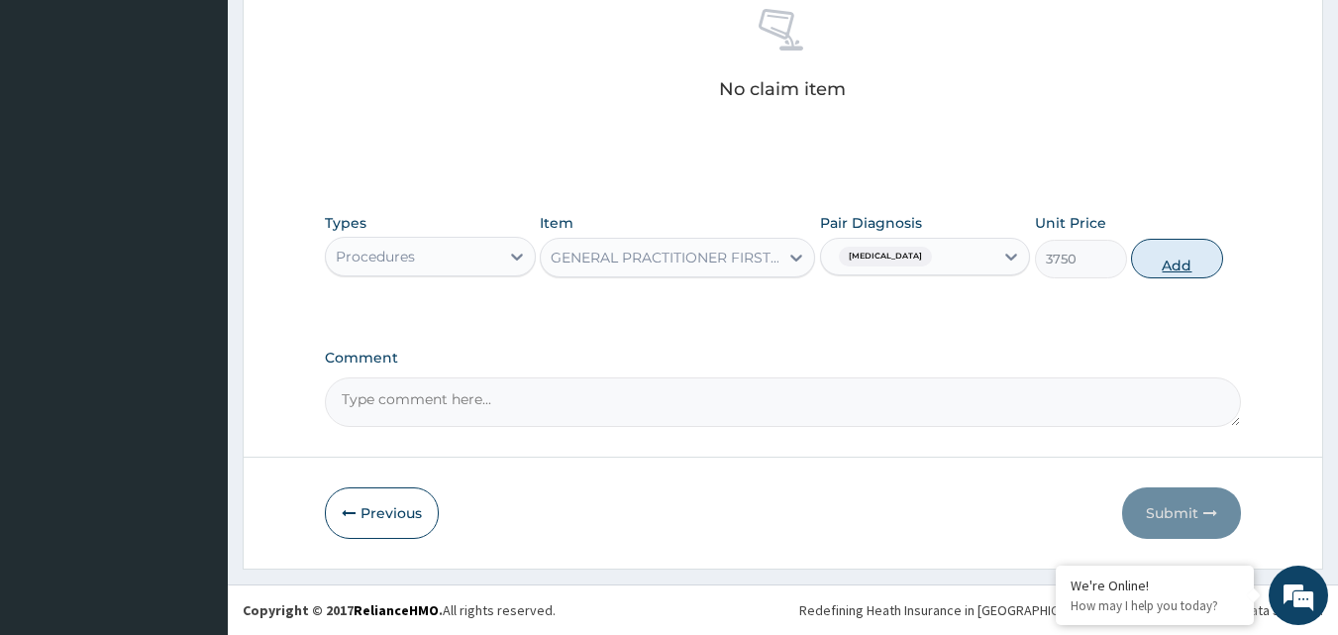
click at [1196, 251] on button "Add" at bounding box center [1177, 259] width 92 height 40
type input "0"
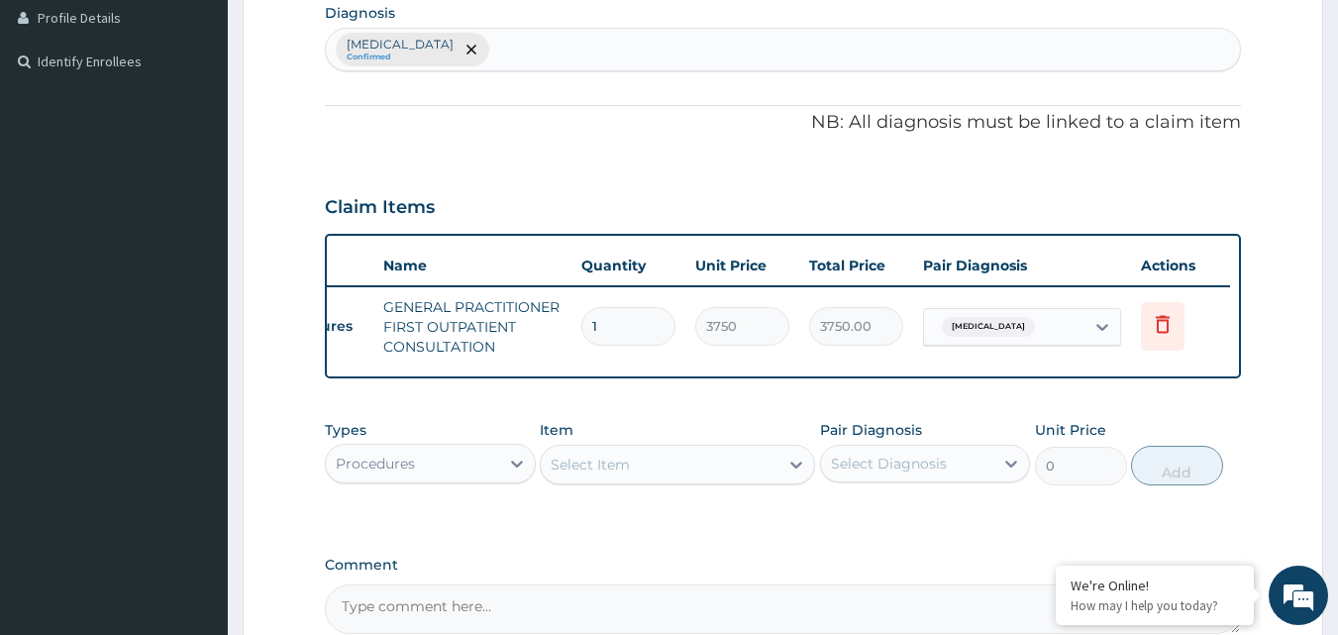
scroll to position [725, 0]
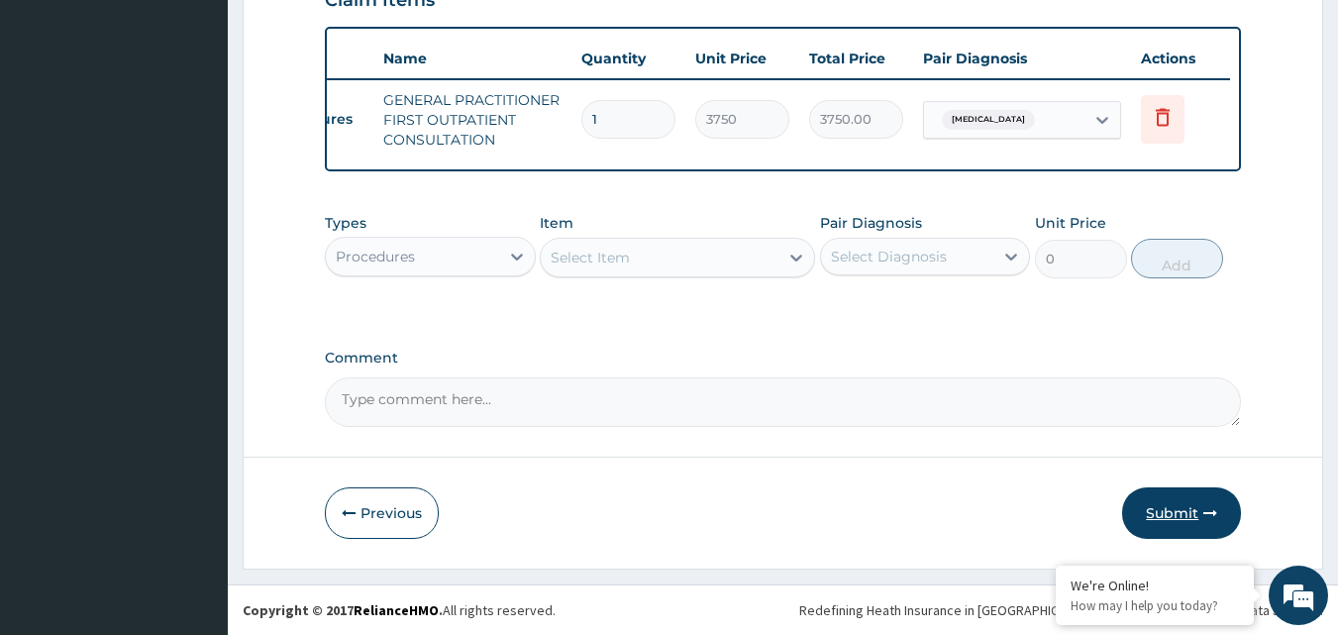
click at [1173, 506] on button "Submit" at bounding box center [1181, 512] width 119 height 51
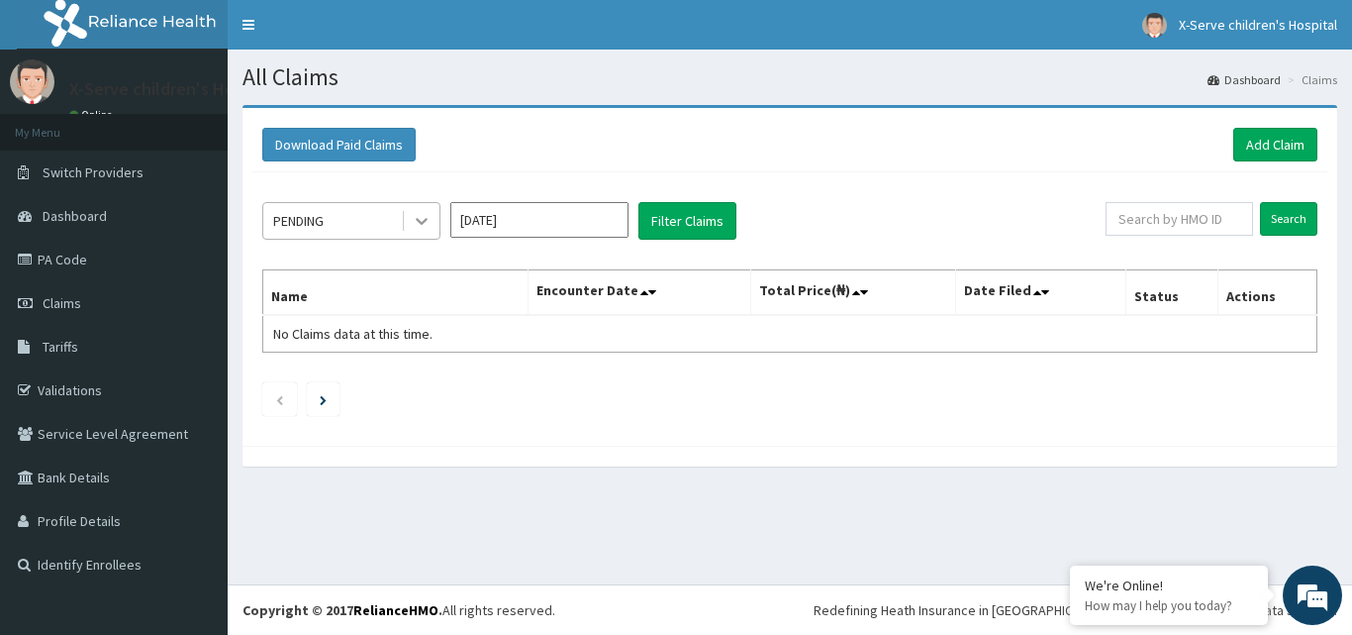
click at [426, 219] on icon at bounding box center [422, 222] width 12 height 7
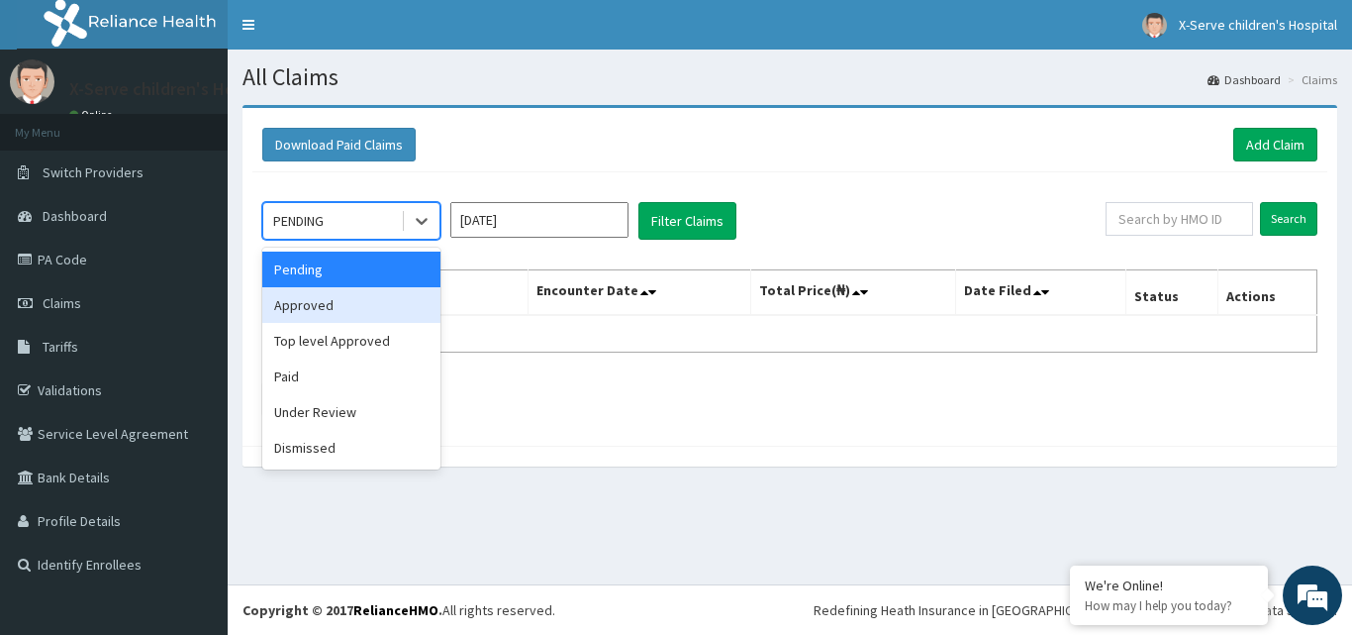
click at [348, 313] on div "Approved" at bounding box center [351, 305] width 178 height 36
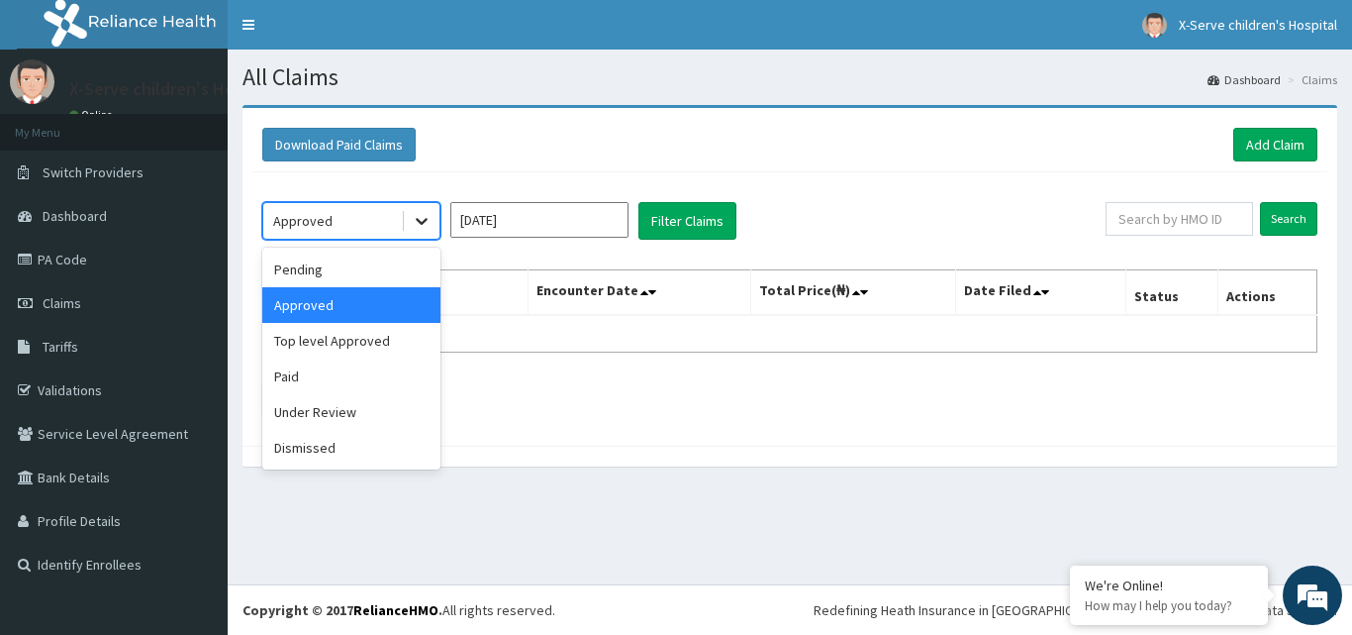
click at [425, 217] on icon at bounding box center [422, 221] width 20 height 20
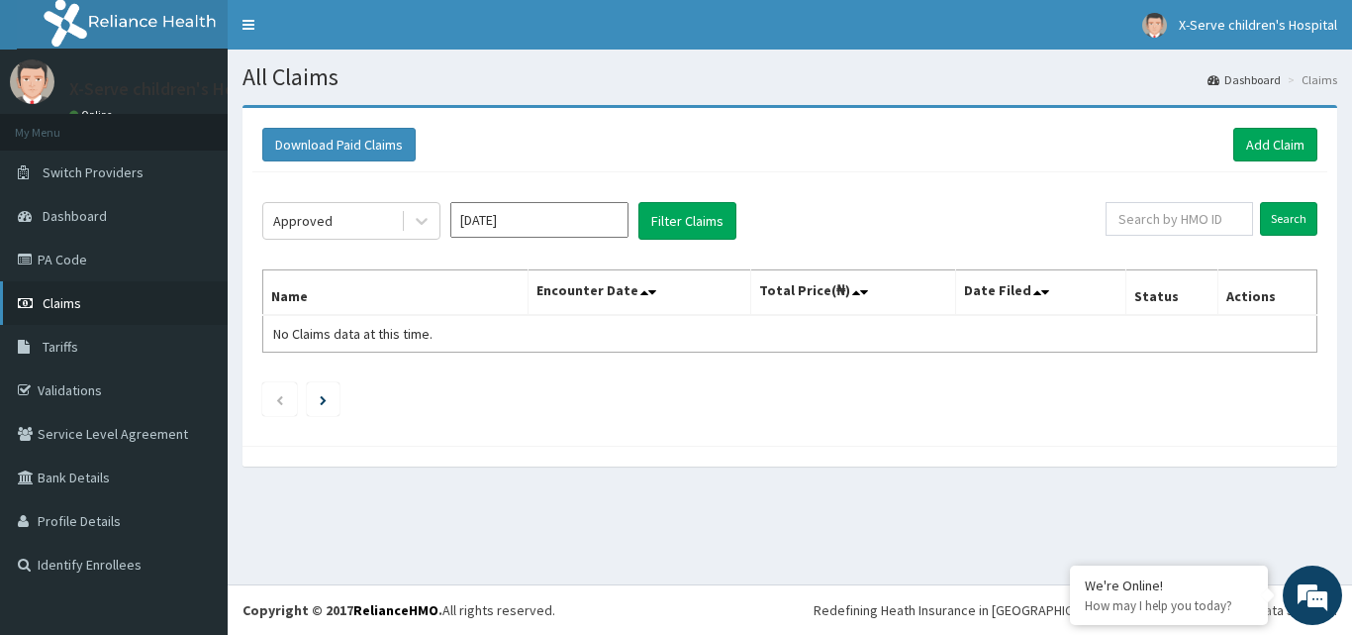
click at [89, 309] on link "Claims" at bounding box center [114, 303] width 228 height 44
click at [411, 218] on div at bounding box center [422, 221] width 36 height 36
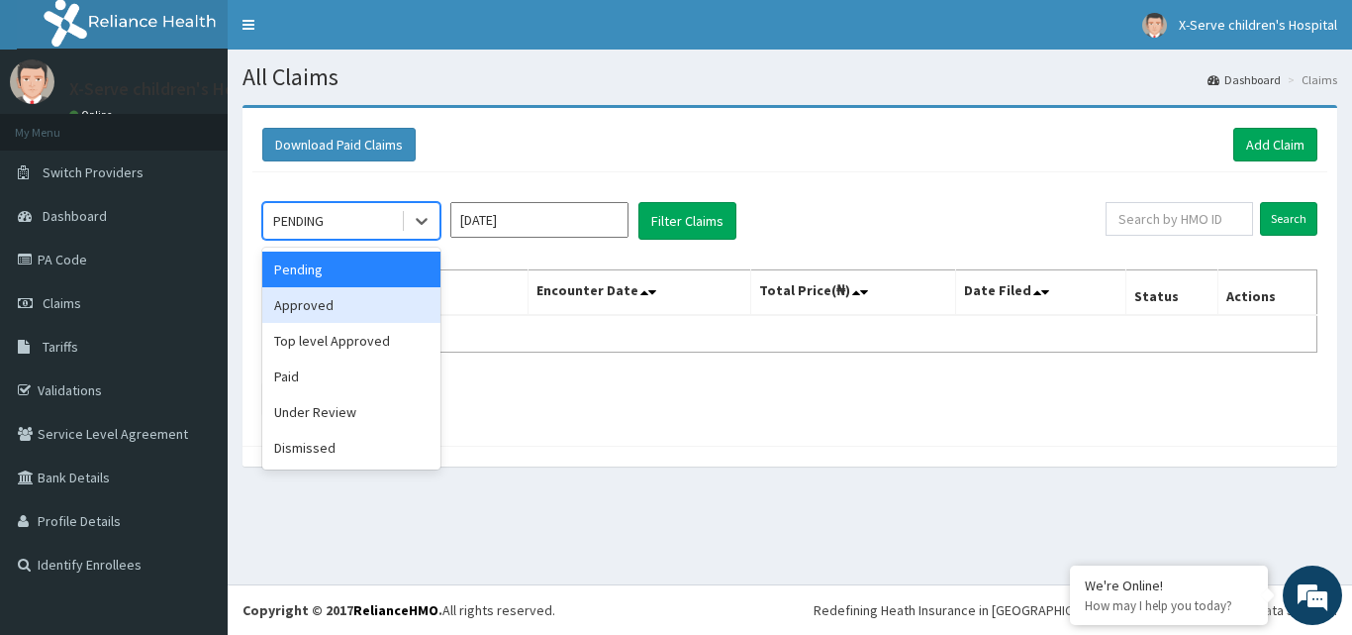
click at [325, 301] on div "Approved" at bounding box center [351, 305] width 178 height 36
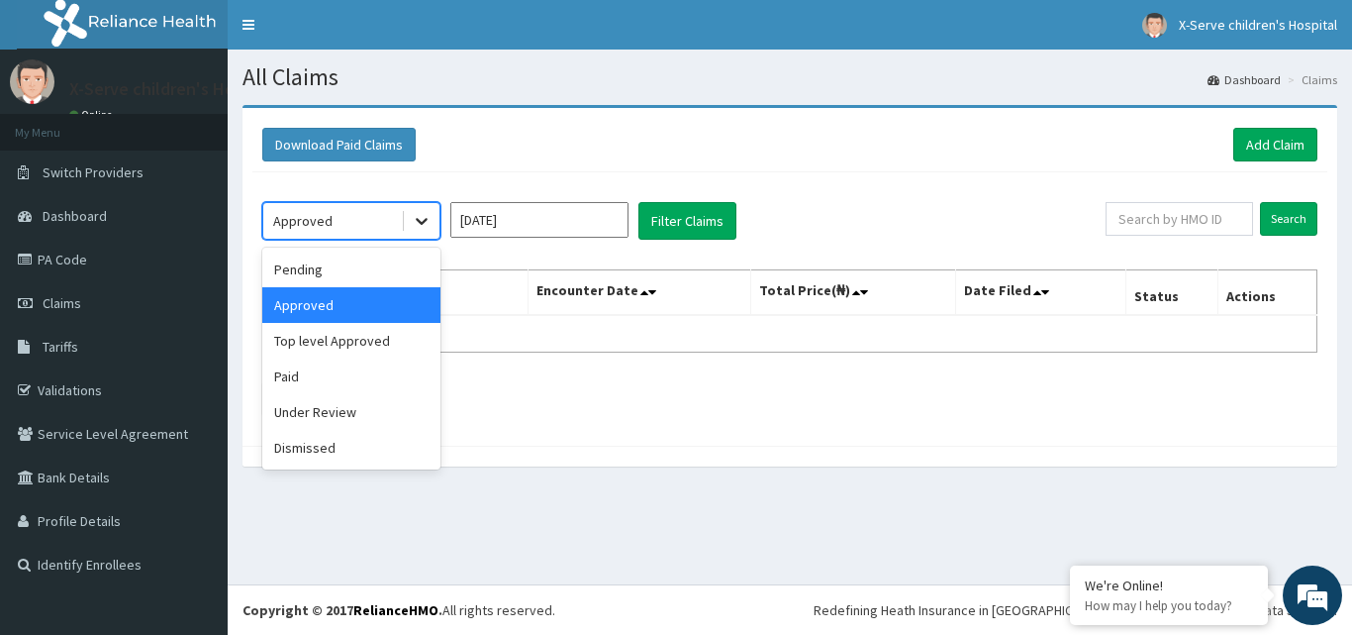
click at [422, 223] on icon at bounding box center [422, 222] width 12 height 7
click at [380, 274] on div "Pending" at bounding box center [351, 269] width 178 height 36
